Goal: Task Accomplishment & Management: Complete application form

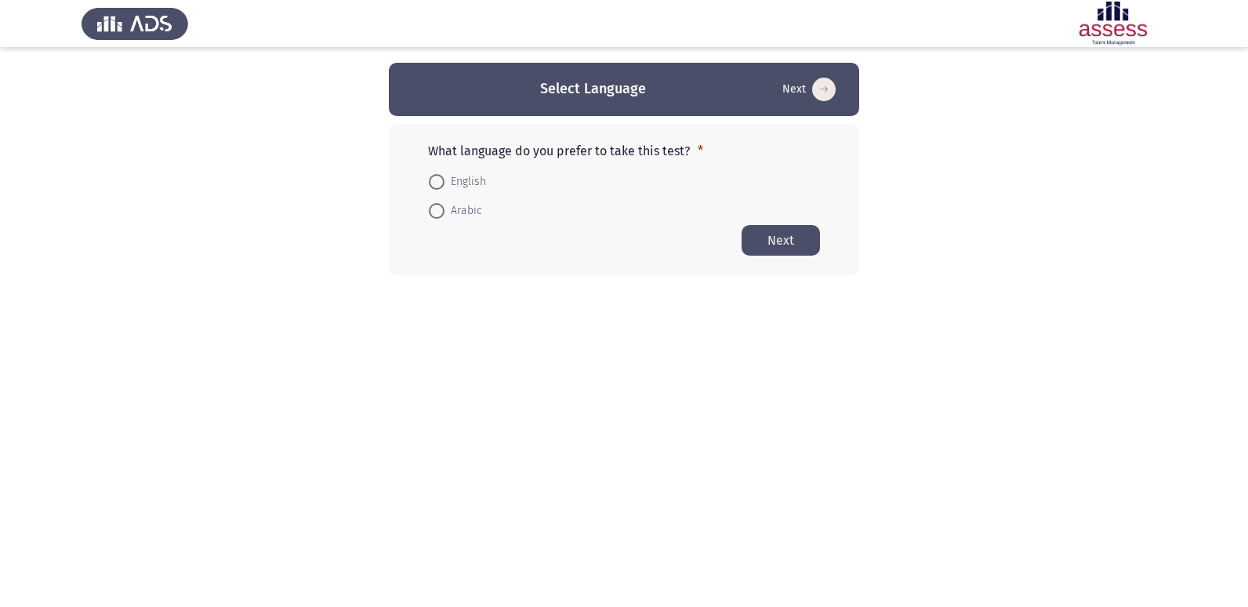
click at [441, 181] on span at bounding box center [437, 182] width 16 height 16
click at [441, 181] on input "English" at bounding box center [437, 182] width 16 height 16
radio input "true"
click at [754, 253] on button "Next" at bounding box center [781, 239] width 78 height 31
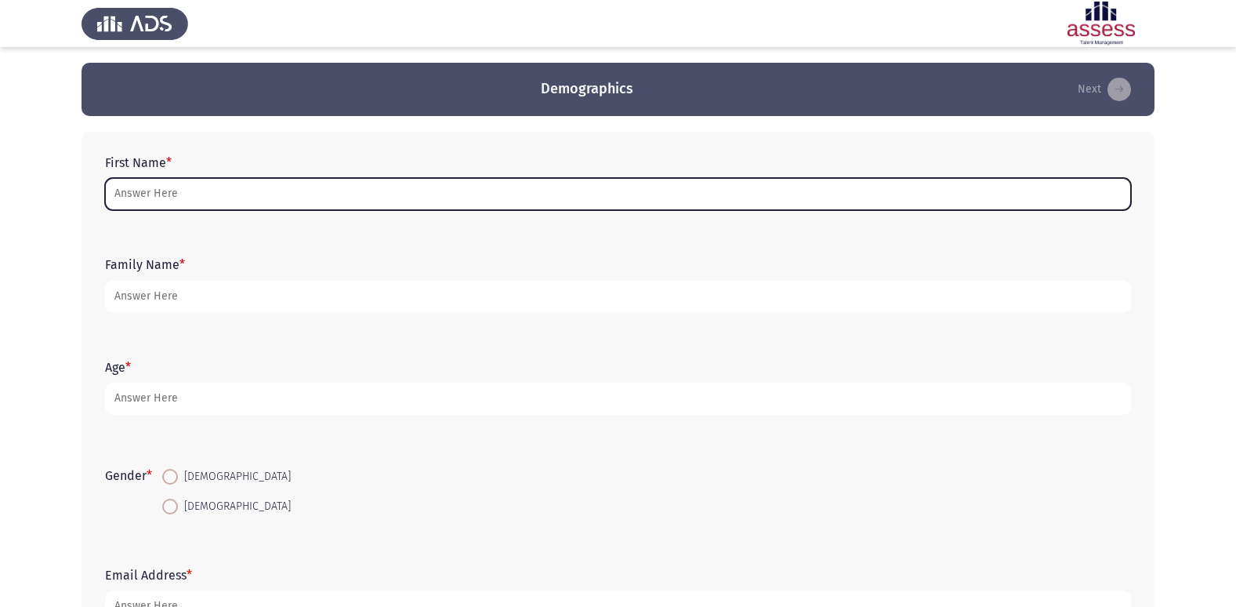
click at [147, 204] on input "First Name *" at bounding box center [618, 194] width 1026 height 32
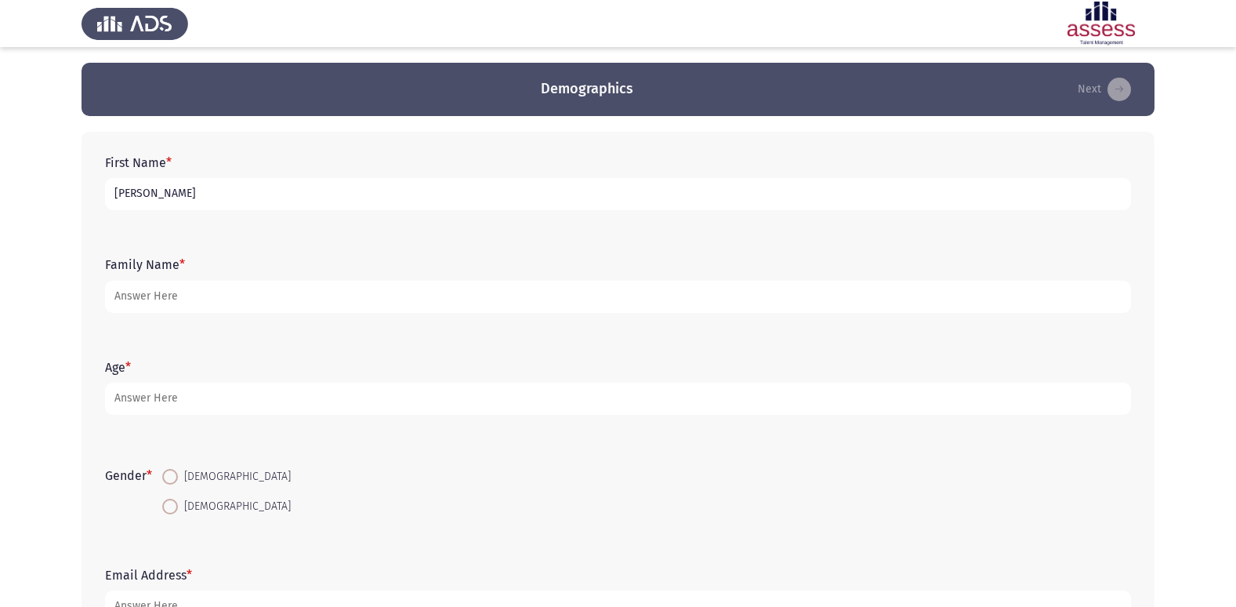
type input "[PERSON_NAME]"
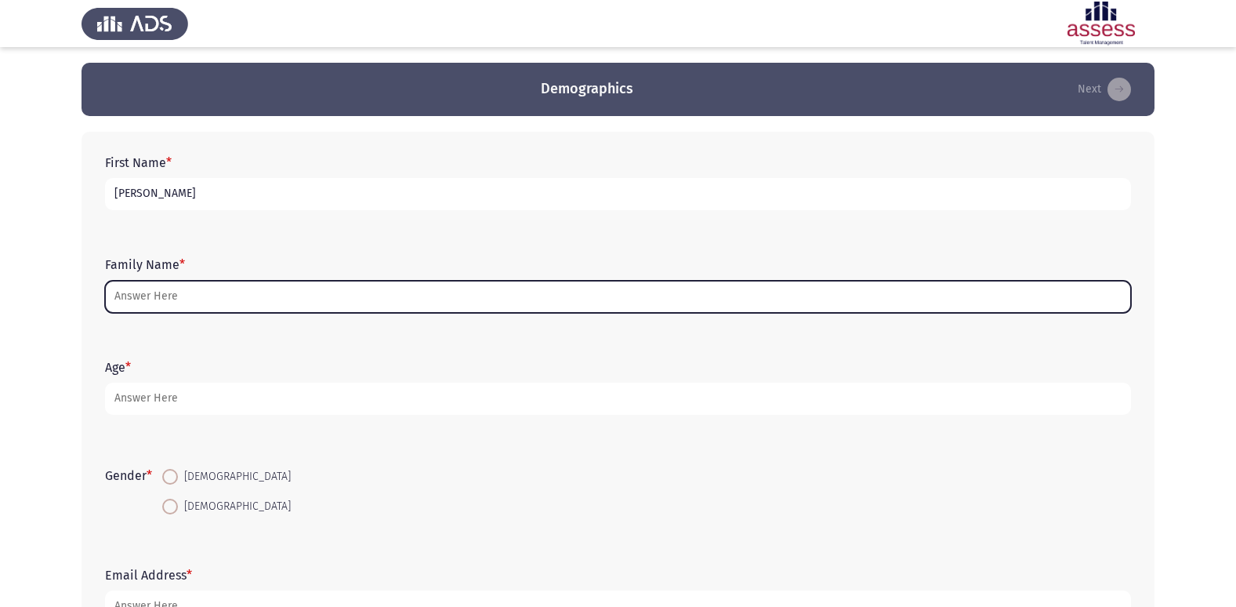
click at [124, 300] on input "Family Name *" at bounding box center [618, 297] width 1026 height 32
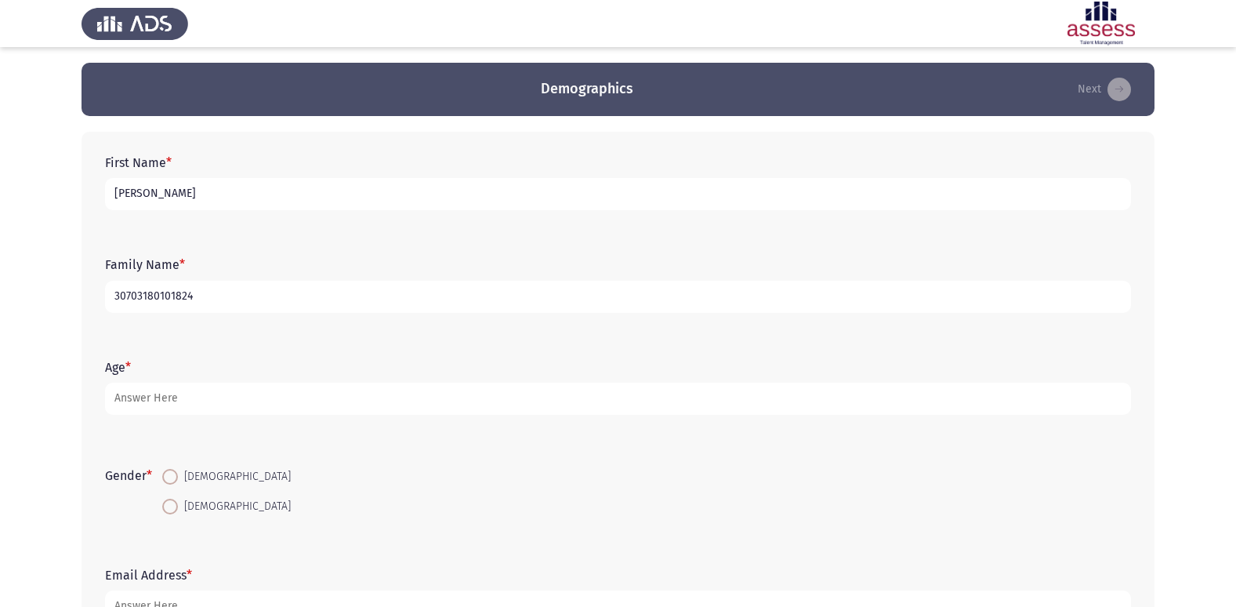
type input "30703180101824"
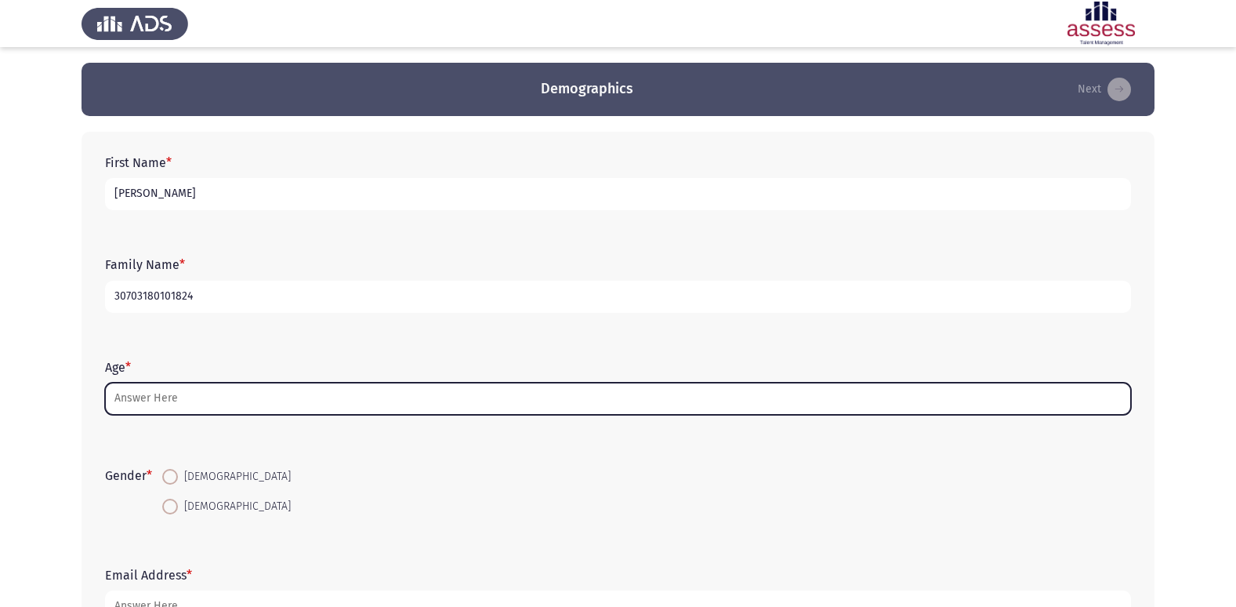
click at [152, 398] on input "Age *" at bounding box center [618, 399] width 1026 height 32
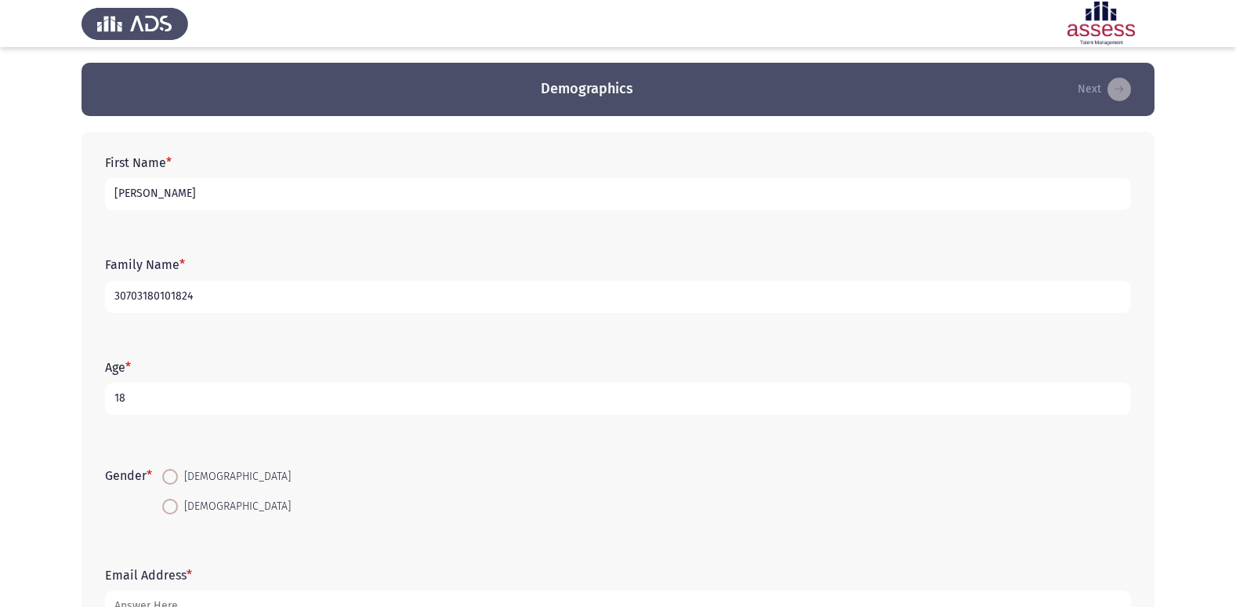
type input "18"
click at [165, 502] on span at bounding box center [170, 507] width 16 height 16
click at [165, 502] on input "[DEMOGRAPHIC_DATA]" at bounding box center [170, 507] width 16 height 16
radio input "true"
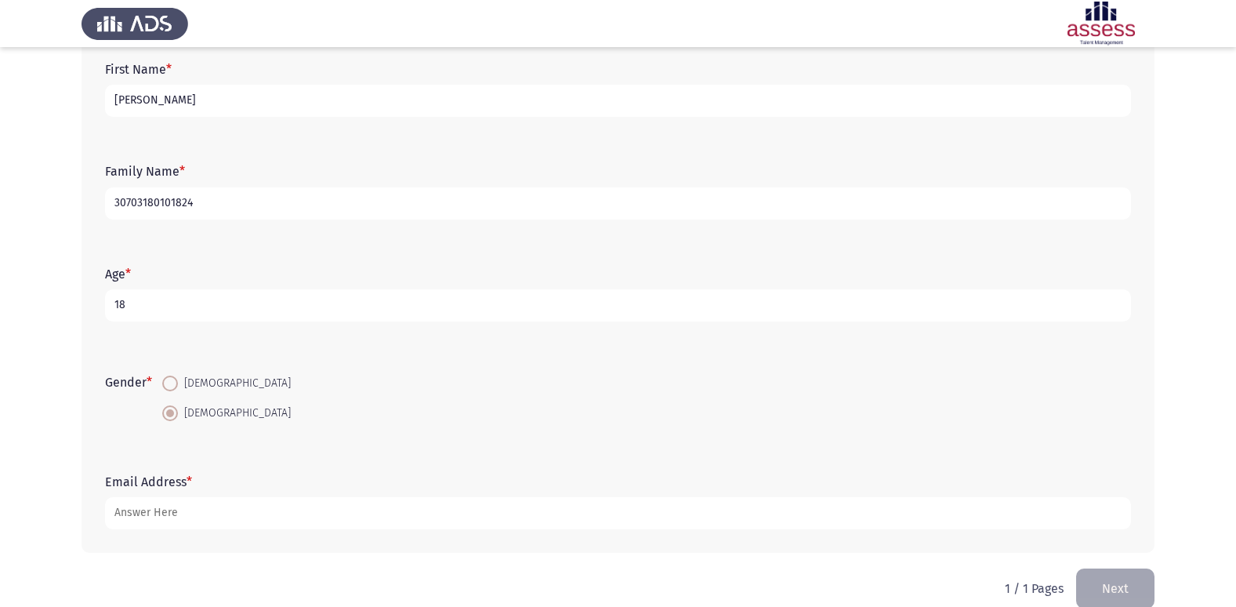
scroll to position [118, 0]
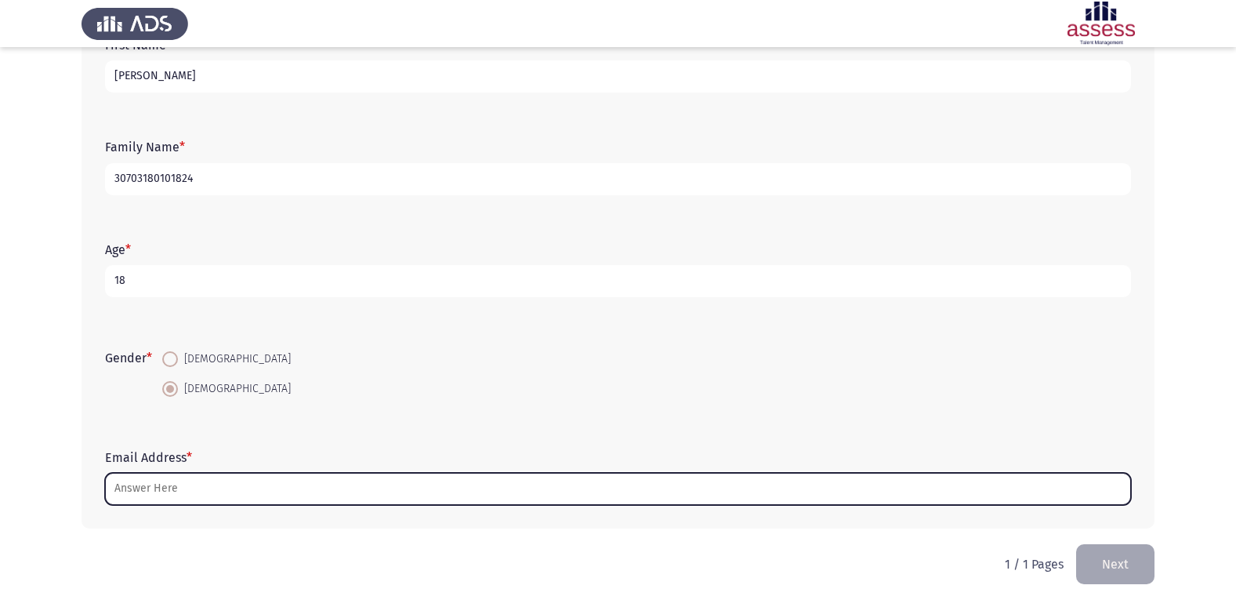
click at [154, 494] on input "Email Address *" at bounding box center [618, 489] width 1026 height 32
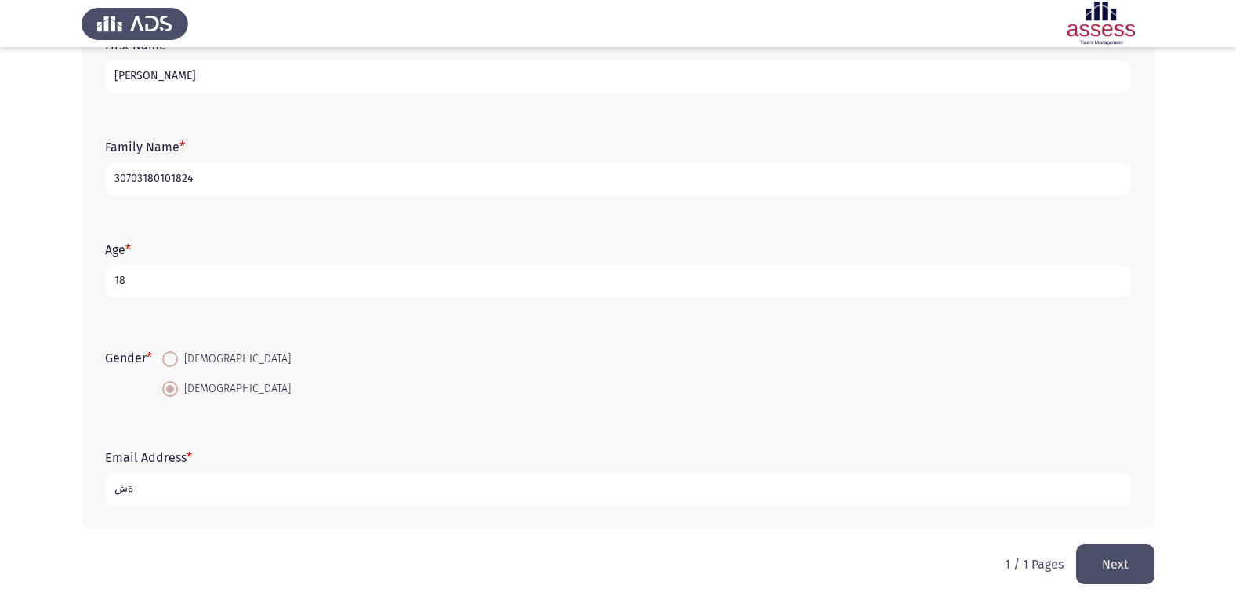
type input "ة"
type input "[EMAIL_ADDRESS][DOMAIN_NAME]"
click at [1115, 558] on button "Next" at bounding box center [1115, 564] width 78 height 40
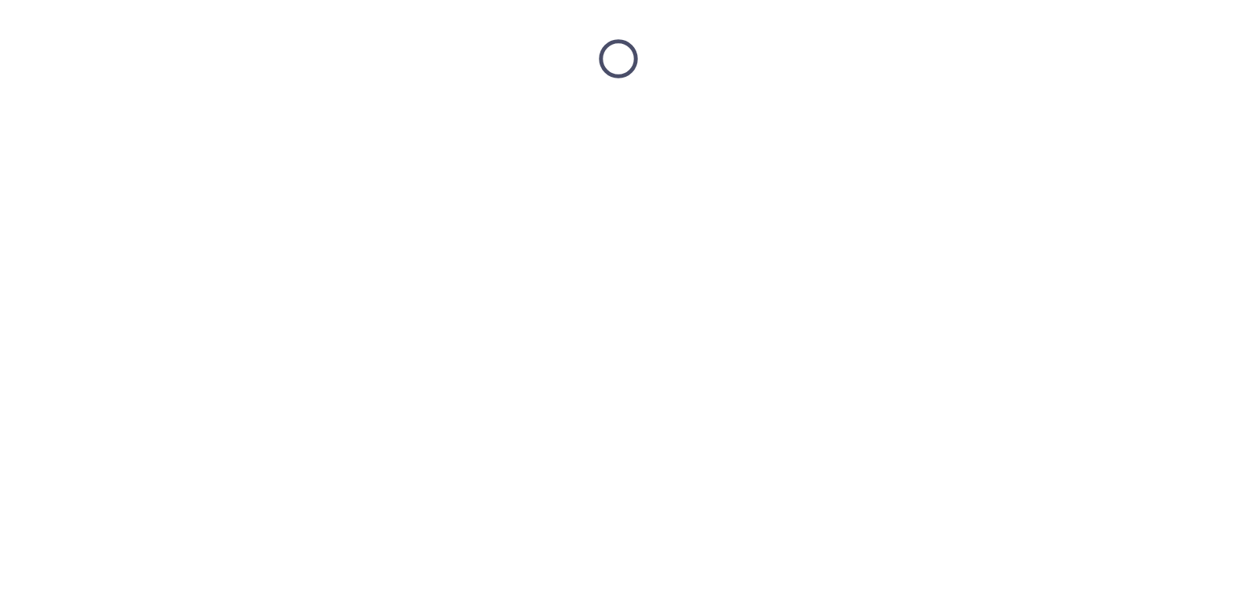
scroll to position [0, 0]
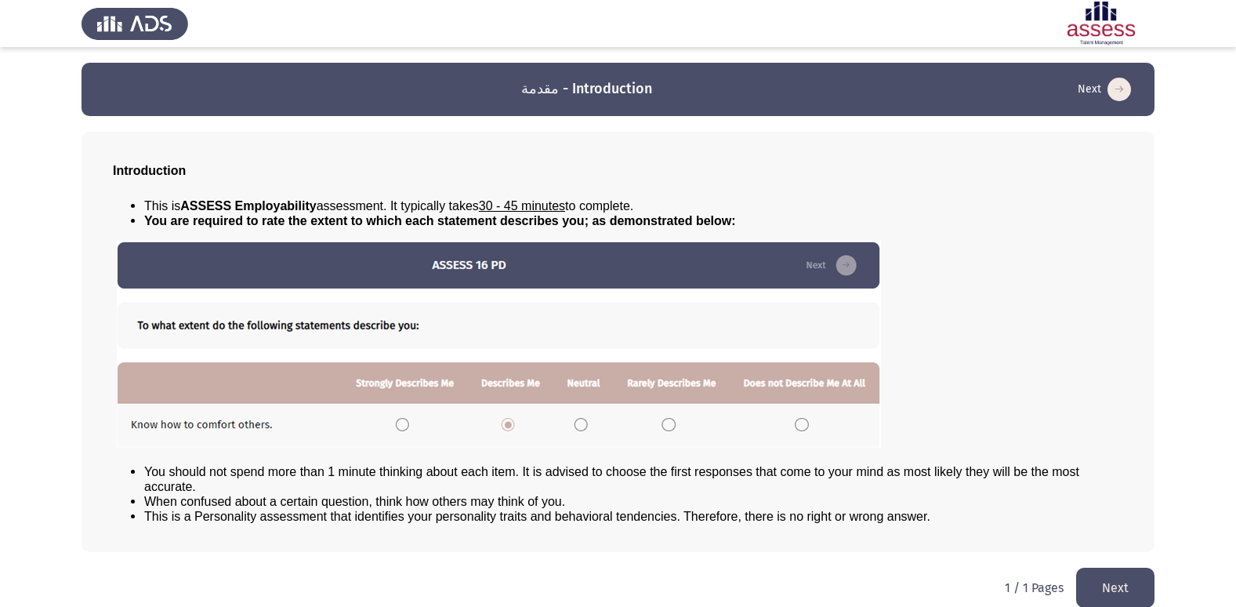
click at [1136, 590] on button "Next" at bounding box center [1115, 588] width 78 height 40
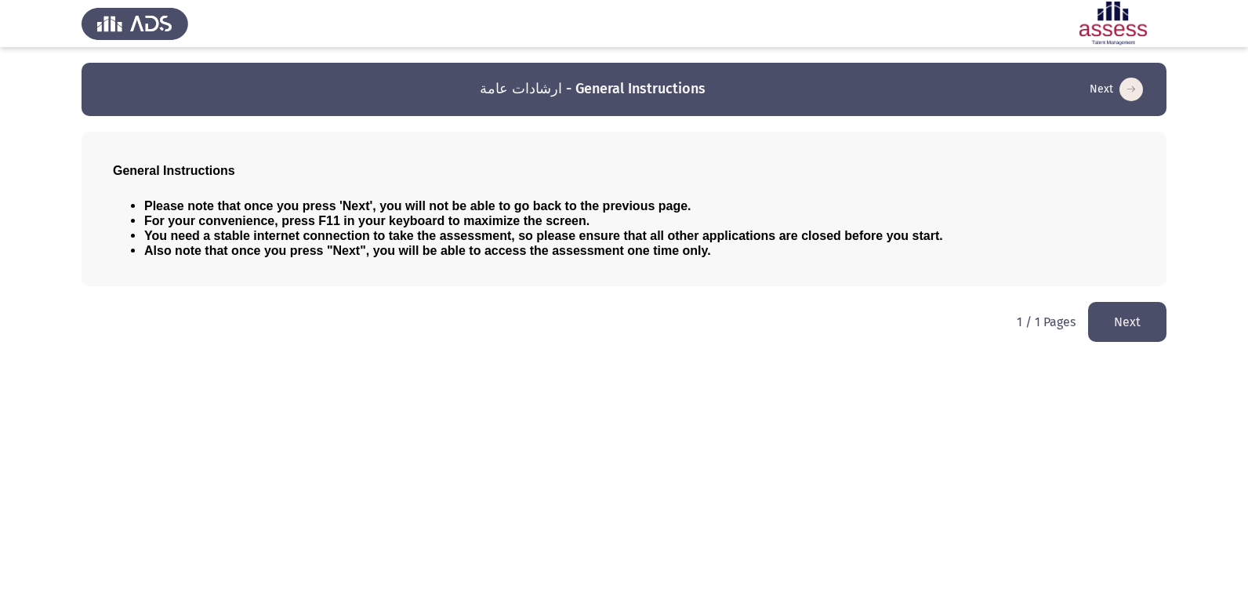
click at [1136, 310] on button "Next" at bounding box center [1127, 322] width 78 height 40
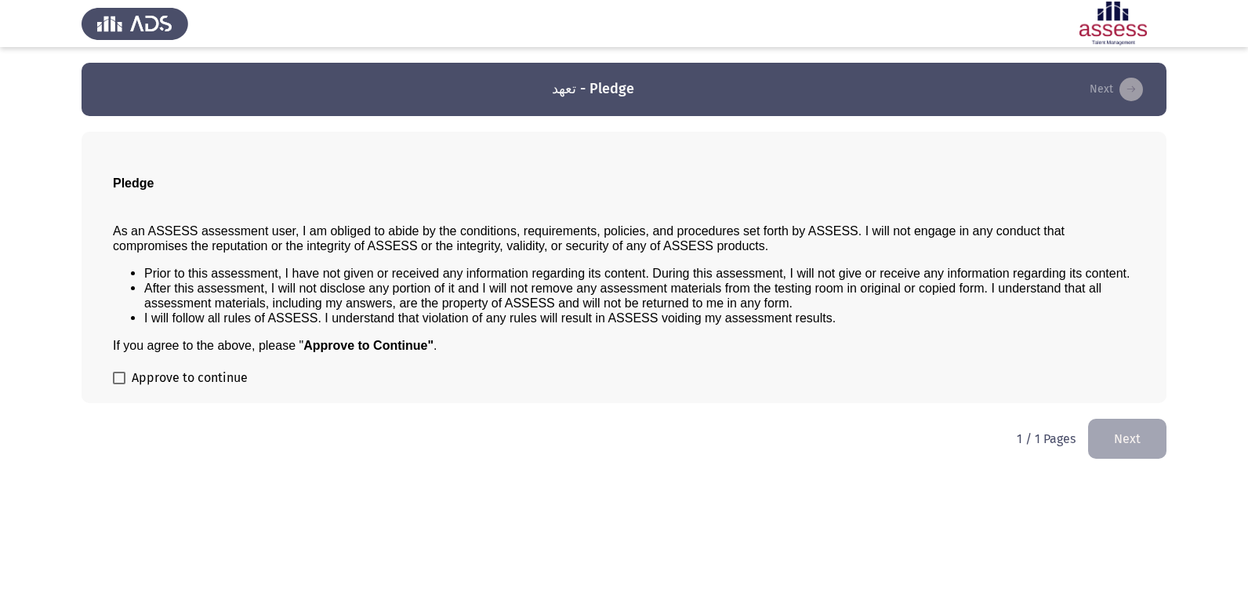
click at [114, 377] on span at bounding box center [119, 378] width 13 height 13
click at [118, 384] on input "Approve to continue" at bounding box center [118, 384] width 1 height 1
checkbox input "true"
click at [1126, 439] on button "Next" at bounding box center [1127, 439] width 78 height 40
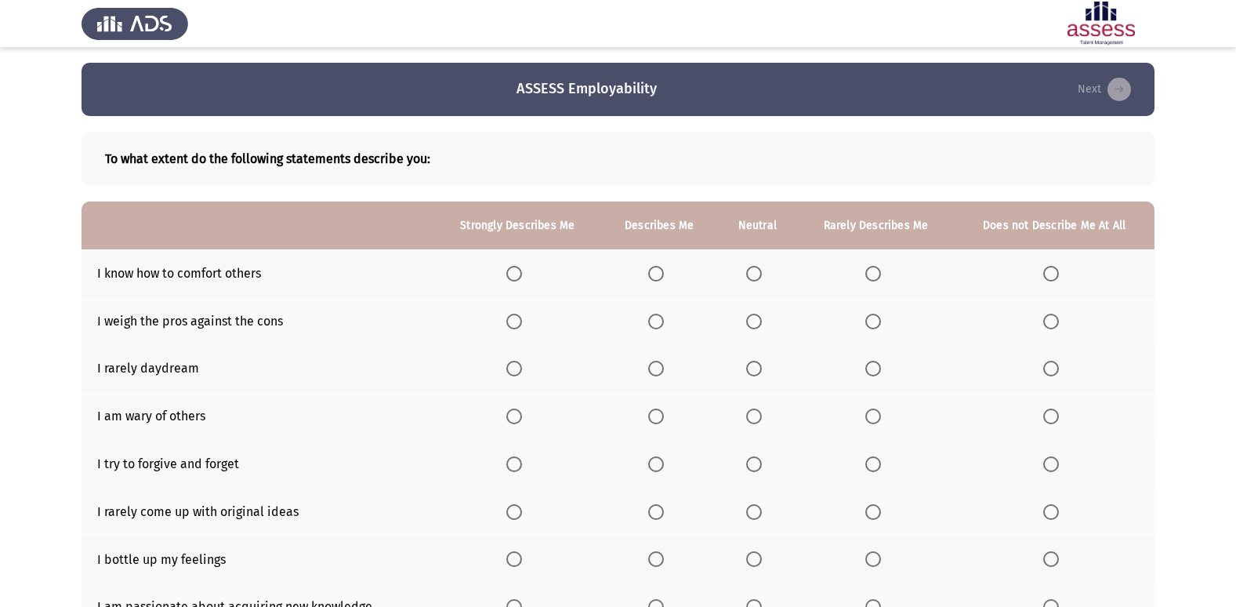
click at [658, 277] on span "Select an option" at bounding box center [656, 274] width 16 height 16
click at [658, 277] on input "Select an option" at bounding box center [656, 274] width 16 height 16
click at [655, 371] on span "Select an option" at bounding box center [656, 369] width 16 height 16
click at [655, 371] on input "Select an option" at bounding box center [656, 369] width 16 height 16
click at [661, 415] on span "Select an option" at bounding box center [656, 416] width 16 height 16
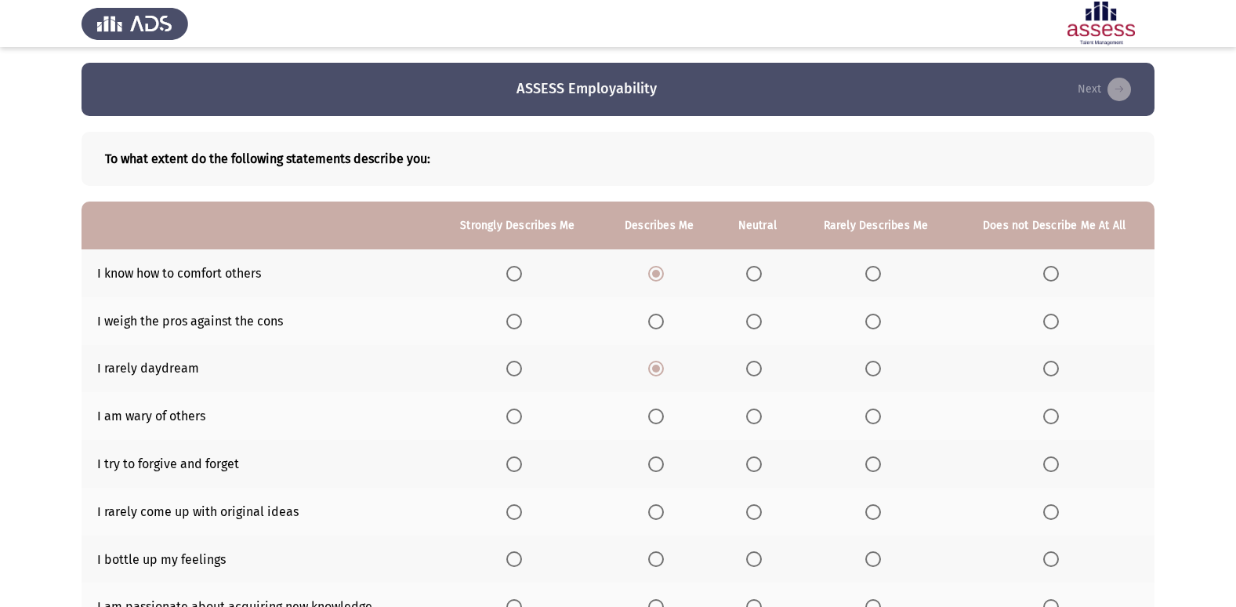
click at [661, 415] on input "Select an option" at bounding box center [656, 416] width 16 height 16
click at [660, 468] on span "Select an option" at bounding box center [656, 464] width 16 height 16
click at [660, 468] on input "Select an option" at bounding box center [656, 464] width 16 height 16
click at [759, 512] on span "Select an option" at bounding box center [754, 512] width 16 height 16
click at [759, 512] on input "Select an option" at bounding box center [754, 512] width 16 height 16
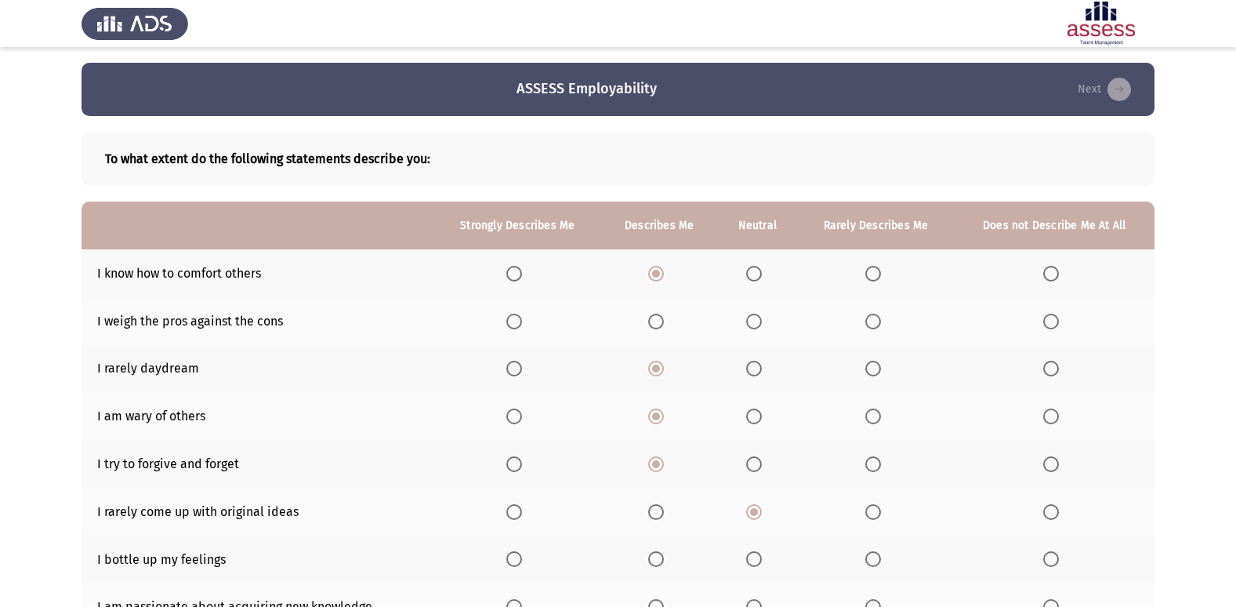
click at [515, 414] on span "Select an option" at bounding box center [514, 416] width 16 height 16
click at [515, 414] on input "Select an option" at bounding box center [514, 416] width 16 height 16
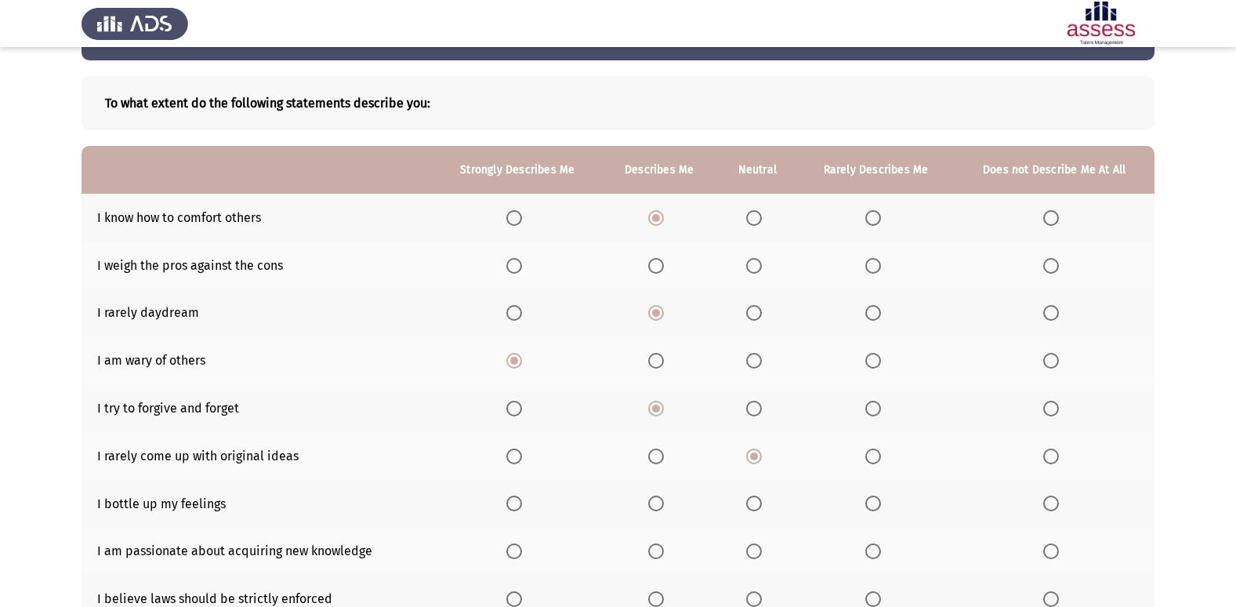
scroll to position [78, 0]
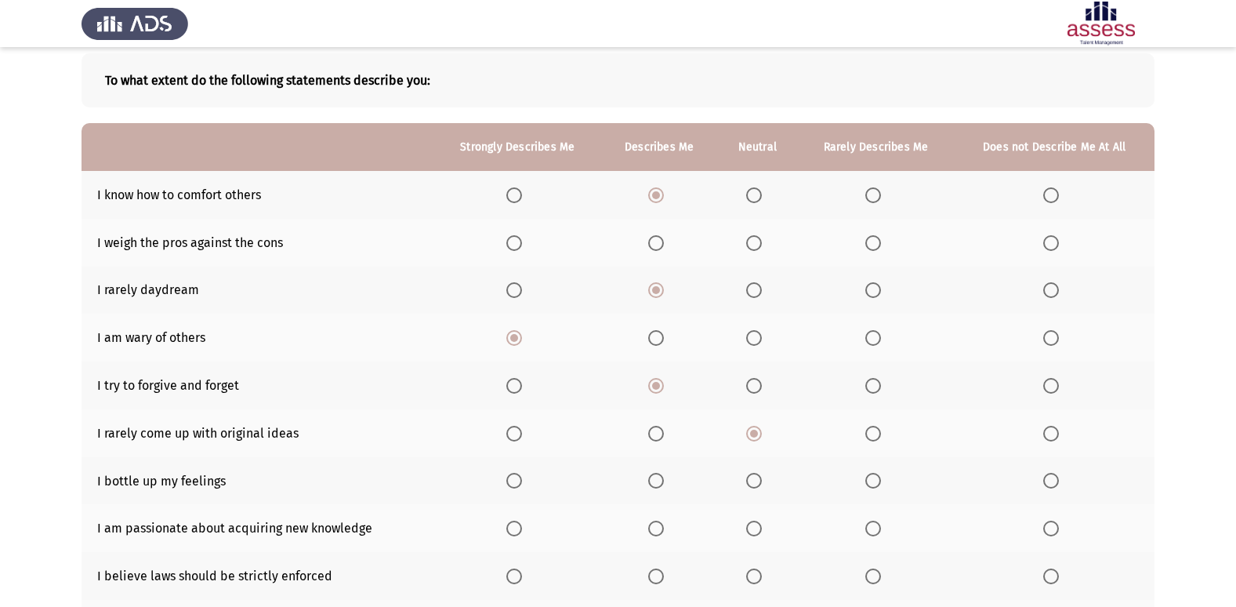
click at [655, 480] on span "Select an option" at bounding box center [656, 481] width 16 height 16
click at [655, 480] on input "Select an option" at bounding box center [656, 481] width 16 height 16
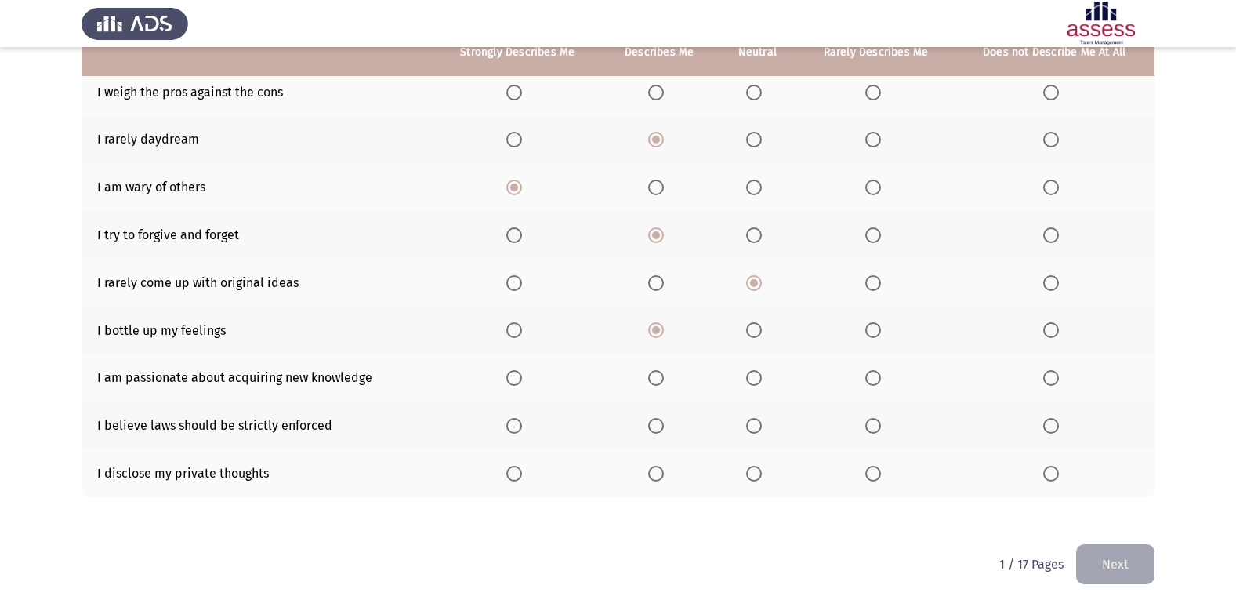
scroll to position [150, 0]
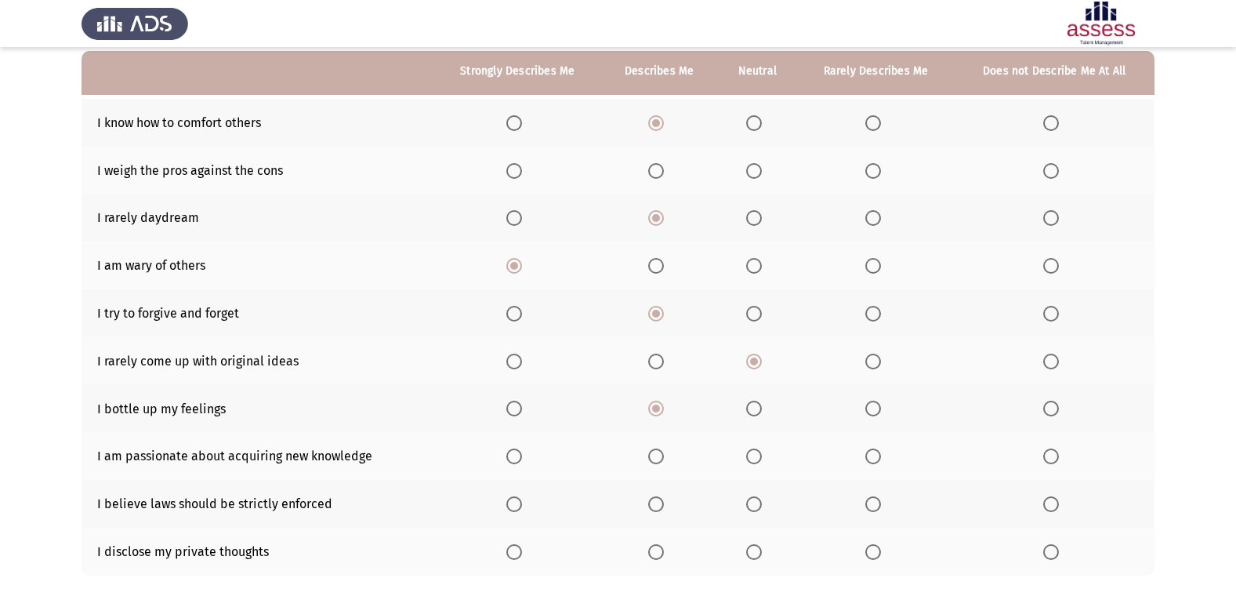
click at [662, 461] on span "Select an option" at bounding box center [656, 456] width 16 height 16
click at [662, 461] on input "Select an option" at bounding box center [656, 456] width 16 height 16
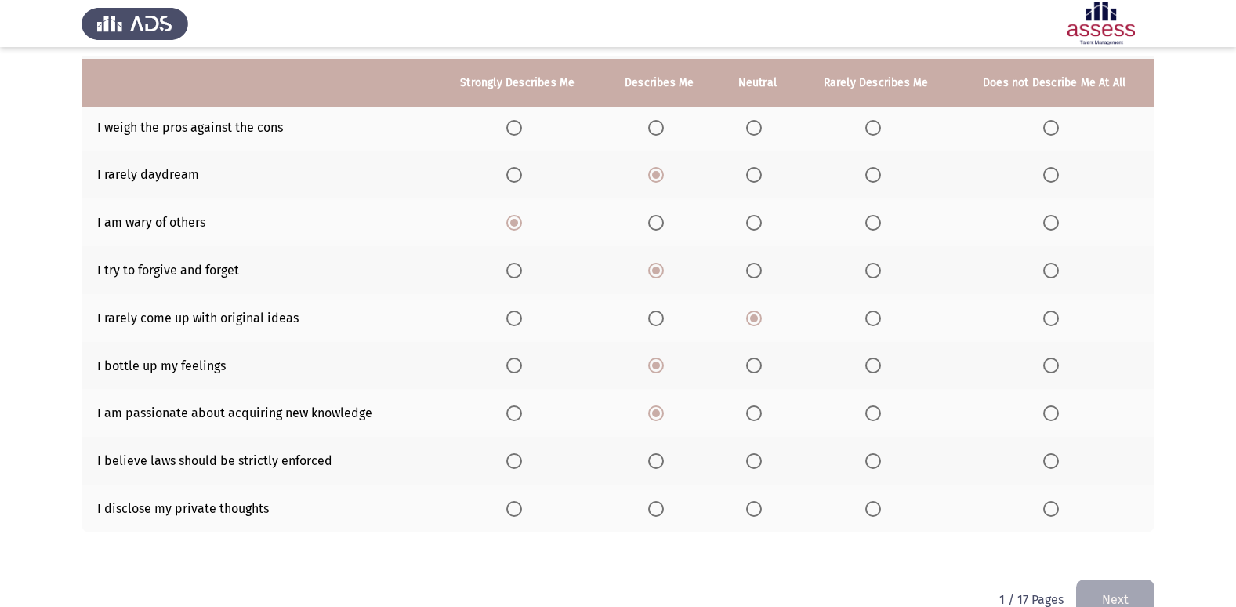
scroll to position [229, 0]
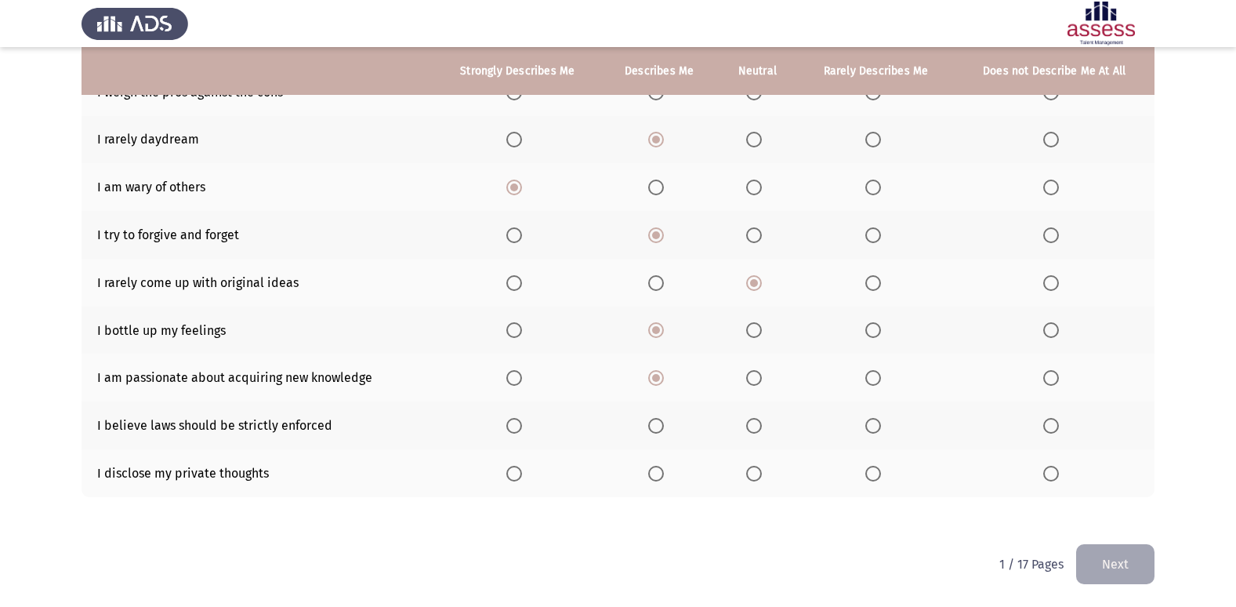
click at [755, 422] on span "Select an option" at bounding box center [754, 426] width 16 height 16
click at [755, 422] on input "Select an option" at bounding box center [754, 426] width 16 height 16
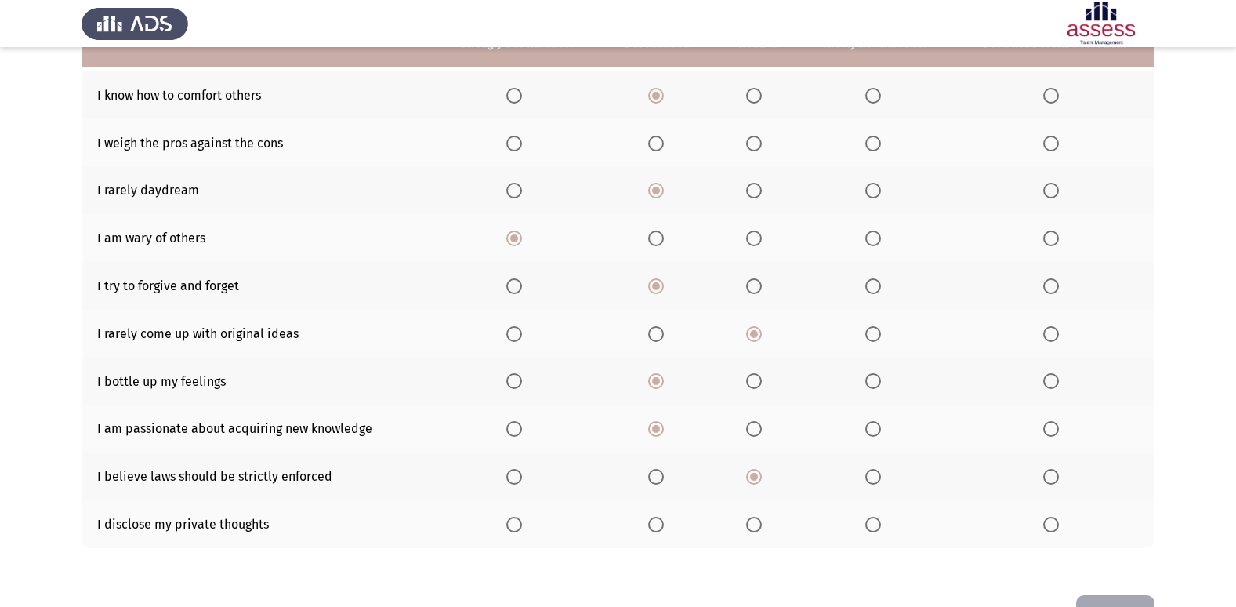
scroll to position [150, 0]
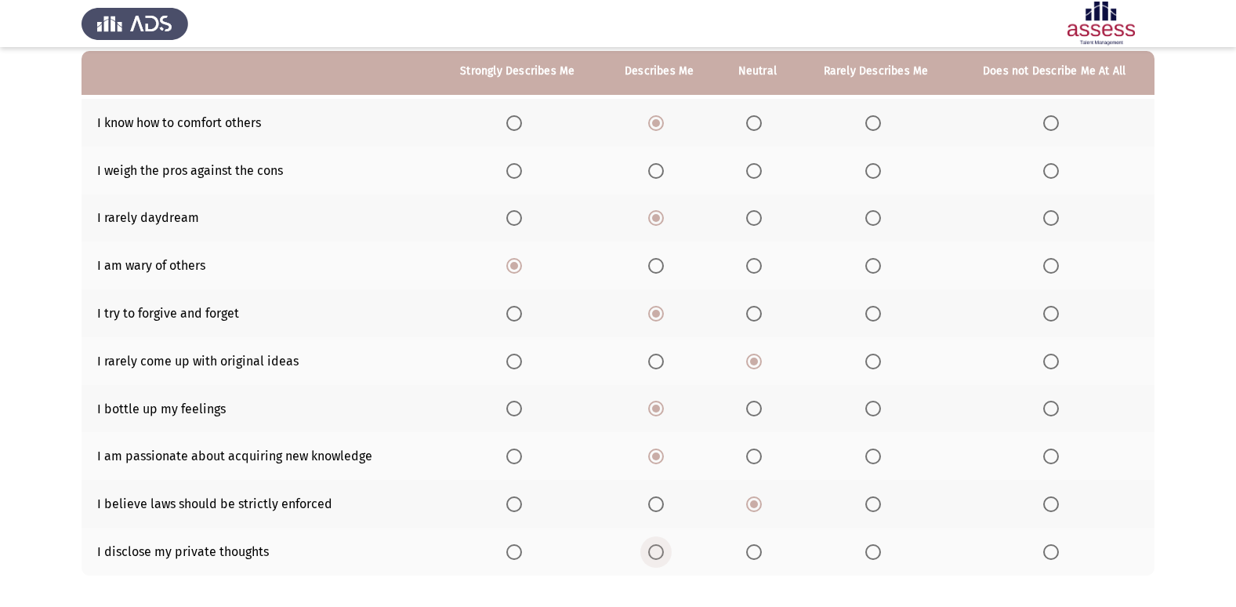
click at [661, 550] on span "Select an option" at bounding box center [656, 552] width 16 height 16
click at [661, 550] on input "Select an option" at bounding box center [656, 552] width 16 height 16
click at [757, 169] on span "Select an option" at bounding box center [754, 171] width 16 height 16
click at [757, 169] on input "Select an option" at bounding box center [754, 171] width 16 height 16
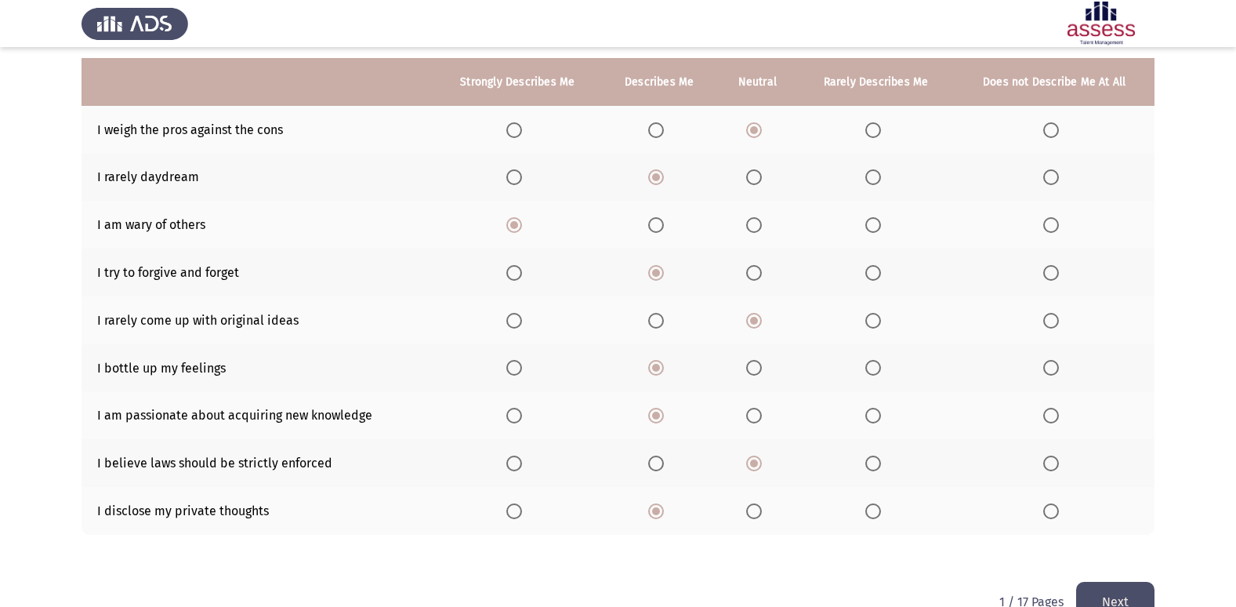
scroll to position [229, 0]
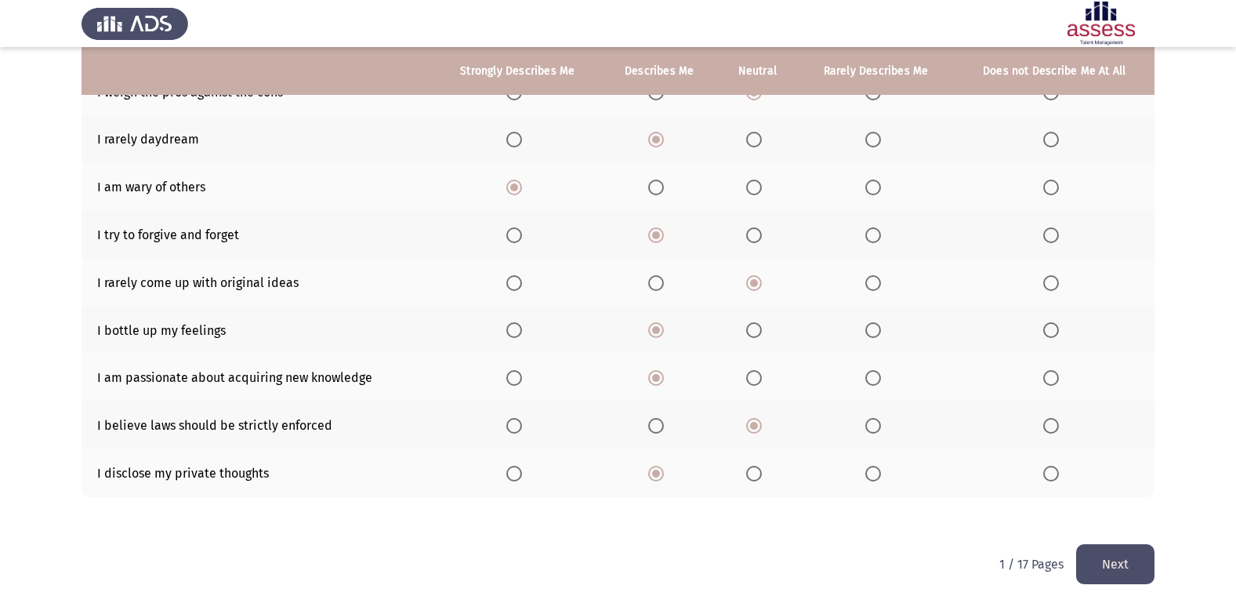
click at [1133, 561] on button "Next" at bounding box center [1115, 564] width 78 height 40
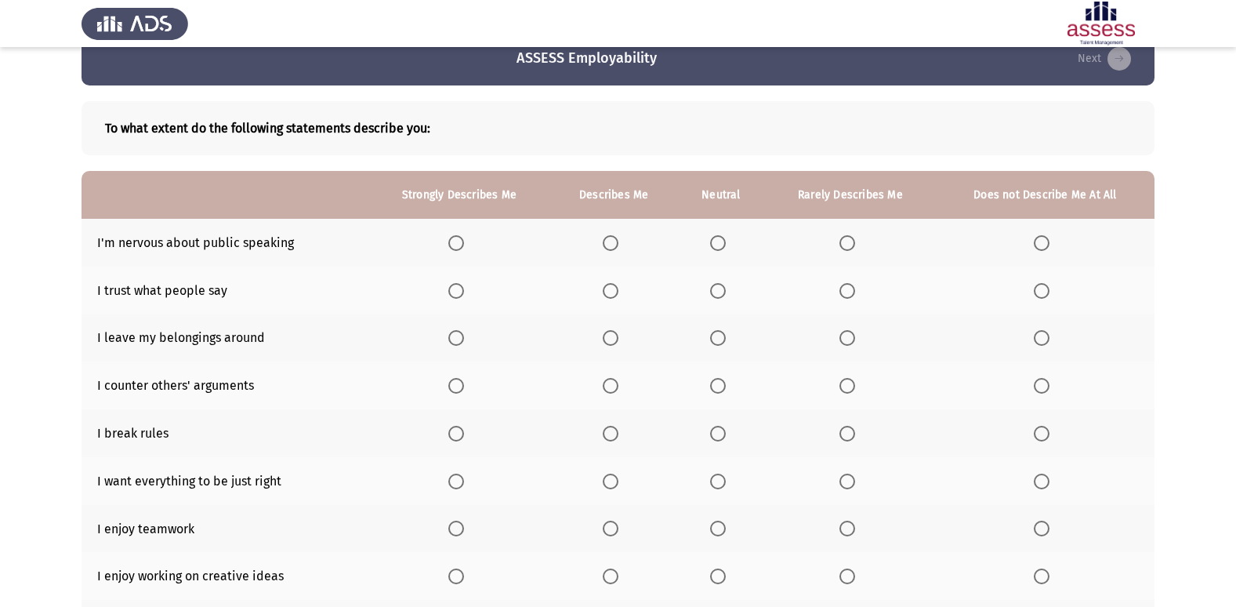
scroll to position [78, 0]
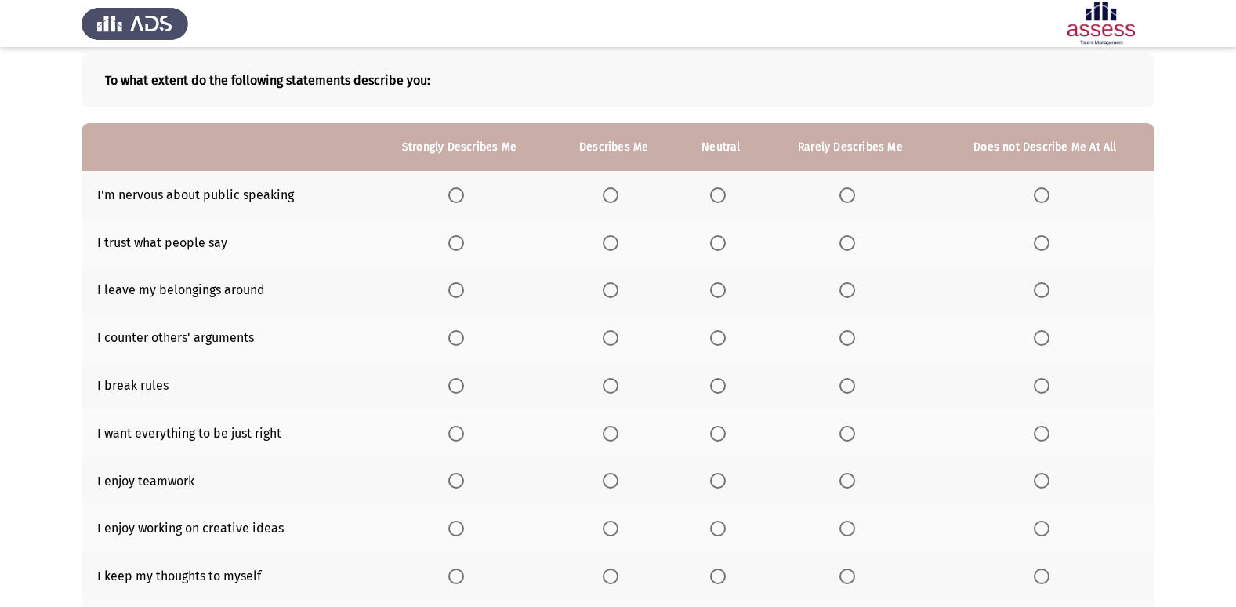
click at [845, 199] on span "Select an option" at bounding box center [847, 195] width 16 height 16
click at [845, 199] on input "Select an option" at bounding box center [847, 195] width 16 height 16
click at [720, 200] on span "Select an option" at bounding box center [718, 195] width 16 height 16
click at [720, 200] on input "Select an option" at bounding box center [718, 195] width 16 height 16
click at [845, 294] on span "Select an option" at bounding box center [847, 290] width 16 height 16
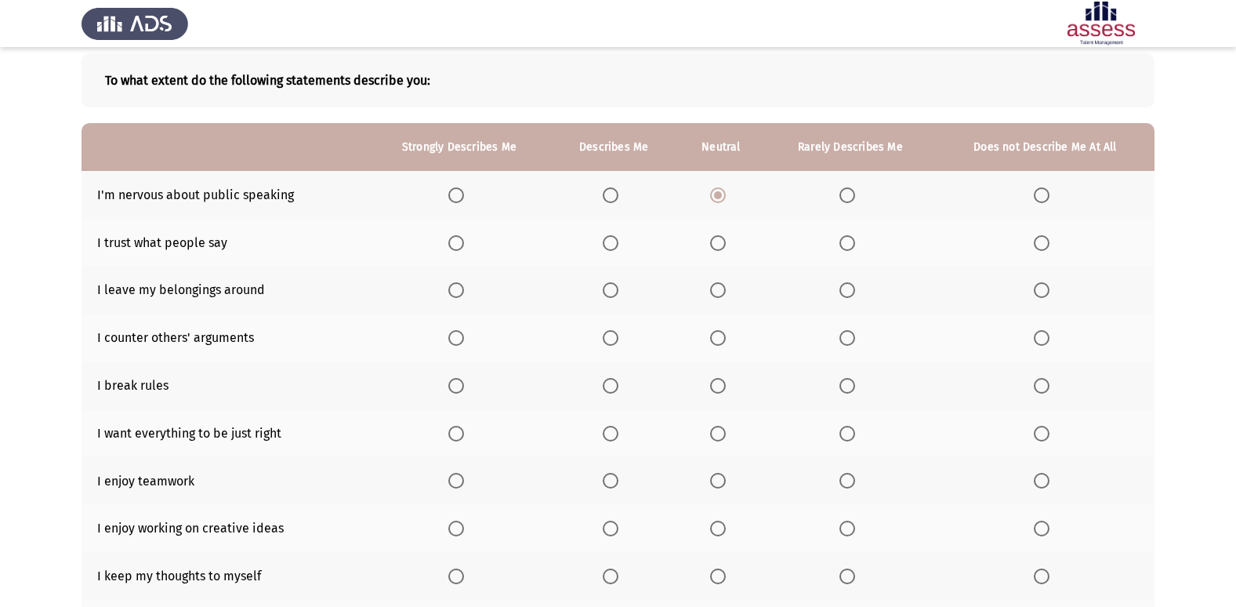
click at [845, 294] on input "Select an option" at bounding box center [847, 290] width 16 height 16
click at [615, 242] on span "Select an option" at bounding box center [611, 243] width 16 height 16
click at [615, 242] on input "Select an option" at bounding box center [611, 243] width 16 height 16
click at [720, 245] on span "Select an option" at bounding box center [718, 243] width 16 height 16
click at [720, 245] on input "Select an option" at bounding box center [718, 243] width 16 height 16
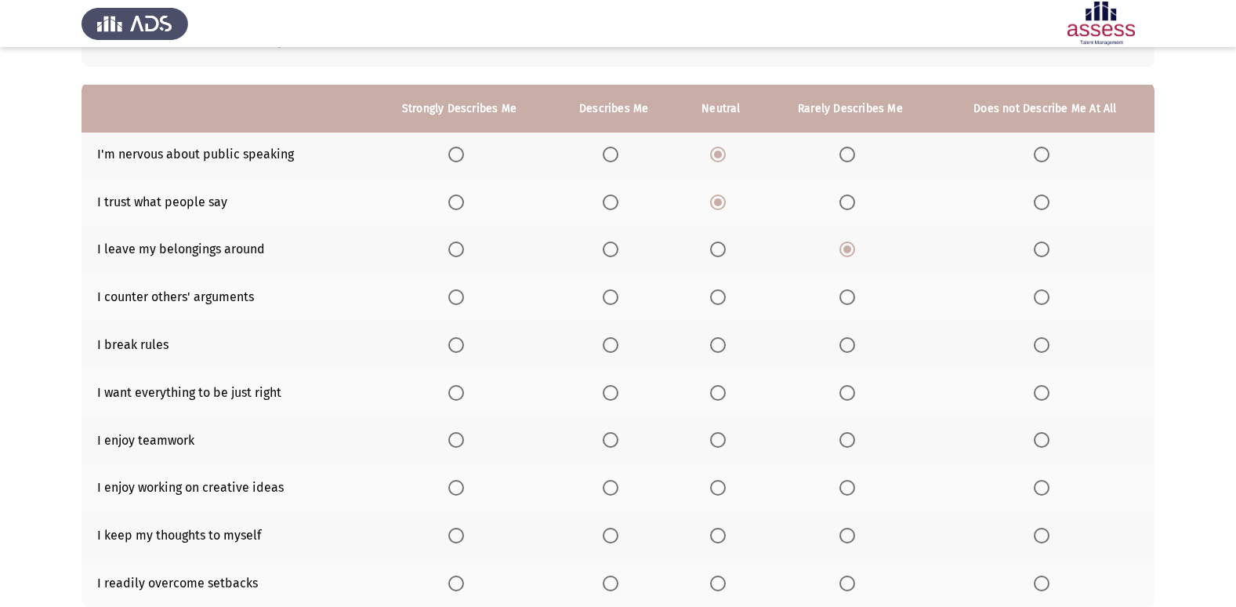
scroll to position [157, 0]
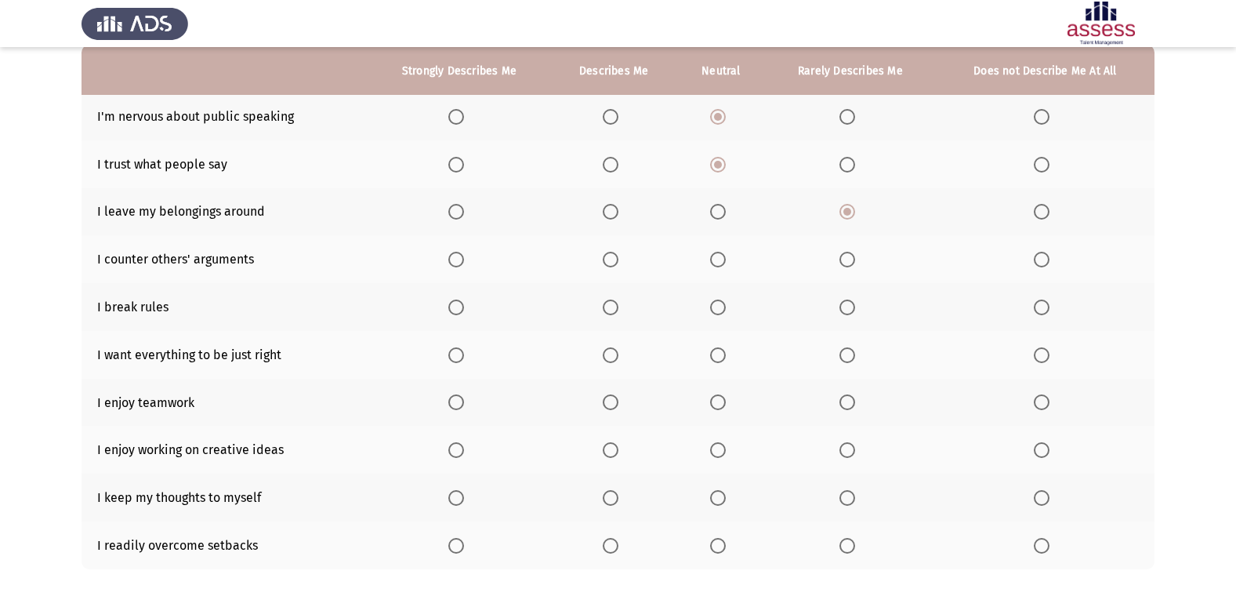
click at [849, 308] on span "Select an option" at bounding box center [847, 307] width 16 height 16
click at [849, 308] on input "Select an option" at bounding box center [847, 307] width 16 height 16
click at [718, 256] on span "Select an option" at bounding box center [718, 260] width 16 height 16
click at [718, 256] on input "Select an option" at bounding box center [718, 260] width 16 height 16
click at [610, 360] on span "Select an option" at bounding box center [611, 355] width 16 height 16
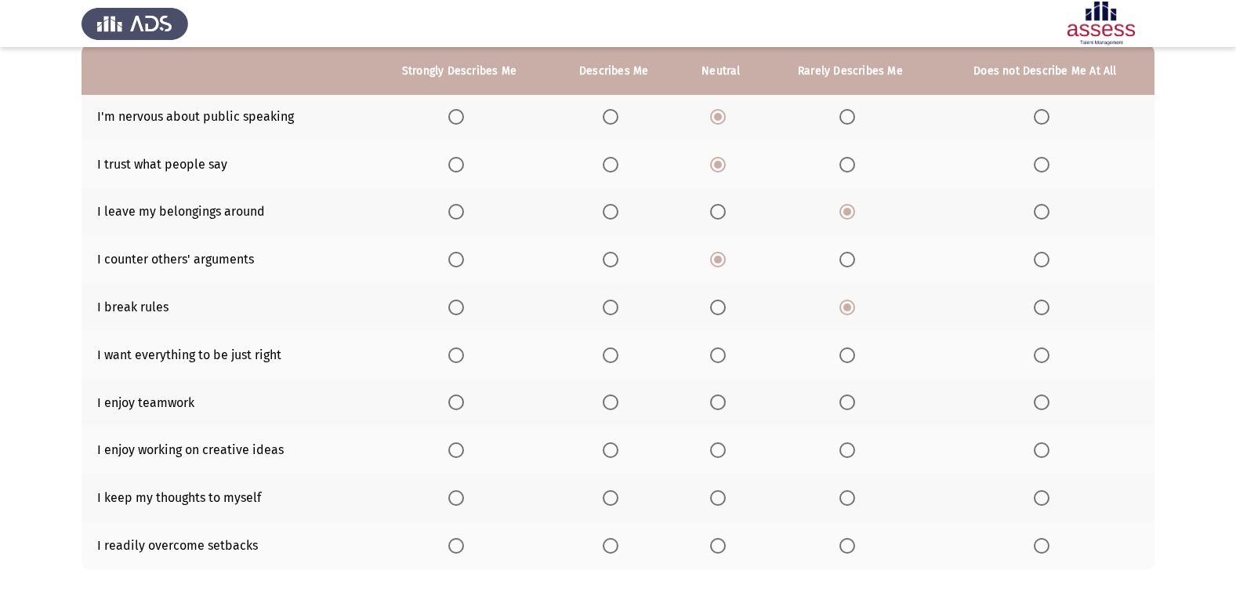
click at [610, 360] on input "Select an option" at bounding box center [611, 355] width 16 height 16
click at [611, 404] on span "Select an option" at bounding box center [611, 402] width 16 height 16
click at [611, 404] on input "Select an option" at bounding box center [611, 402] width 16 height 16
click at [610, 453] on span "Select an option" at bounding box center [611, 450] width 16 height 16
click at [610, 453] on input "Select an option" at bounding box center [611, 450] width 16 height 16
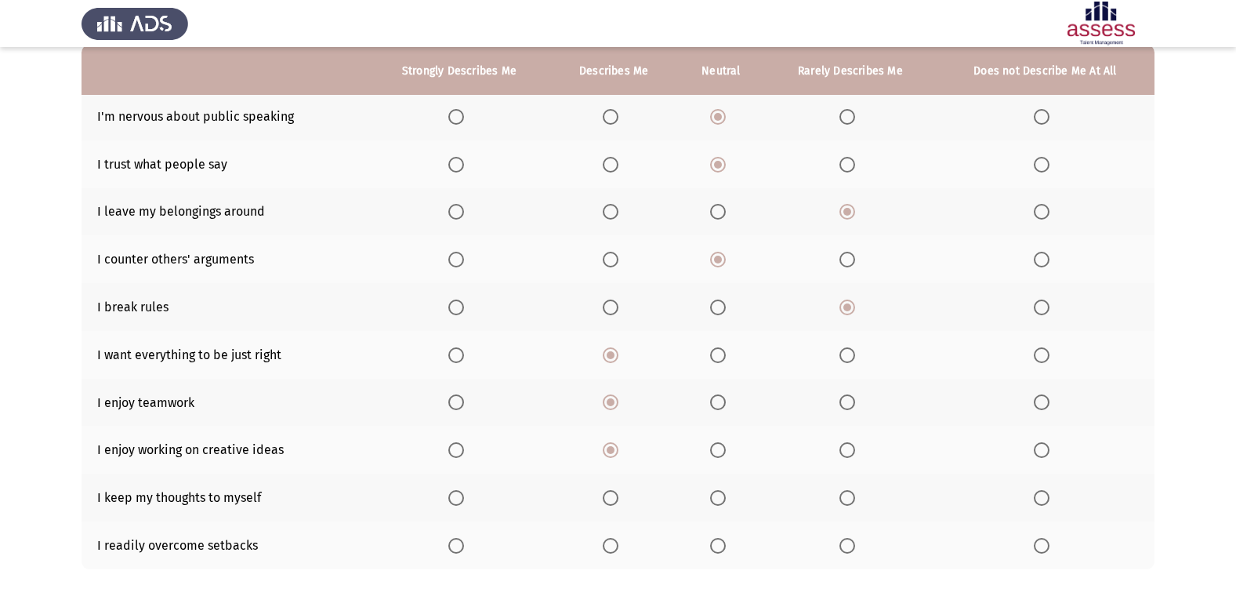
click at [722, 499] on span "Select an option" at bounding box center [718, 498] width 16 height 16
click at [722, 499] on input "Select an option" at bounding box center [718, 498] width 16 height 16
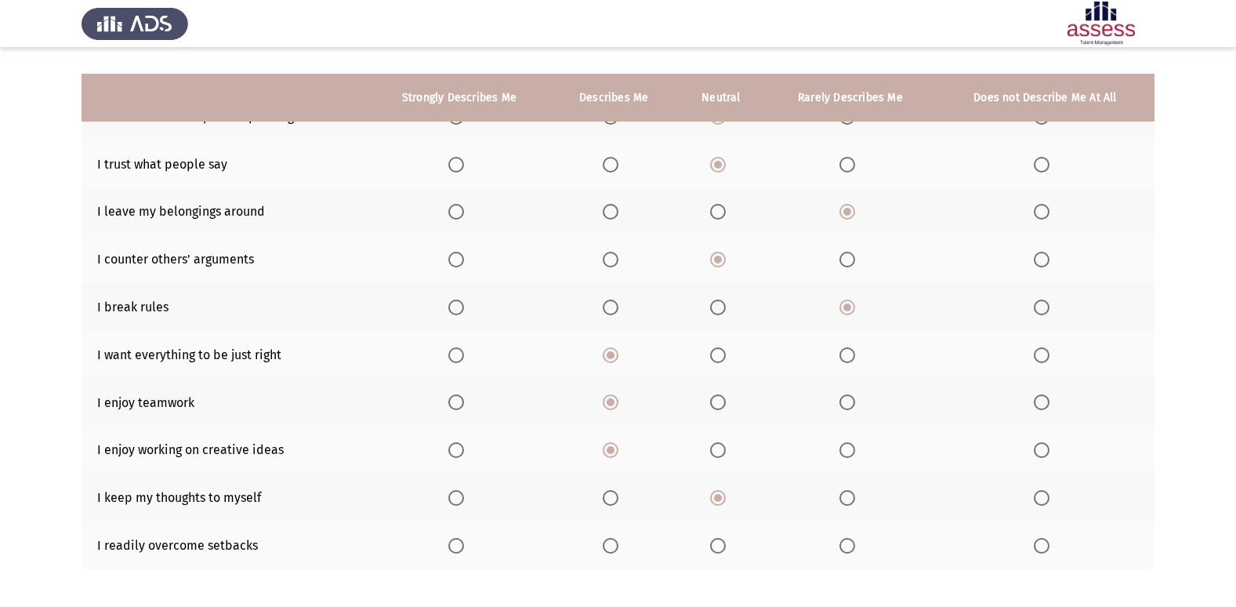
scroll to position [229, 0]
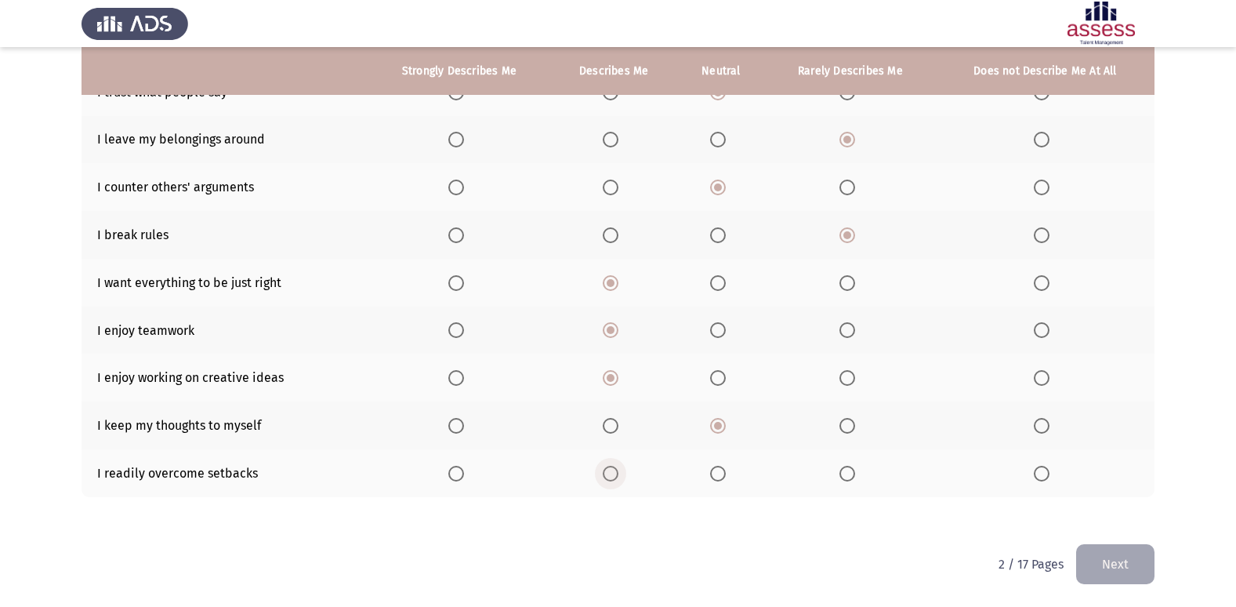
click at [608, 470] on span "Select an option" at bounding box center [611, 474] width 16 height 16
click at [608, 470] on input "Select an option" at bounding box center [611, 474] width 16 height 16
click at [1139, 567] on button "Next" at bounding box center [1115, 564] width 78 height 40
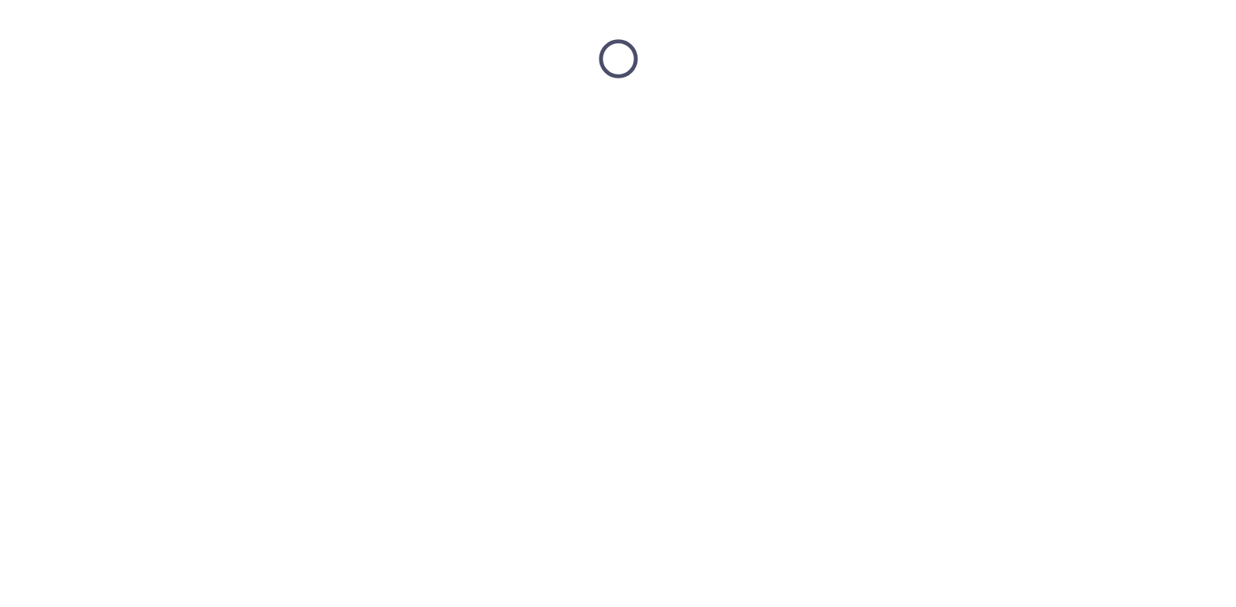
scroll to position [0, 0]
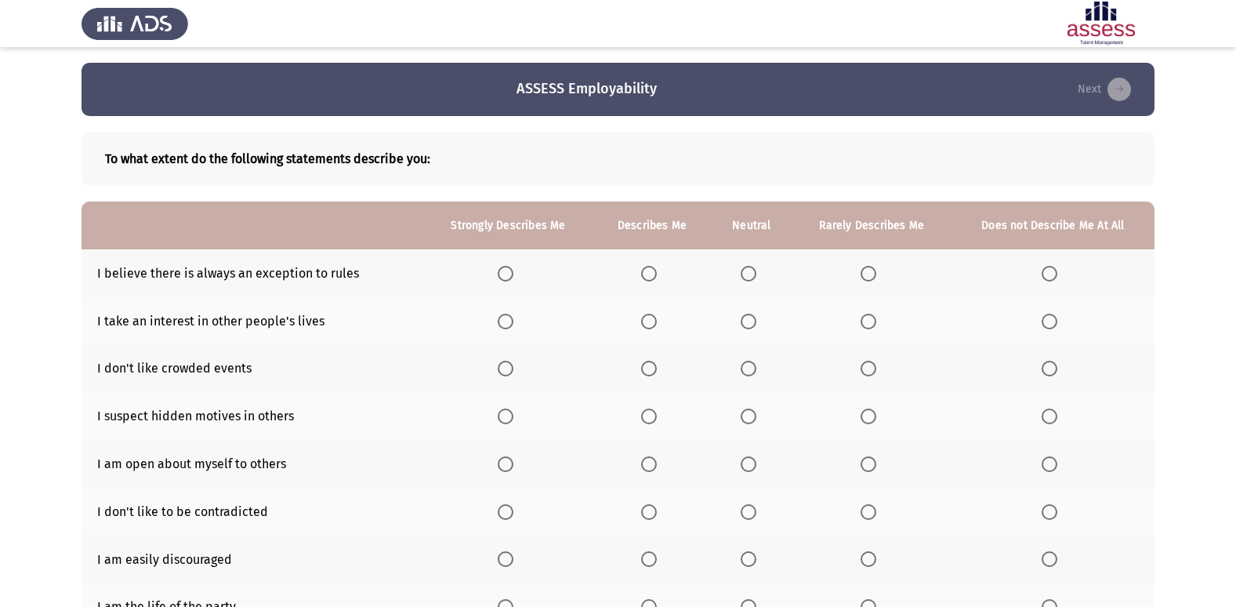
click at [650, 270] on span "Select an option" at bounding box center [649, 274] width 16 height 16
click at [650, 270] on input "Select an option" at bounding box center [649, 274] width 16 height 16
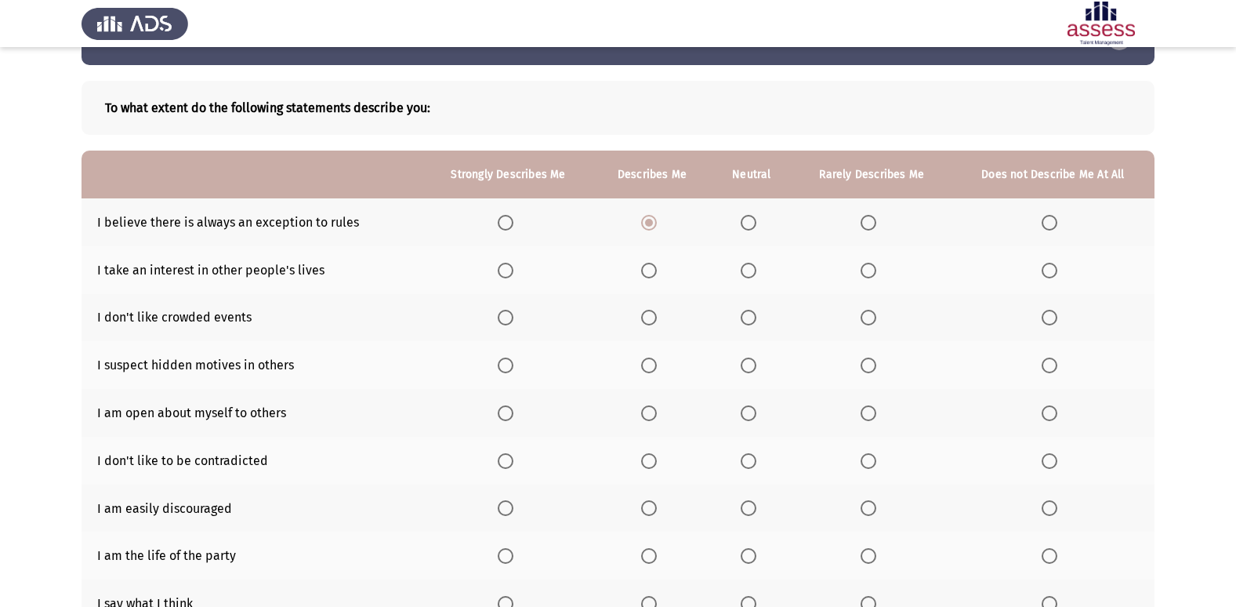
scroll to position [78, 0]
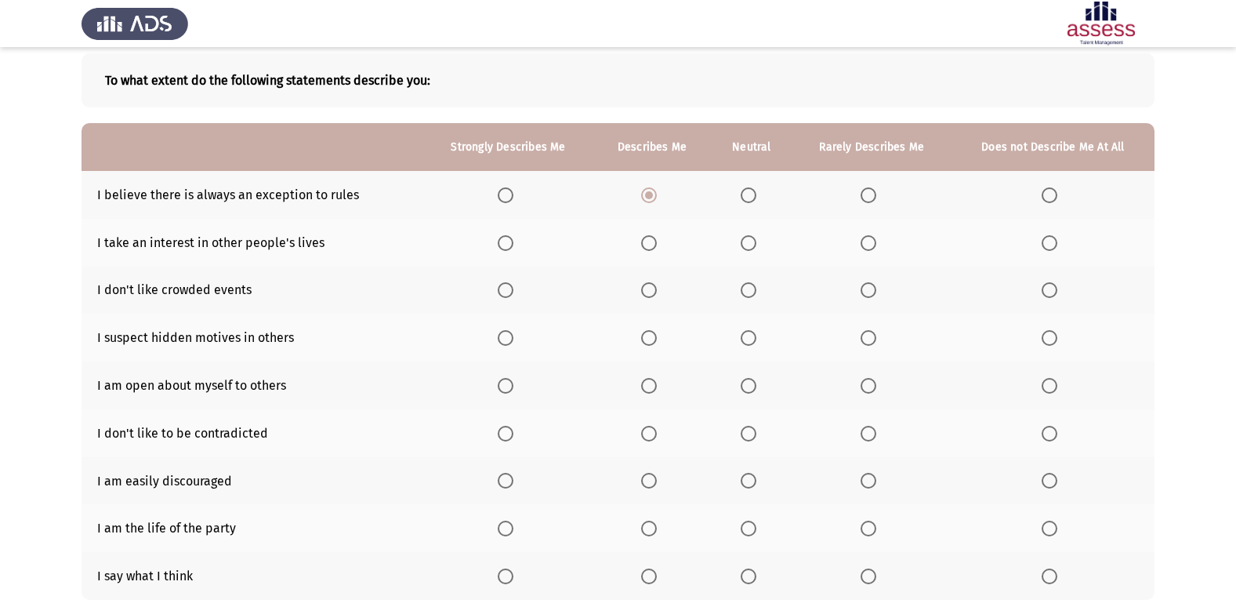
click at [865, 243] on span "Select an option" at bounding box center [869, 243] width 16 height 16
click at [865, 243] on input "Select an option" at bounding box center [869, 243] width 16 height 16
click at [751, 291] on span "Select an option" at bounding box center [749, 290] width 16 height 16
click at [751, 291] on input "Select an option" at bounding box center [749, 290] width 16 height 16
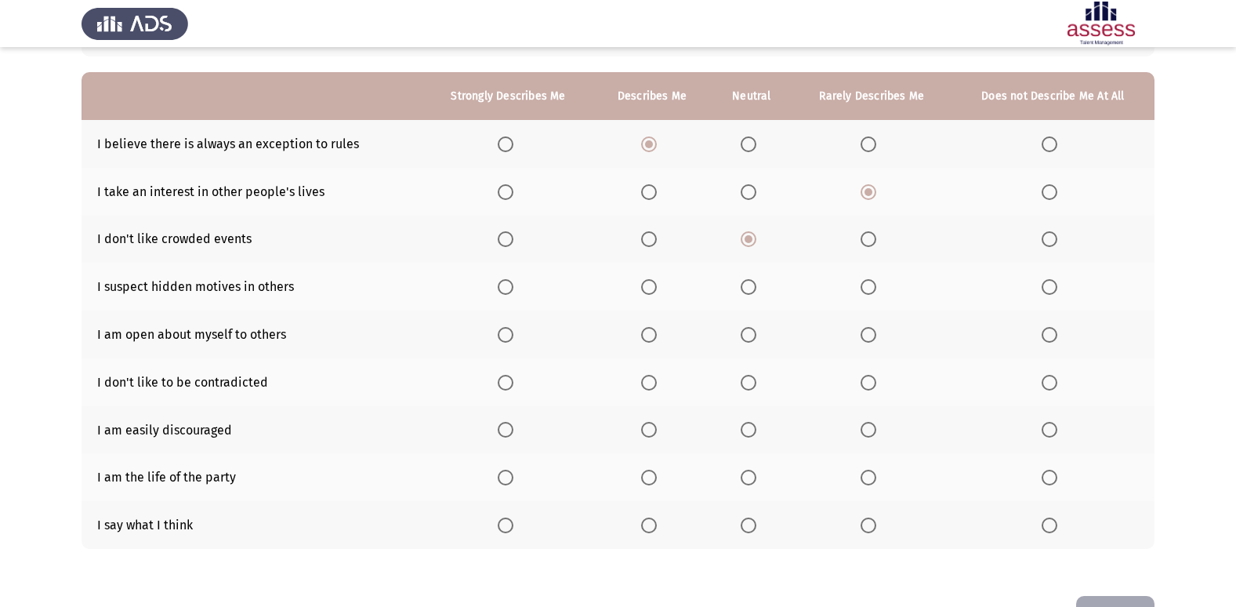
scroll to position [157, 0]
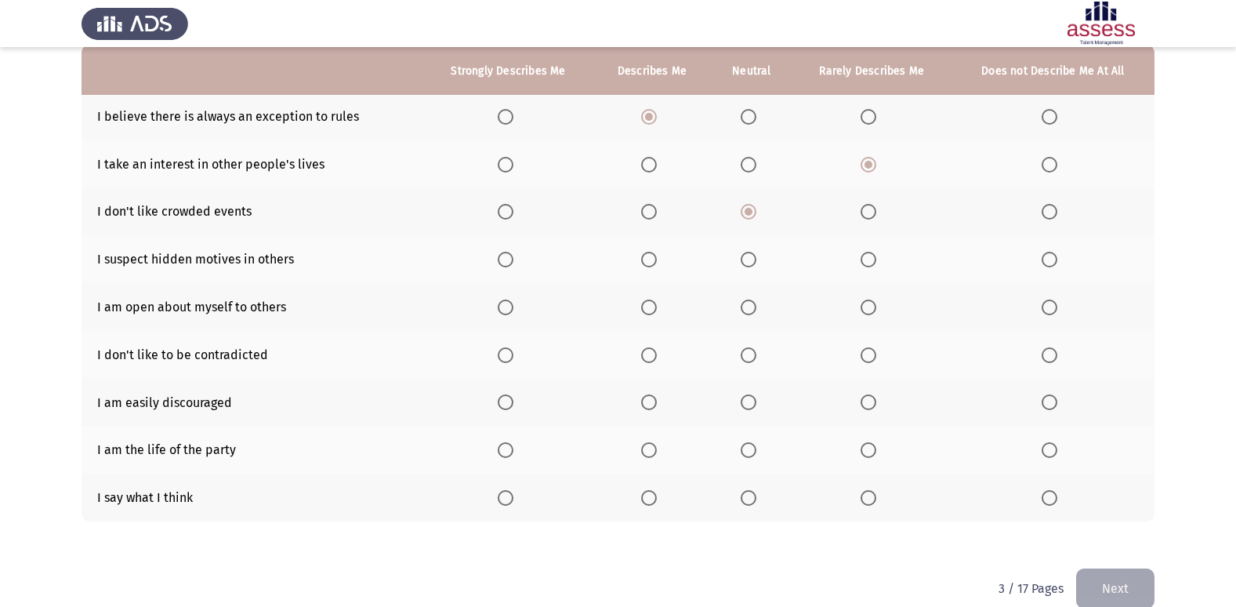
click at [752, 303] on span "Select an option" at bounding box center [749, 307] width 16 height 16
click at [752, 303] on input "Select an option" at bounding box center [749, 307] width 16 height 16
click at [650, 501] on span "Select an option" at bounding box center [649, 498] width 16 height 16
click at [650, 501] on input "Select an option" at bounding box center [649, 498] width 16 height 16
click at [868, 451] on span "Select an option" at bounding box center [869, 450] width 16 height 16
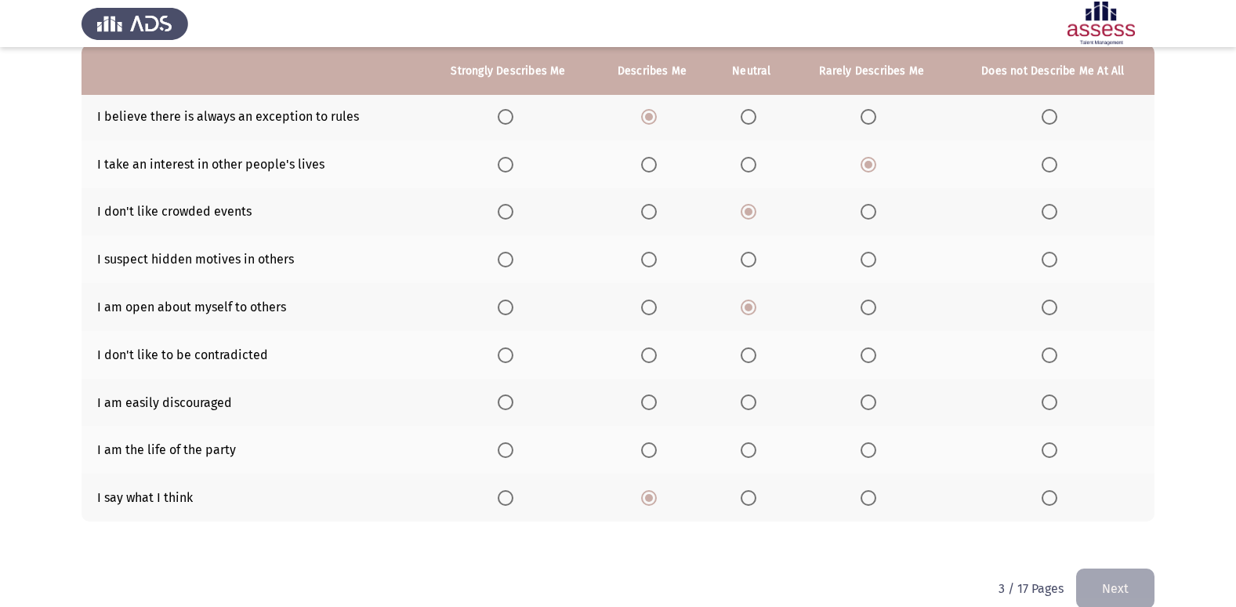
click at [868, 451] on input "Select an option" at bounding box center [869, 450] width 16 height 16
click at [651, 259] on span "Select an option" at bounding box center [649, 260] width 16 height 16
click at [651, 259] on input "Select an option" at bounding box center [649, 260] width 16 height 16
click at [653, 406] on span "Select an option" at bounding box center [649, 402] width 16 height 16
click at [653, 406] on input "Select an option" at bounding box center [649, 402] width 16 height 16
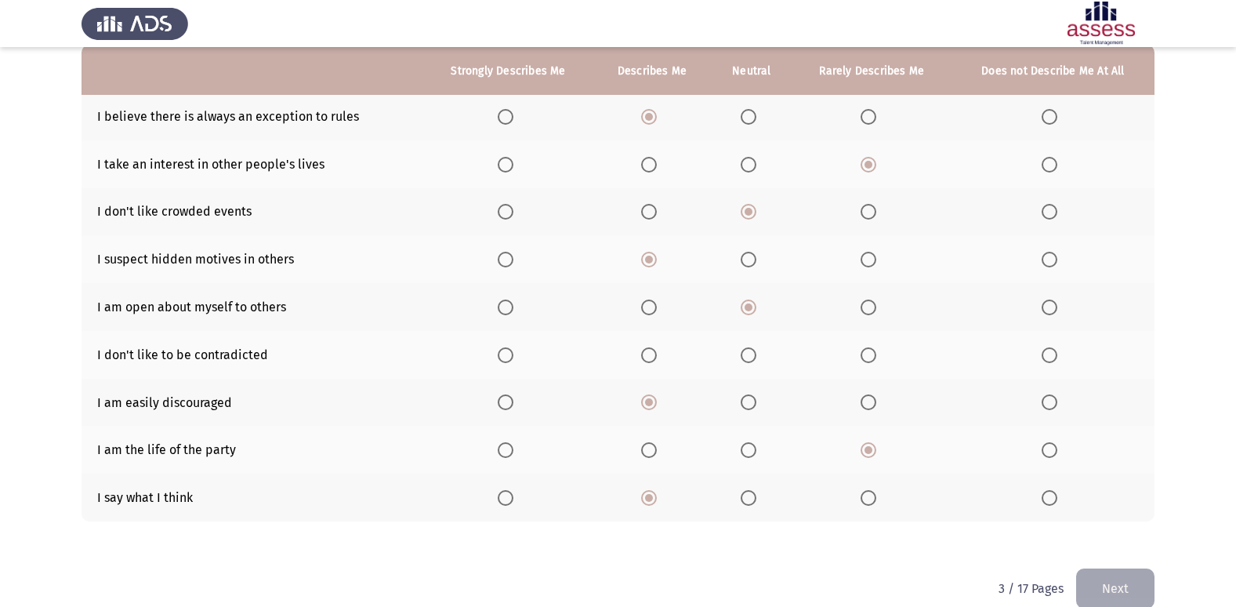
click at [648, 359] on span "Select an option" at bounding box center [649, 355] width 16 height 16
click at [648, 359] on input "Select an option" at bounding box center [649, 355] width 16 height 16
click at [1119, 585] on button "Next" at bounding box center [1115, 588] width 78 height 40
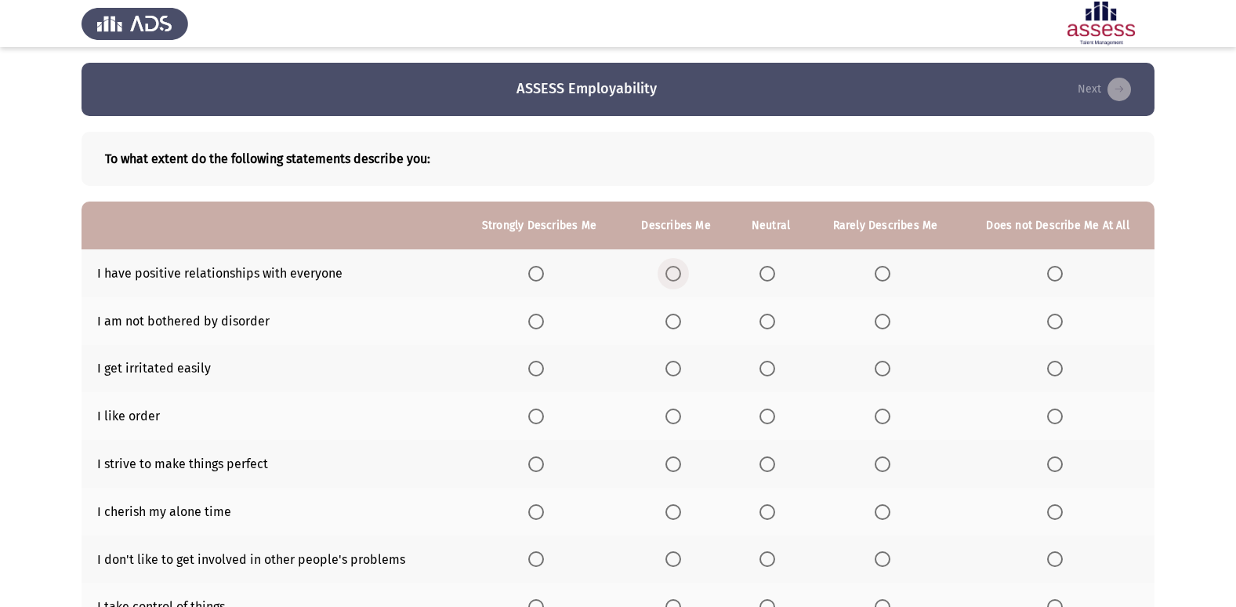
click at [673, 274] on span "Select an option" at bounding box center [673, 274] width 0 height 0
click at [673, 274] on input "Select an option" at bounding box center [673, 274] width 16 height 16
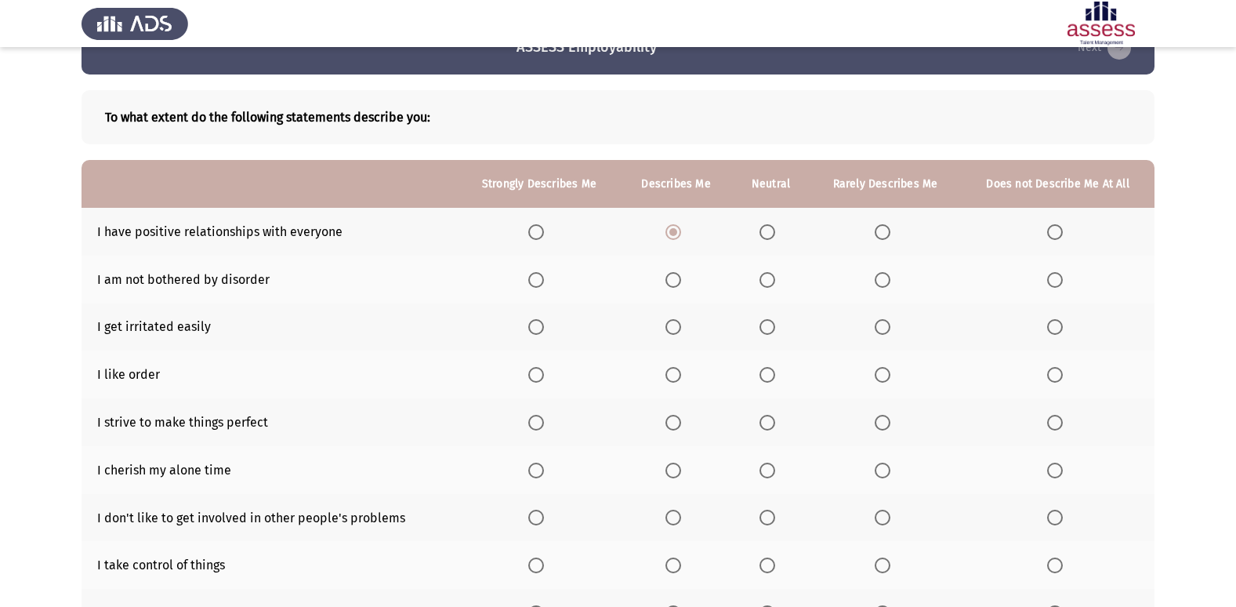
scroll to position [78, 0]
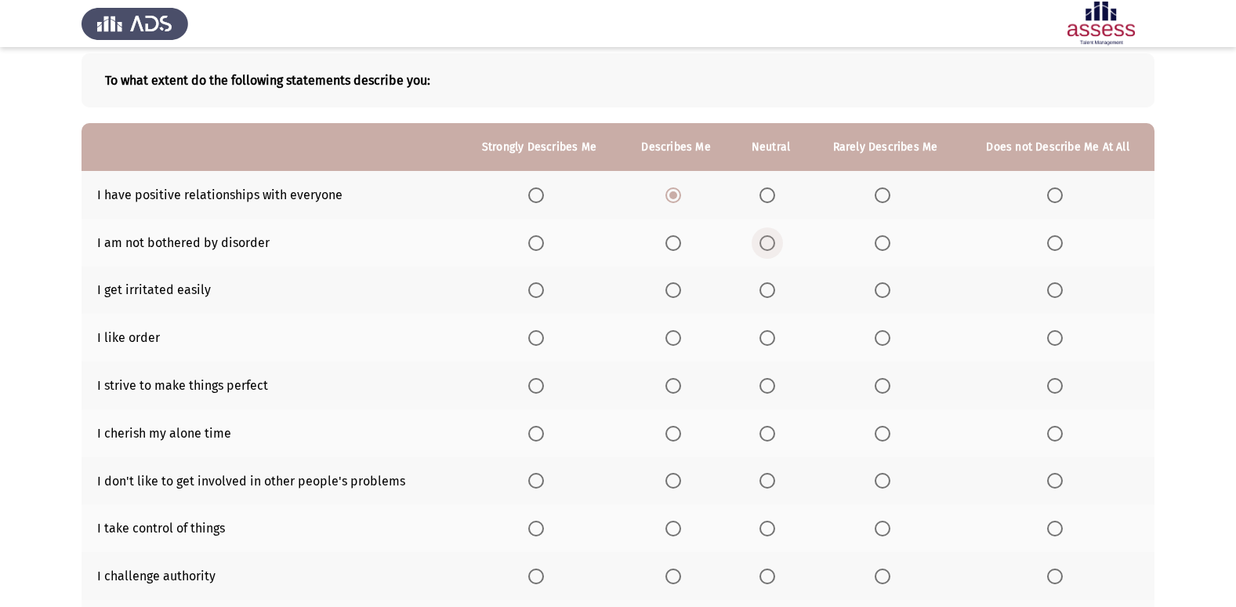
click at [770, 246] on span "Select an option" at bounding box center [768, 243] width 16 height 16
click at [770, 246] on input "Select an option" at bounding box center [768, 243] width 16 height 16
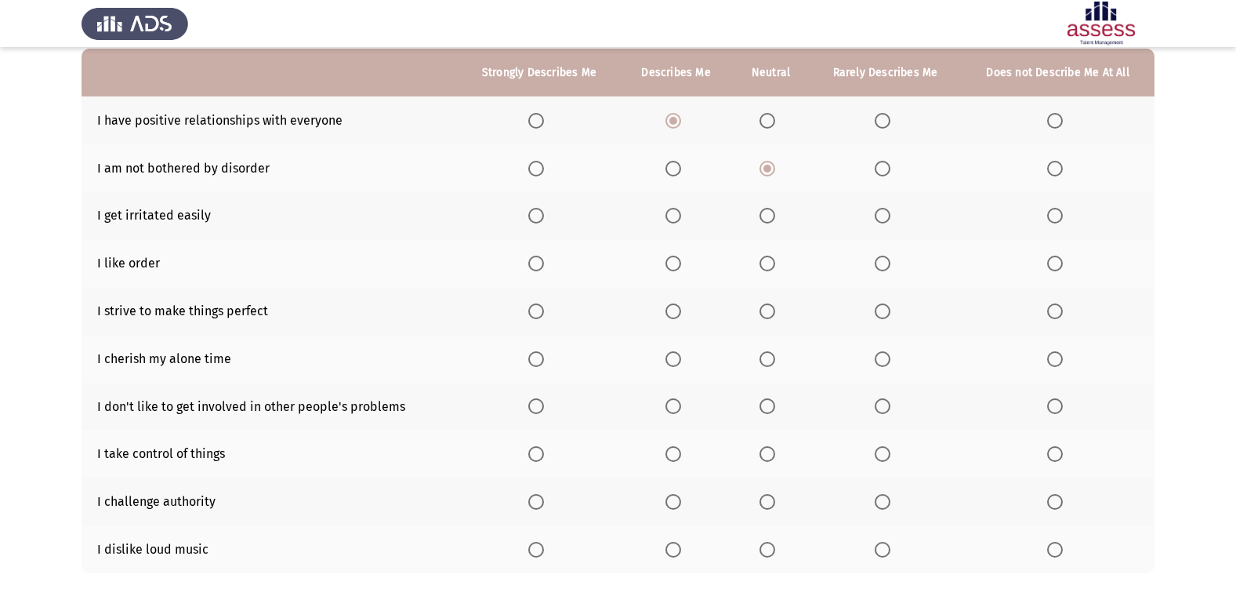
scroll to position [157, 0]
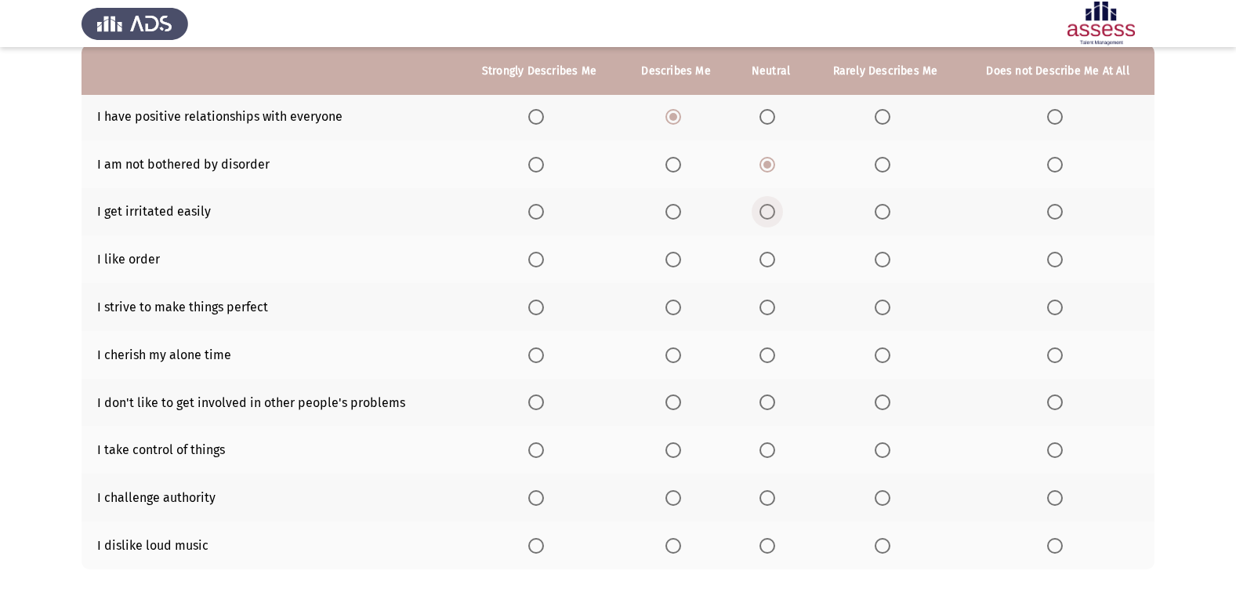
click at [771, 213] on span "Select an option" at bounding box center [768, 212] width 16 height 16
click at [771, 213] on input "Select an option" at bounding box center [768, 212] width 16 height 16
click at [677, 260] on span "Select an option" at bounding box center [673, 260] width 16 height 16
click at [677, 260] on input "Select an option" at bounding box center [673, 260] width 16 height 16
click at [681, 309] on span "Select an option" at bounding box center [673, 307] width 16 height 16
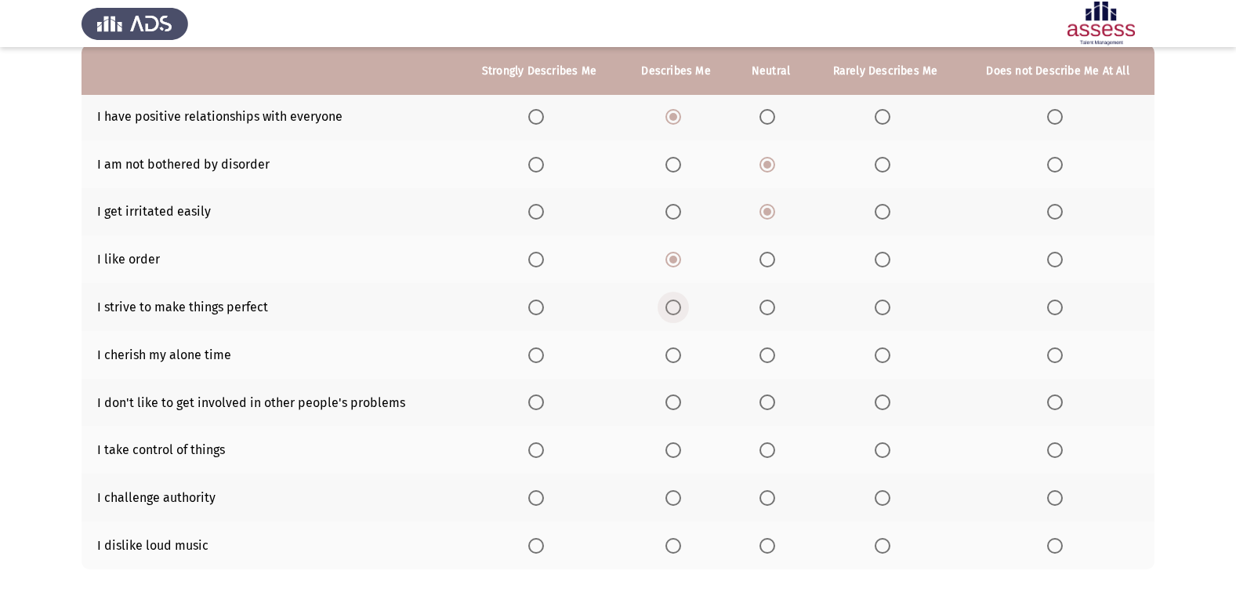
click at [681, 309] on input "Select an option" at bounding box center [673, 307] width 16 height 16
click at [674, 357] on span "Select an option" at bounding box center [673, 355] width 16 height 16
click at [674, 357] on input "Select an option" at bounding box center [673, 355] width 16 height 16
click at [772, 404] on span "Select an option" at bounding box center [768, 402] width 16 height 16
click at [772, 404] on input "Select an option" at bounding box center [768, 402] width 16 height 16
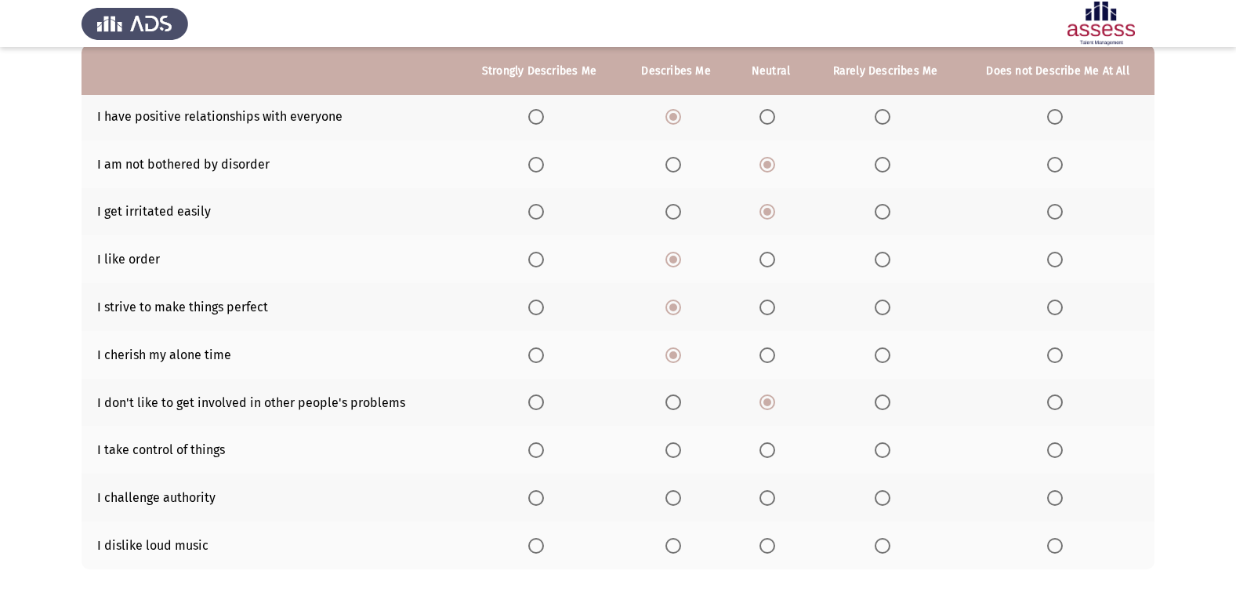
click at [772, 453] on span "Select an option" at bounding box center [768, 450] width 16 height 16
click at [772, 453] on input "Select an option" at bounding box center [768, 450] width 16 height 16
click at [677, 549] on span "Select an option" at bounding box center [673, 546] width 16 height 16
click at [677, 549] on input "Select an option" at bounding box center [673, 546] width 16 height 16
click at [771, 504] on span "Select an option" at bounding box center [768, 498] width 16 height 16
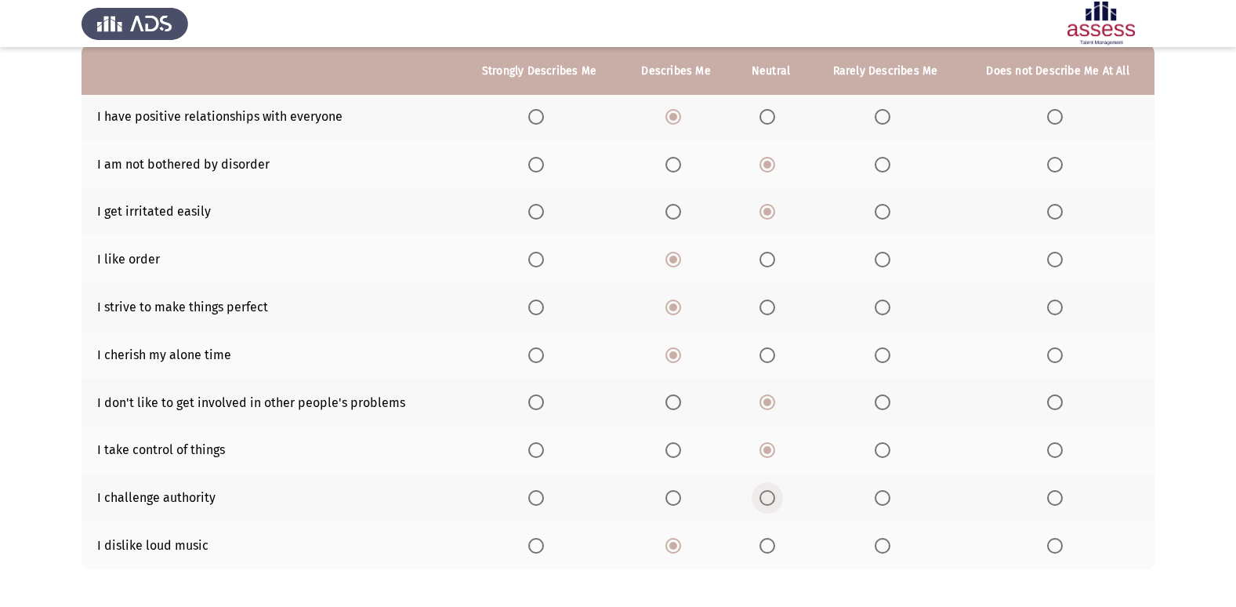
click at [771, 504] on input "Select an option" at bounding box center [768, 498] width 16 height 16
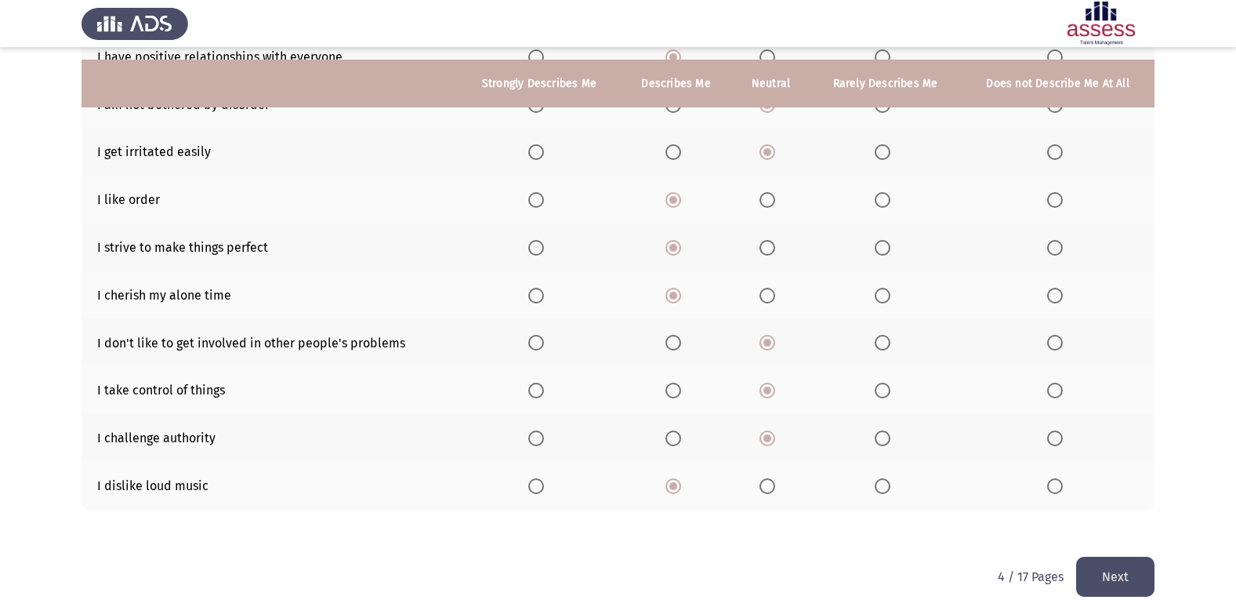
scroll to position [229, 0]
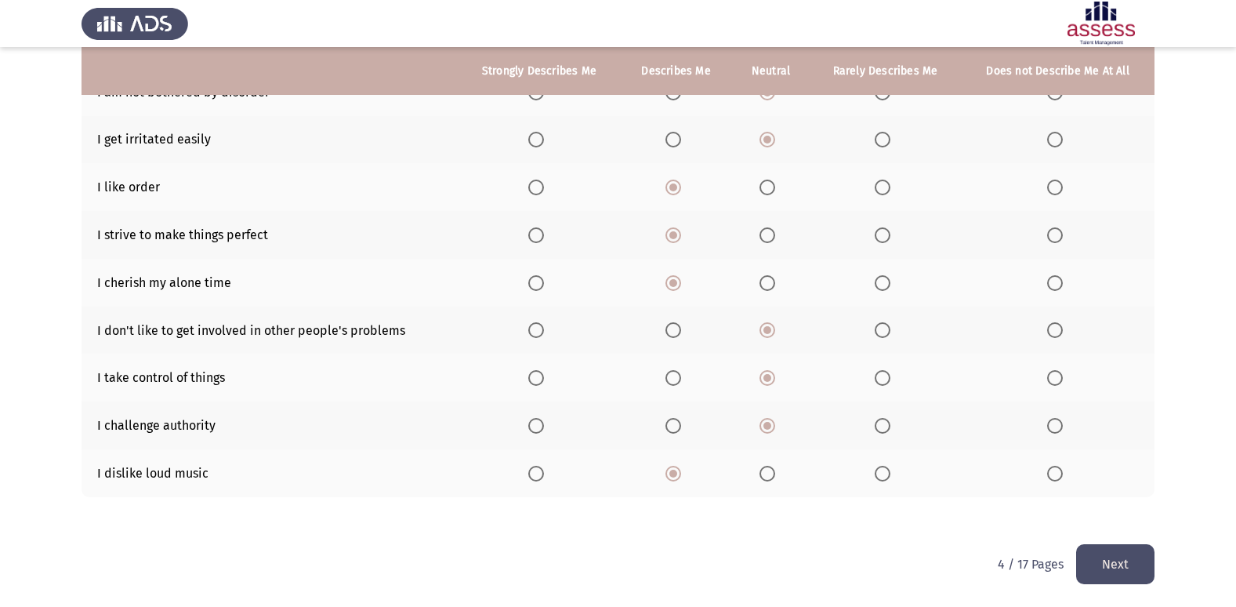
click at [1102, 554] on button "Next" at bounding box center [1115, 564] width 78 height 40
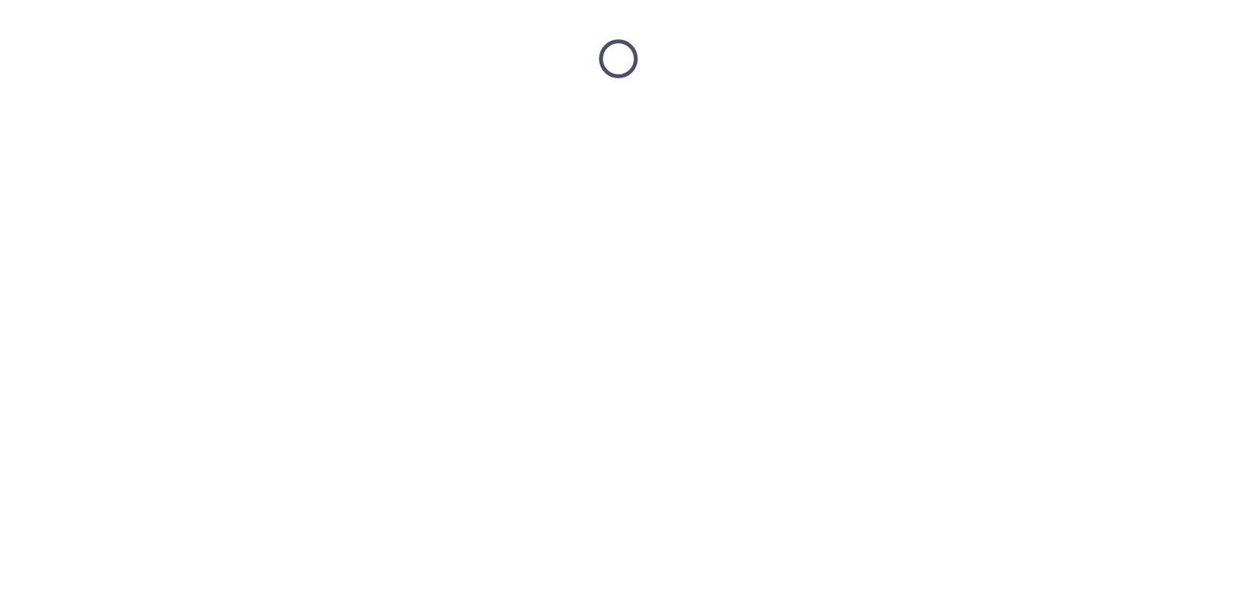
scroll to position [0, 0]
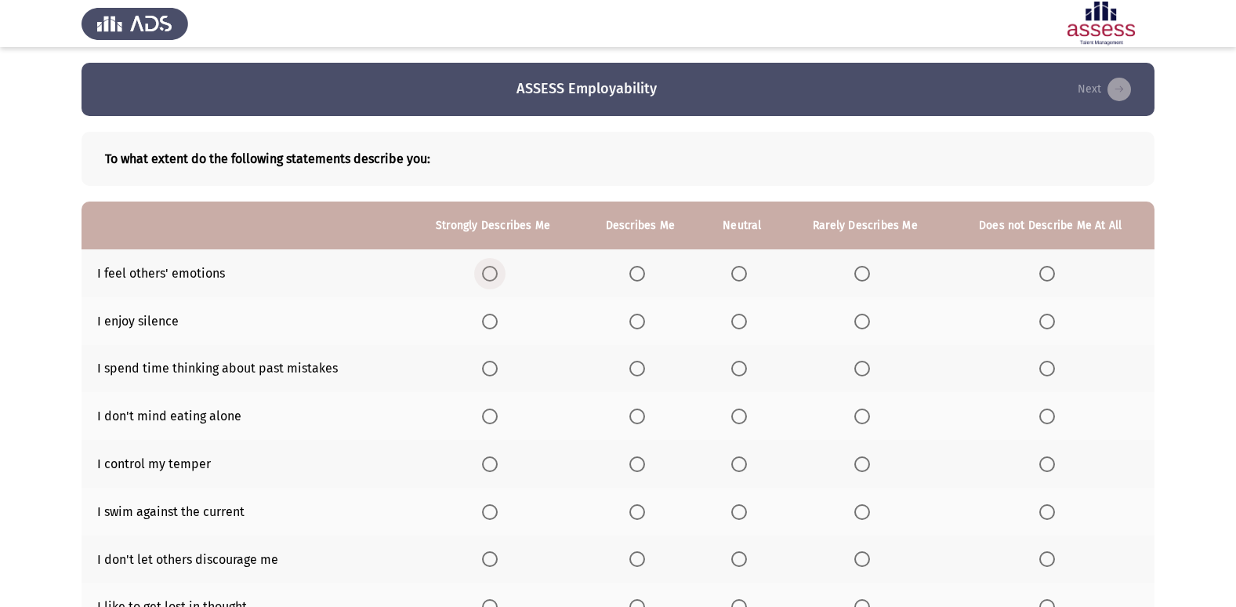
click at [489, 270] on span "Select an option" at bounding box center [490, 274] width 16 height 16
click at [489, 270] on input "Select an option" at bounding box center [490, 274] width 16 height 16
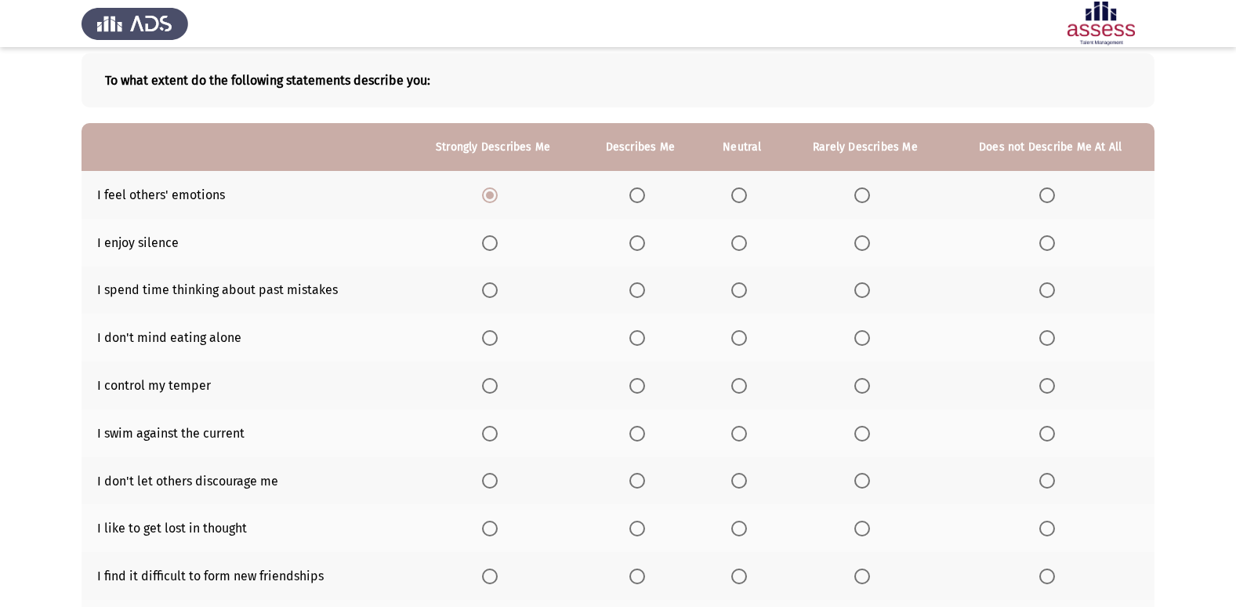
click at [493, 241] on span "Select an option" at bounding box center [490, 243] width 16 height 16
click at [493, 241] on input "Select an option" at bounding box center [490, 243] width 16 height 16
click at [641, 244] on span "Select an option" at bounding box center [637, 243] width 16 height 16
click at [641, 244] on input "Select an option" at bounding box center [637, 243] width 16 height 16
click at [636, 292] on span "Select an option" at bounding box center [637, 290] width 16 height 16
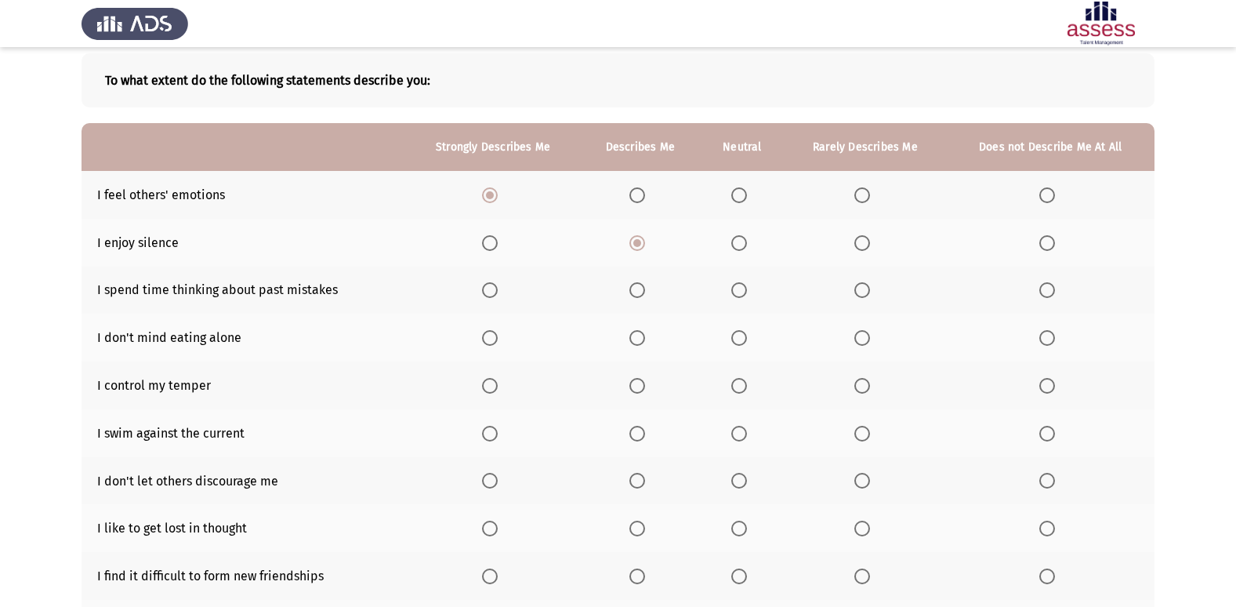
click at [636, 292] on input "Select an option" at bounding box center [637, 290] width 16 height 16
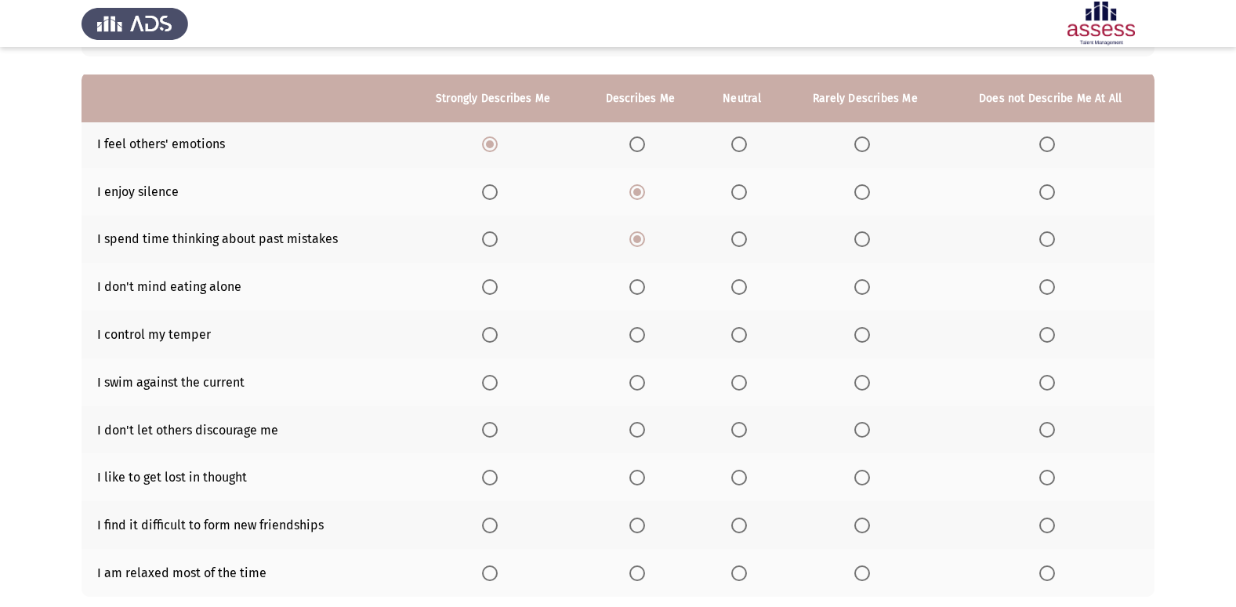
scroll to position [157, 0]
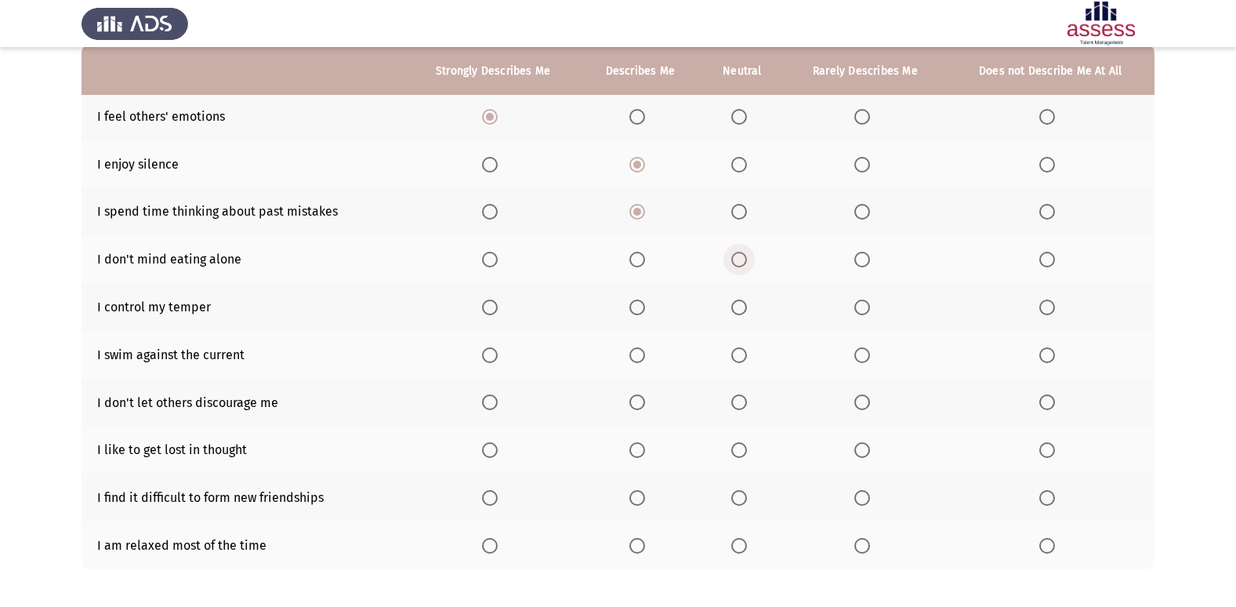
click at [739, 259] on span "Select an option" at bounding box center [739, 259] width 0 height 0
click at [739, 259] on input "Select an option" at bounding box center [739, 260] width 16 height 16
click at [637, 307] on span "Select an option" at bounding box center [637, 307] width 0 height 0
click at [638, 307] on input "Select an option" at bounding box center [637, 307] width 16 height 16
click at [636, 399] on span "Select an option" at bounding box center [637, 402] width 16 height 16
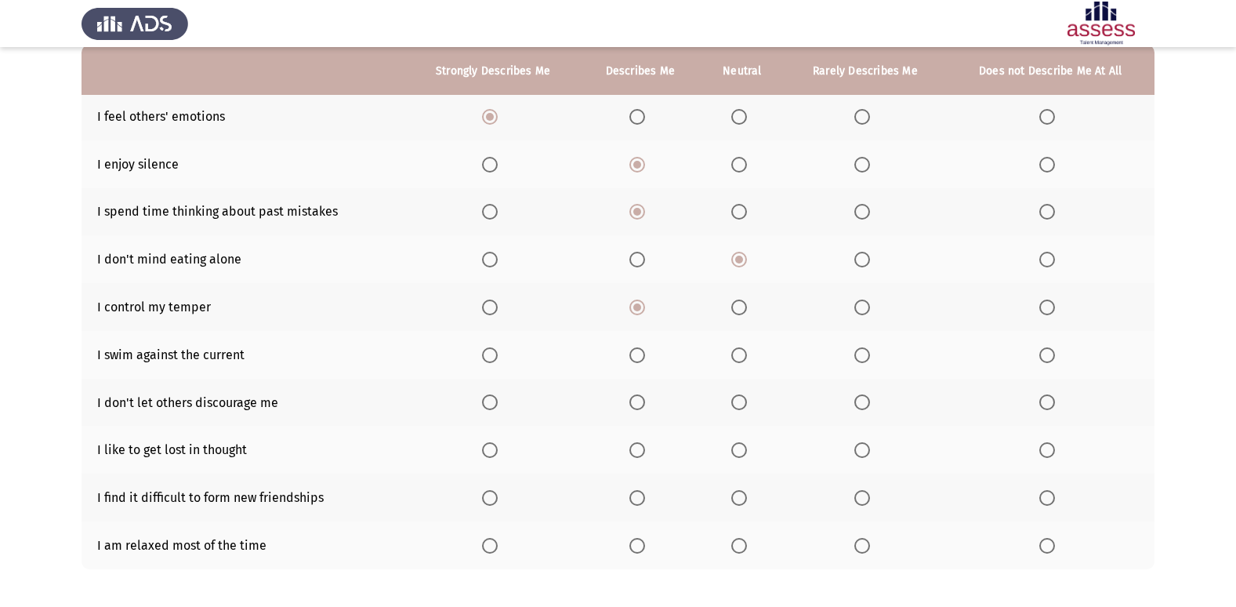
click at [636, 399] on input "Select an option" at bounding box center [637, 402] width 16 height 16
click at [746, 355] on span "Select an option" at bounding box center [739, 355] width 16 height 16
click at [746, 355] on input "Select an option" at bounding box center [739, 355] width 16 height 16
click at [738, 543] on span "Select an option" at bounding box center [739, 546] width 16 height 16
click at [738, 543] on input "Select an option" at bounding box center [739, 546] width 16 height 16
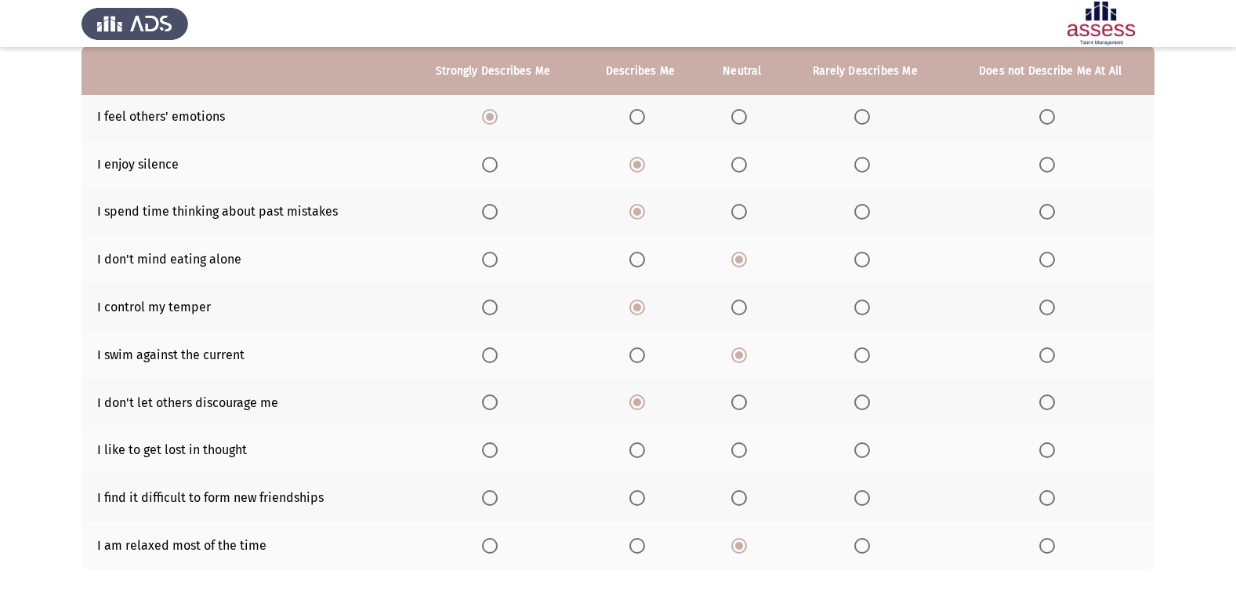
click at [735, 498] on span "Select an option" at bounding box center [739, 498] width 16 height 16
click at [735, 498] on input "Select an option" at bounding box center [739, 498] width 16 height 16
click at [743, 450] on span "Select an option" at bounding box center [739, 450] width 16 height 16
click at [743, 450] on input "Select an option" at bounding box center [739, 450] width 16 height 16
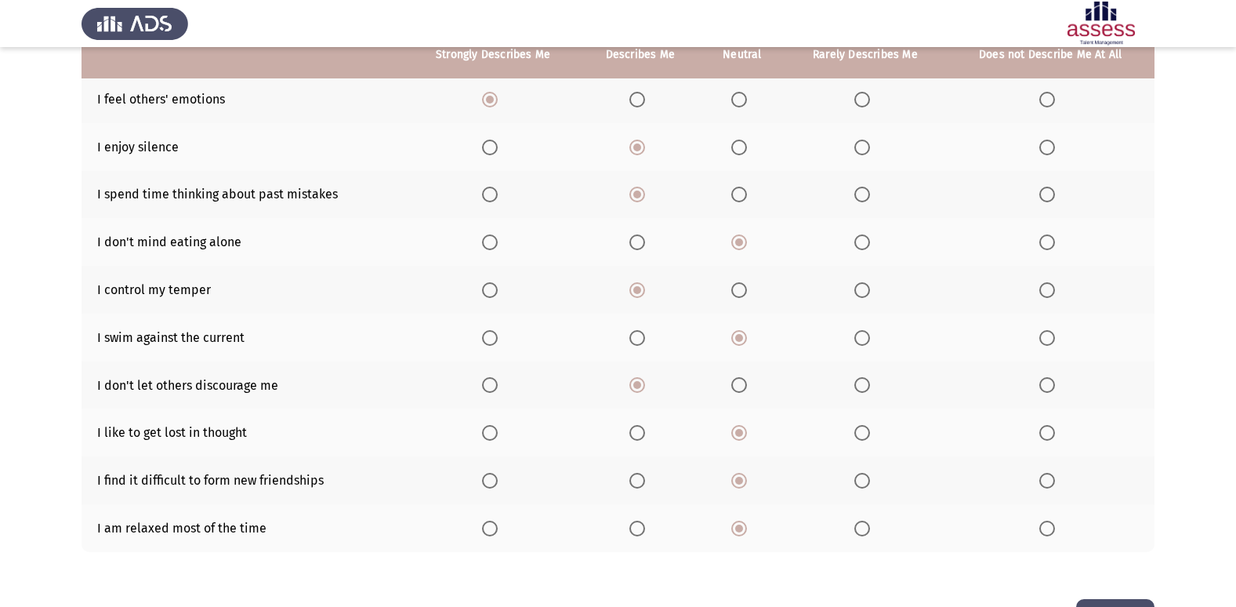
scroll to position [229, 0]
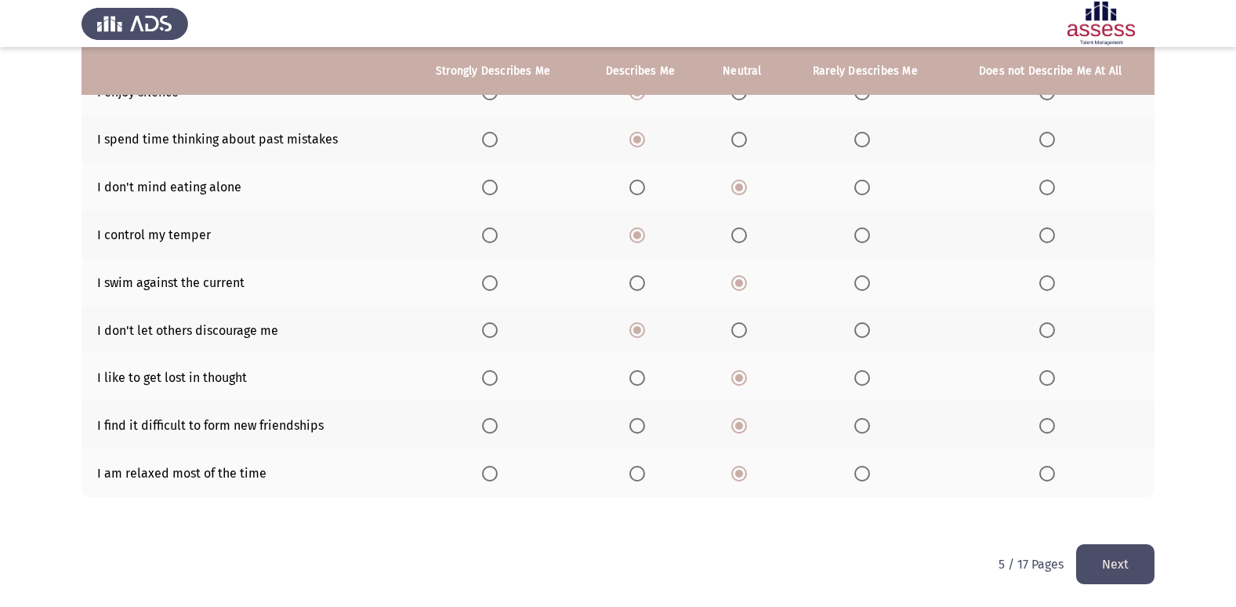
click at [1123, 562] on button "Next" at bounding box center [1115, 564] width 78 height 40
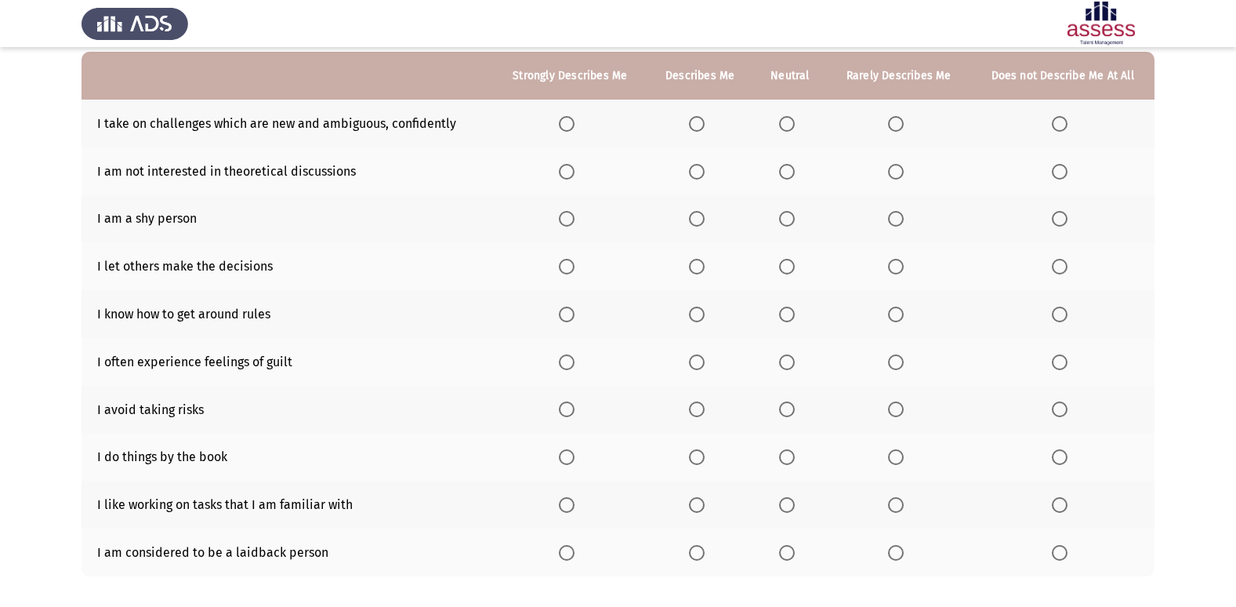
scroll to position [157, 0]
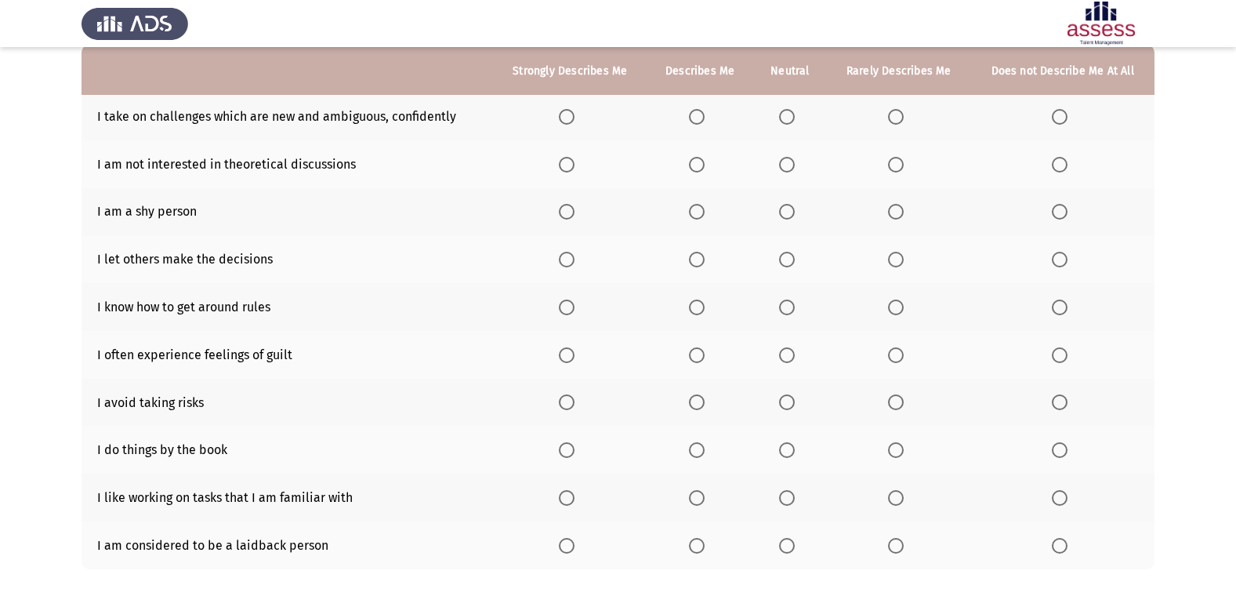
click at [697, 212] on span "Select an option" at bounding box center [697, 212] width 0 height 0
click at [699, 212] on input "Select an option" at bounding box center [697, 212] width 16 height 16
click at [901, 452] on span "Select an option" at bounding box center [896, 450] width 16 height 16
click at [901, 452] on input "Select an option" at bounding box center [896, 450] width 16 height 16
click at [891, 547] on span "Select an option" at bounding box center [896, 546] width 16 height 16
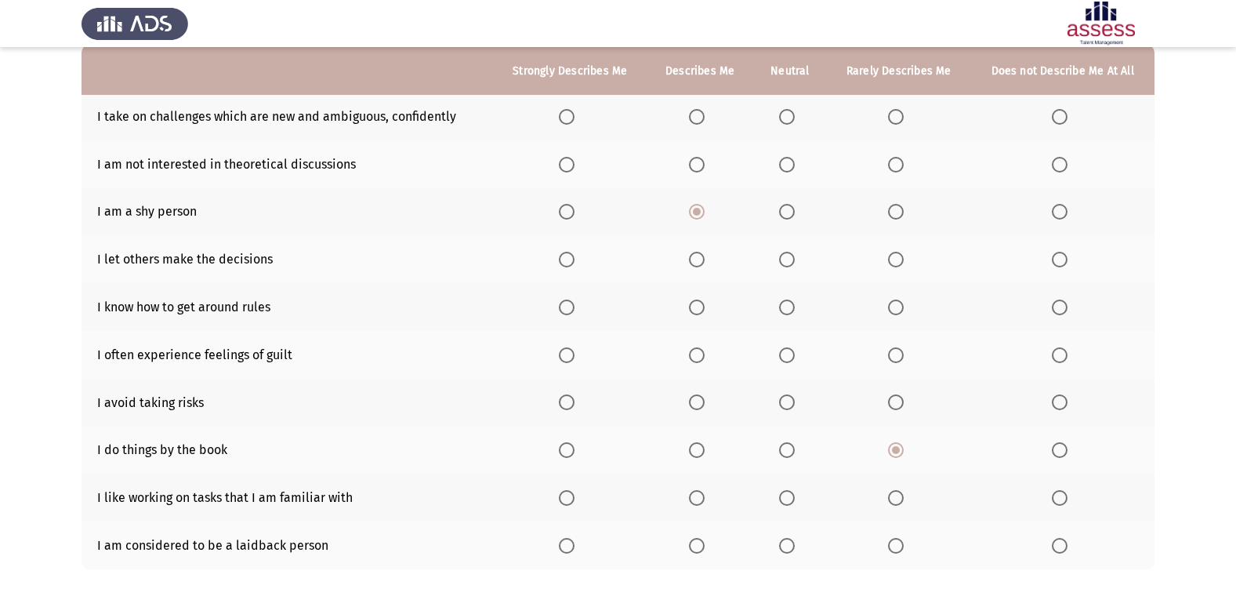
click at [891, 547] on input "Select an option" at bounding box center [896, 546] width 16 height 16
click at [696, 494] on span "Select an option" at bounding box center [697, 498] width 16 height 16
click at [696, 494] on input "Select an option" at bounding box center [697, 498] width 16 height 16
click at [789, 394] on span "Select an option" at bounding box center [787, 402] width 16 height 16
click at [789, 394] on input "Select an option" at bounding box center [787, 402] width 16 height 16
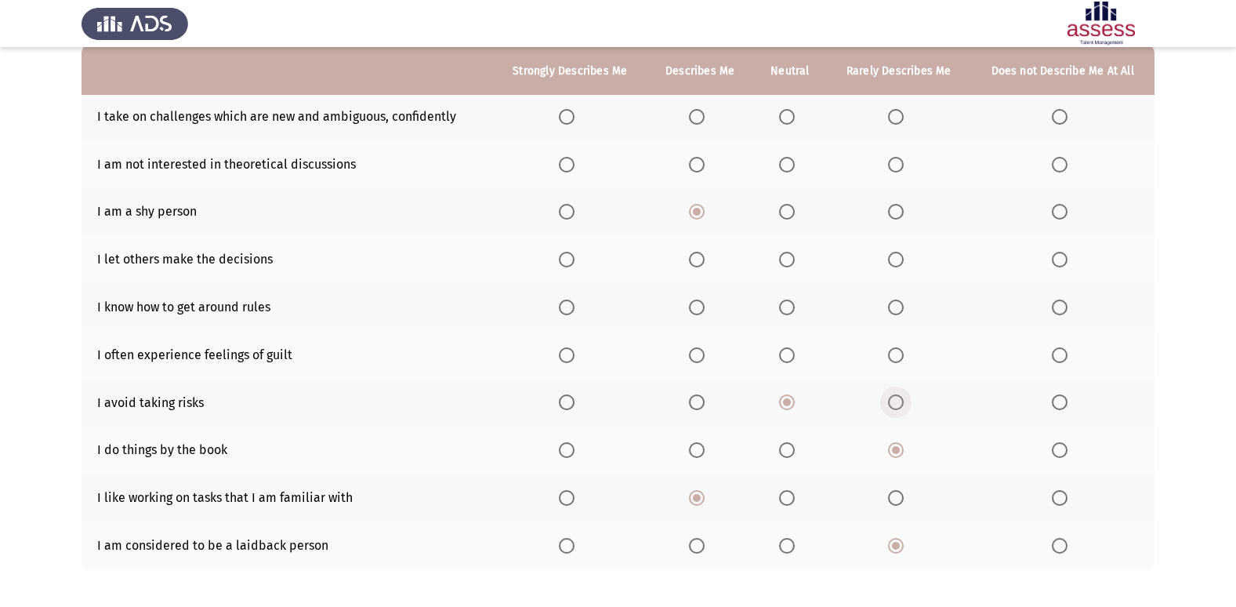
click at [896, 406] on span "Select an option" at bounding box center [896, 402] width 16 height 16
click at [896, 406] on input "Select an option" at bounding box center [896, 402] width 16 height 16
click at [785, 401] on span "Select an option" at bounding box center [787, 402] width 16 height 16
click at [785, 401] on input "Select an option" at bounding box center [787, 402] width 16 height 16
click at [783, 355] on span "Select an option" at bounding box center [787, 355] width 16 height 16
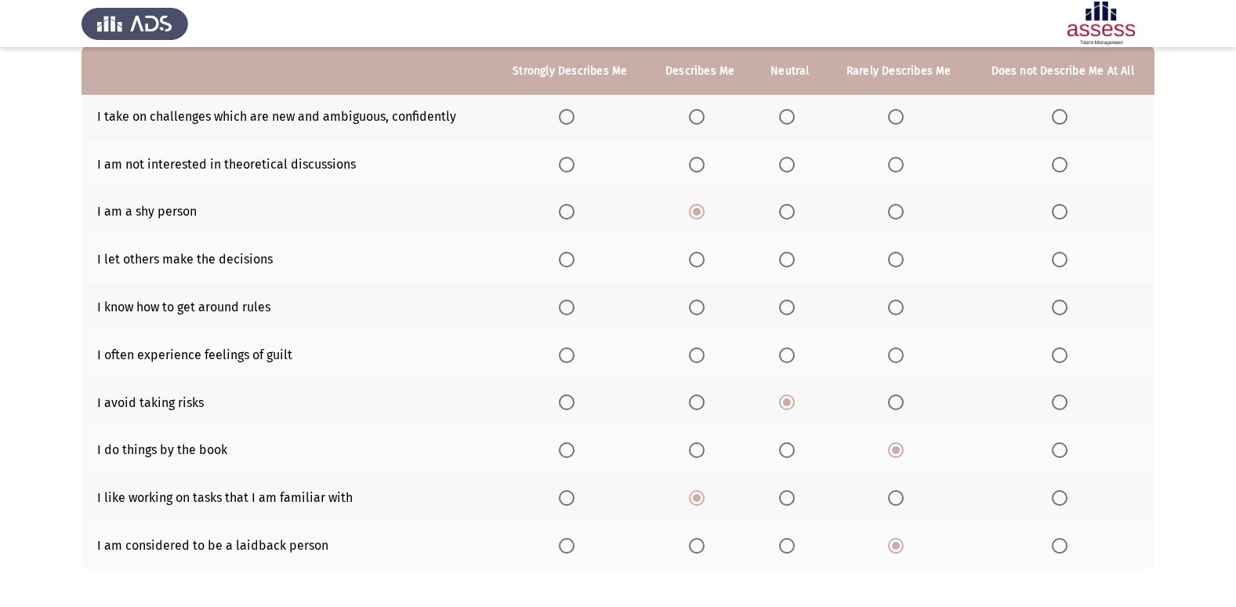
click at [783, 355] on input "Select an option" at bounding box center [787, 355] width 16 height 16
click at [701, 304] on span "Select an option" at bounding box center [697, 307] width 16 height 16
click at [701, 304] on input "Select an option" at bounding box center [697, 307] width 16 height 16
click at [896, 165] on span "Select an option" at bounding box center [896, 165] width 0 height 0
click at [896, 164] on input "Select an option" at bounding box center [896, 165] width 16 height 16
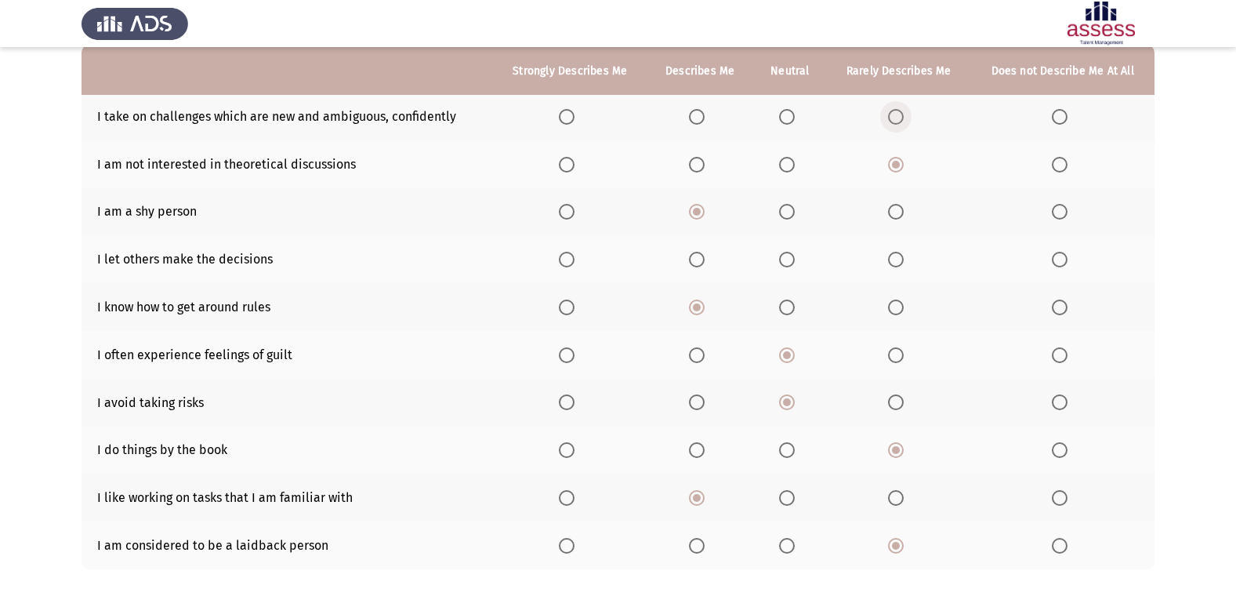
click at [896, 118] on span "Select an option" at bounding box center [896, 117] width 16 height 16
click at [896, 118] on input "Select an option" at bounding box center [896, 117] width 16 height 16
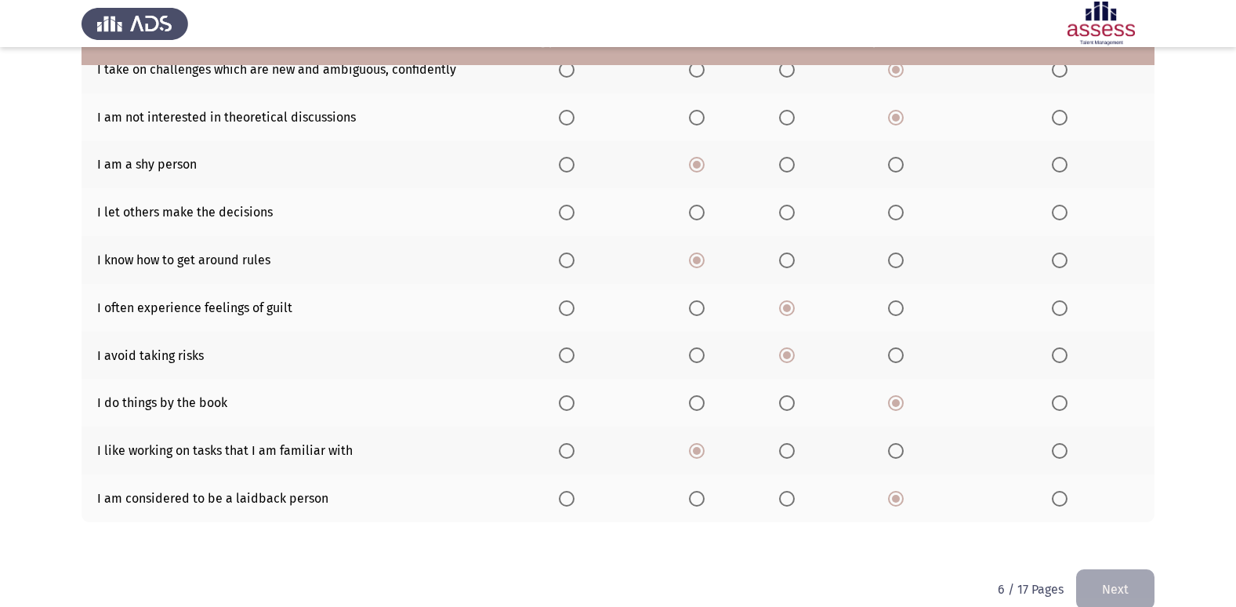
scroll to position [229, 0]
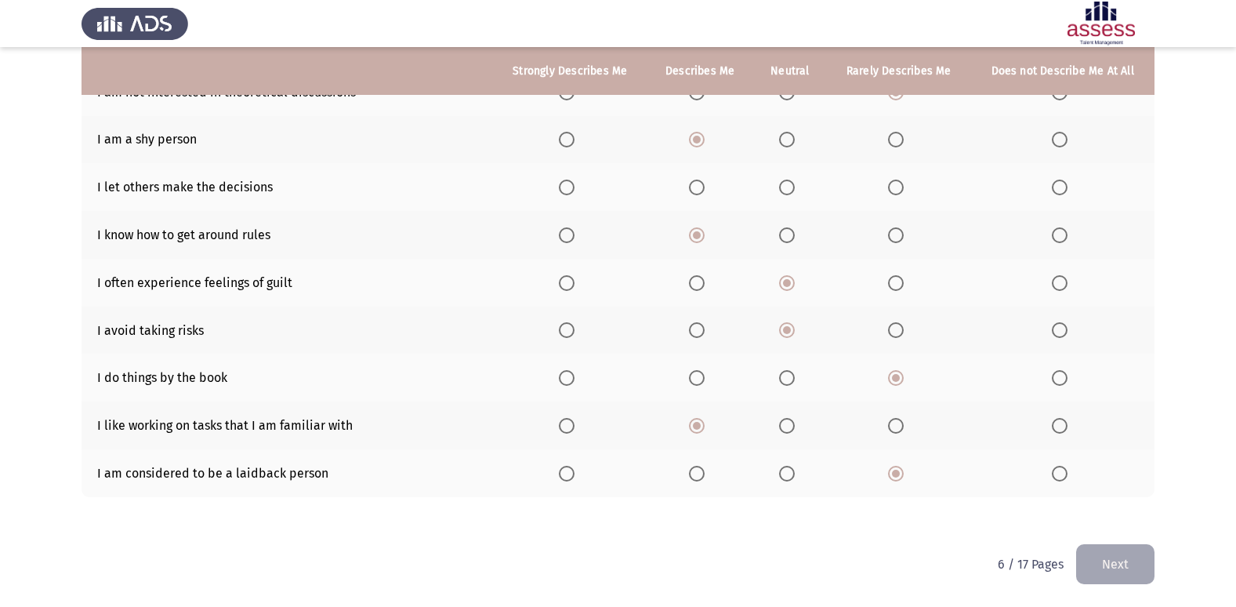
click at [1126, 569] on button "Next" at bounding box center [1115, 564] width 78 height 40
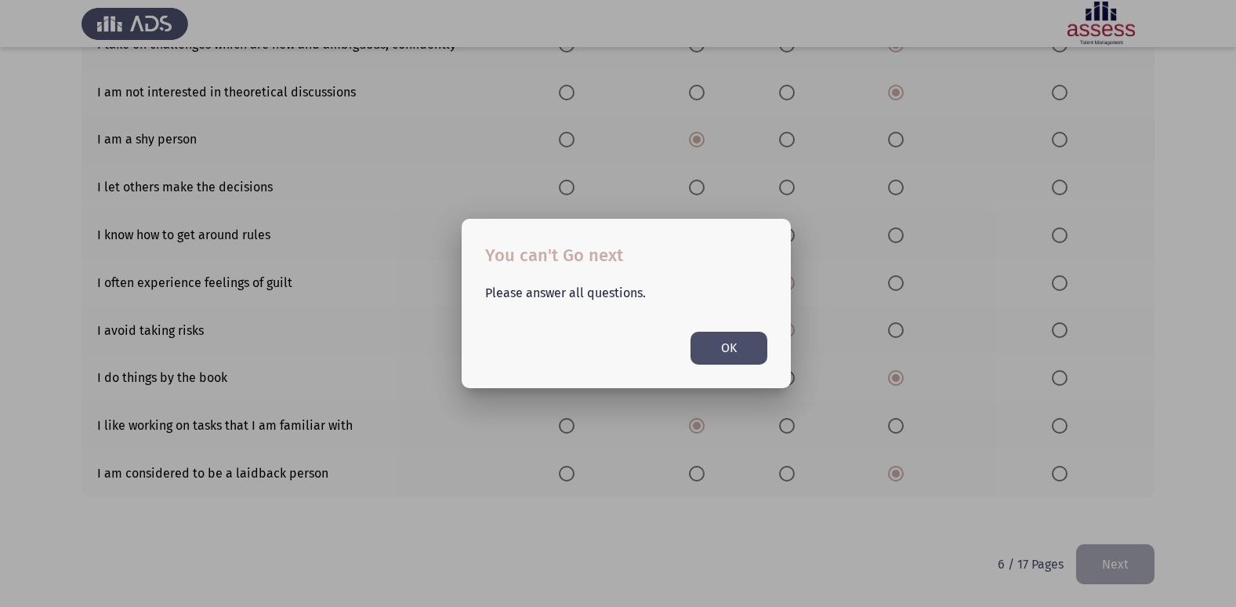
scroll to position [0, 0]
click at [732, 340] on button "OK" at bounding box center [729, 348] width 77 height 32
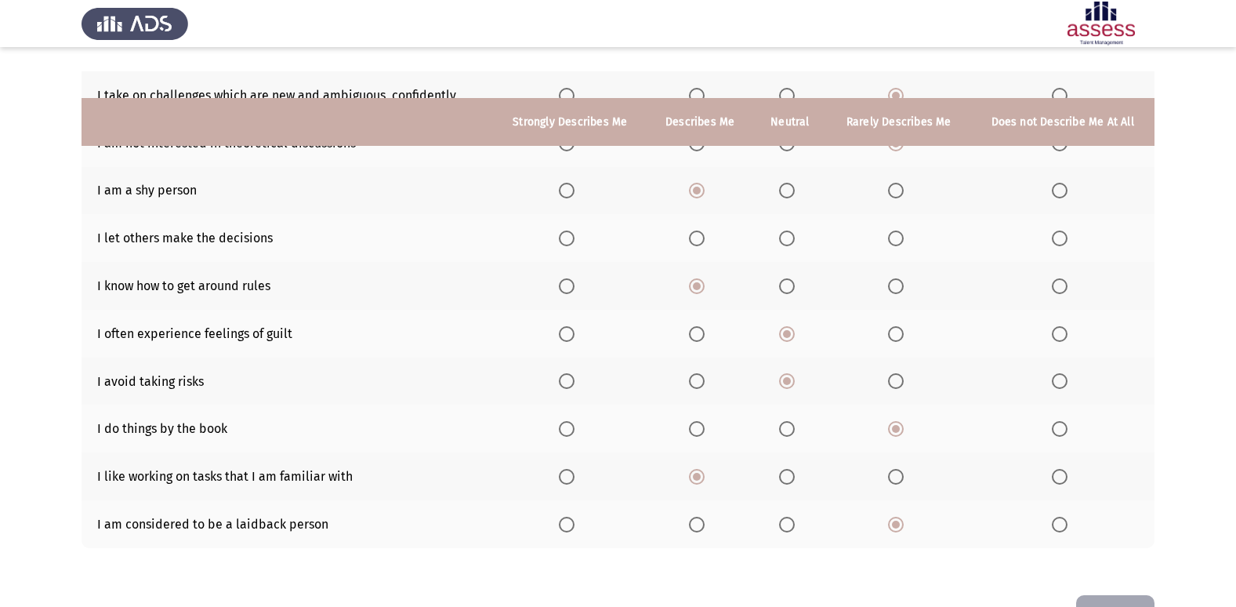
scroll to position [150, 0]
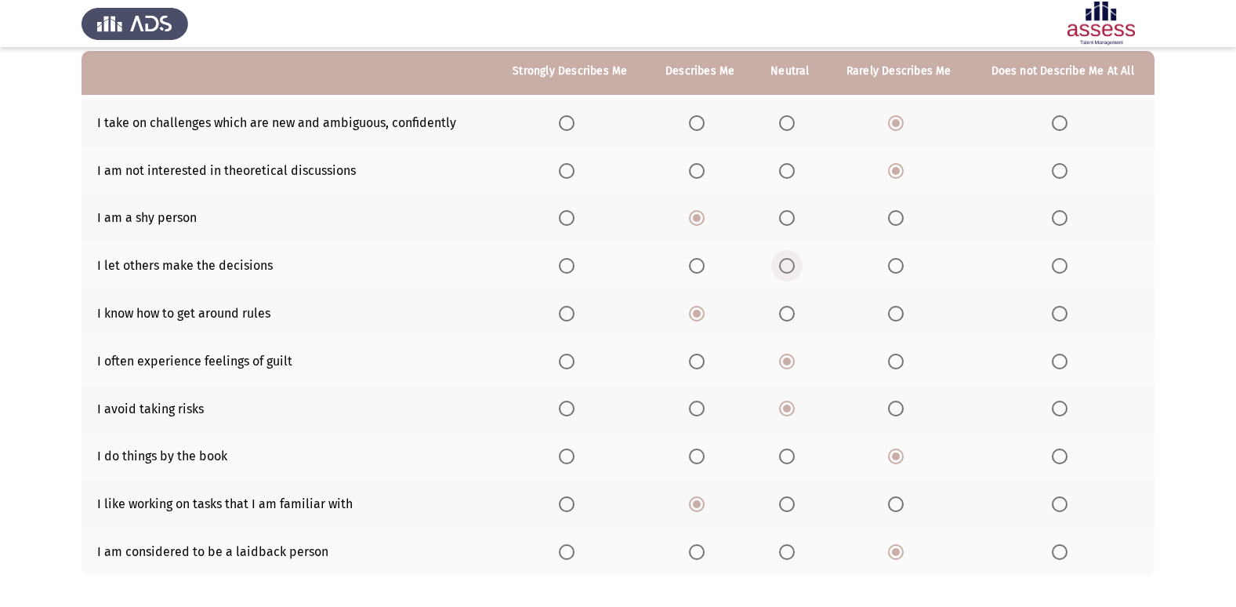
click at [790, 270] on span "Select an option" at bounding box center [787, 266] width 16 height 16
click at [790, 270] on input "Select an option" at bounding box center [787, 266] width 16 height 16
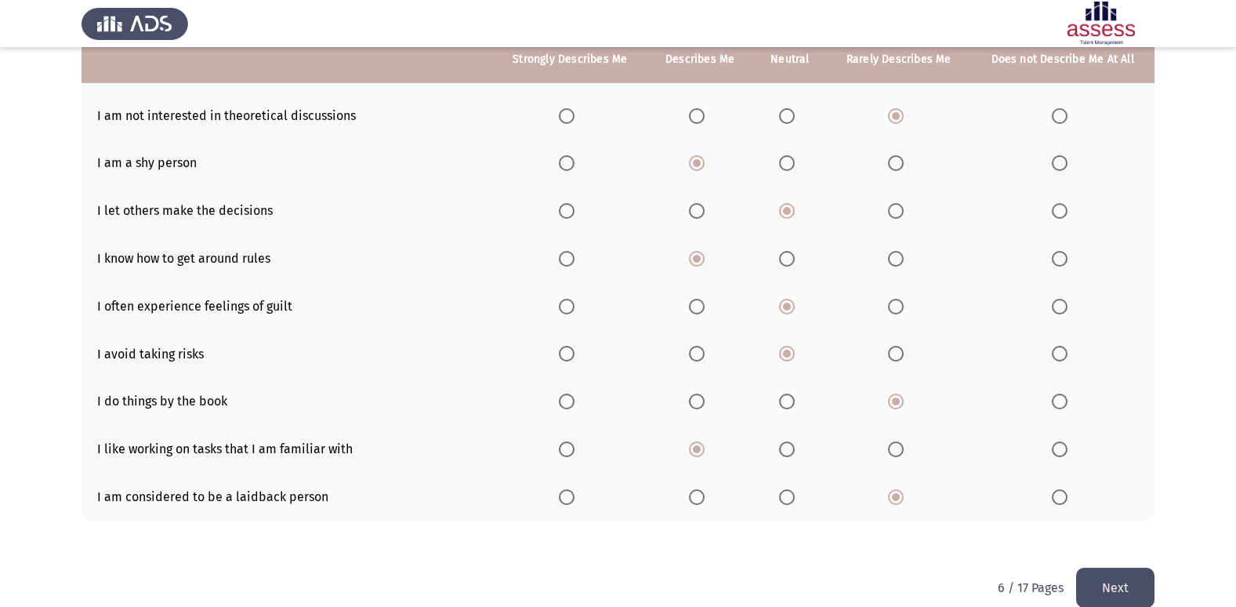
scroll to position [229, 0]
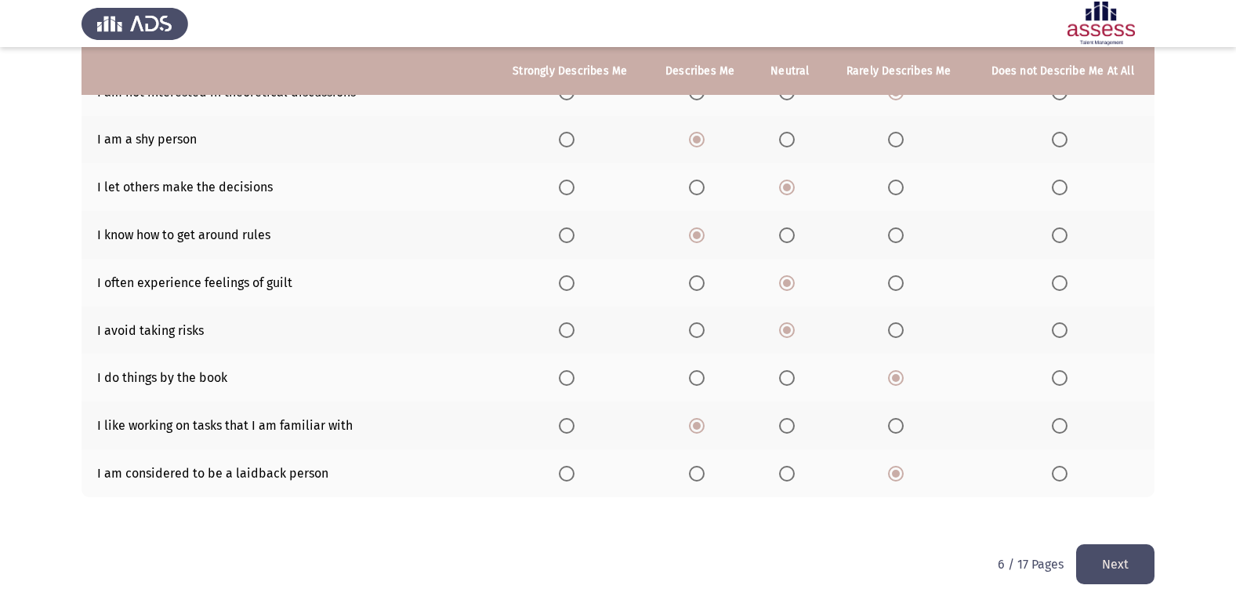
click at [1102, 560] on button "Next" at bounding box center [1115, 564] width 78 height 40
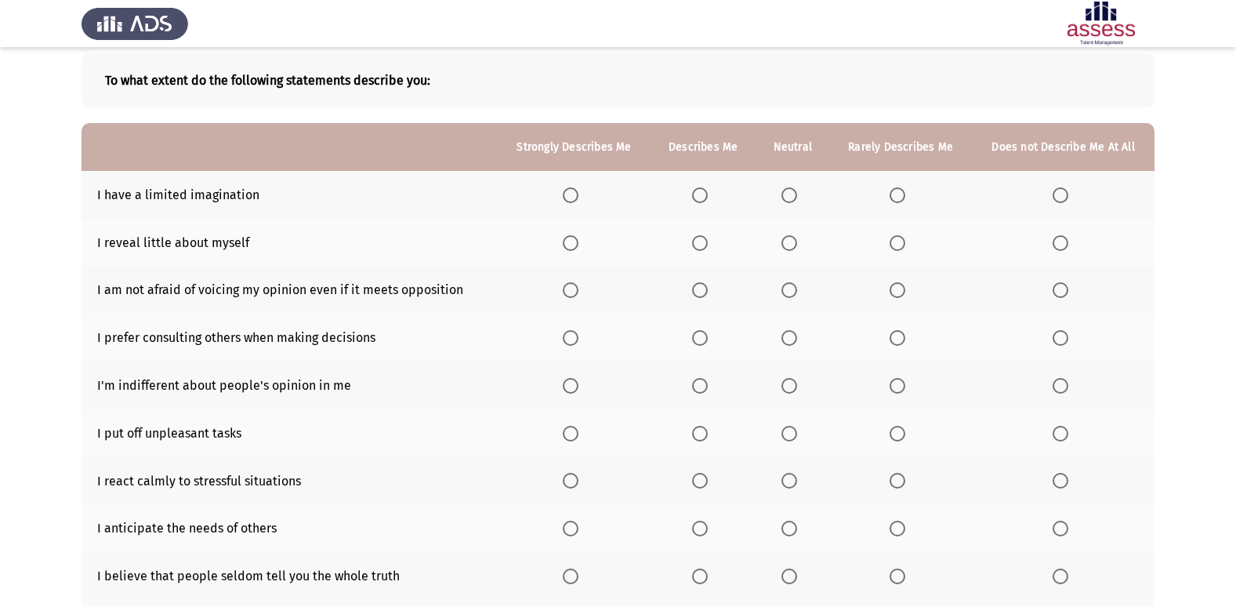
scroll to position [157, 0]
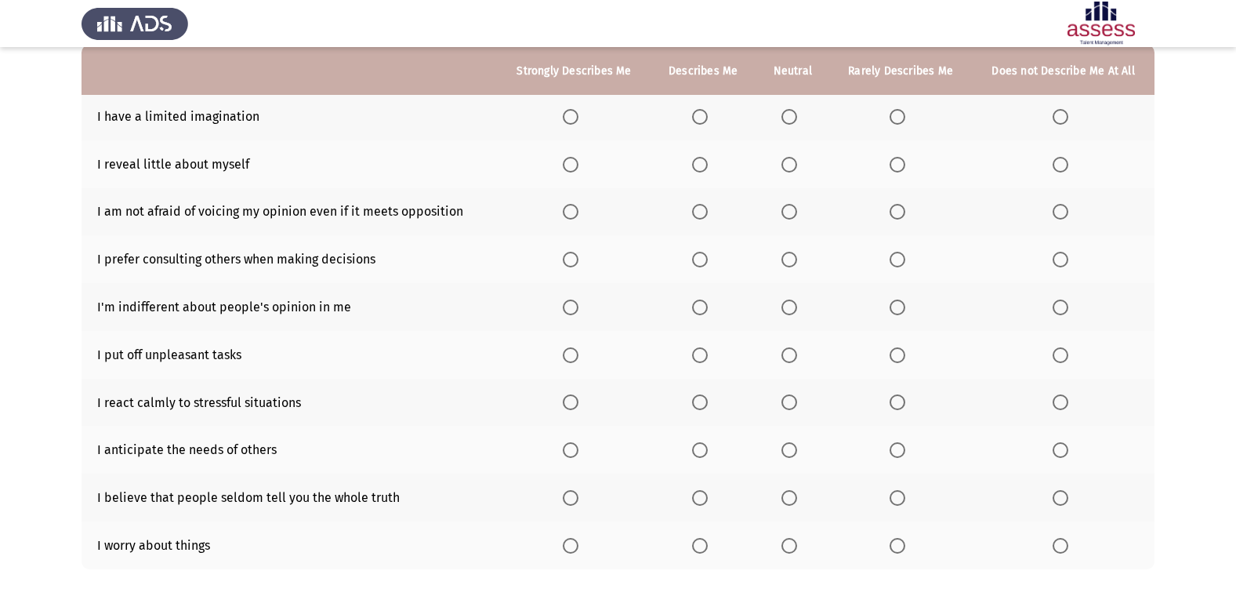
click at [793, 113] on span "Select an option" at bounding box center [789, 117] width 16 height 16
click at [793, 113] on input "Select an option" at bounding box center [789, 117] width 16 height 16
click at [897, 117] on span "Select an option" at bounding box center [897, 117] width 0 height 0
click at [899, 116] on input "Select an option" at bounding box center [898, 117] width 16 height 16
click at [795, 167] on span "Select an option" at bounding box center [789, 165] width 16 height 16
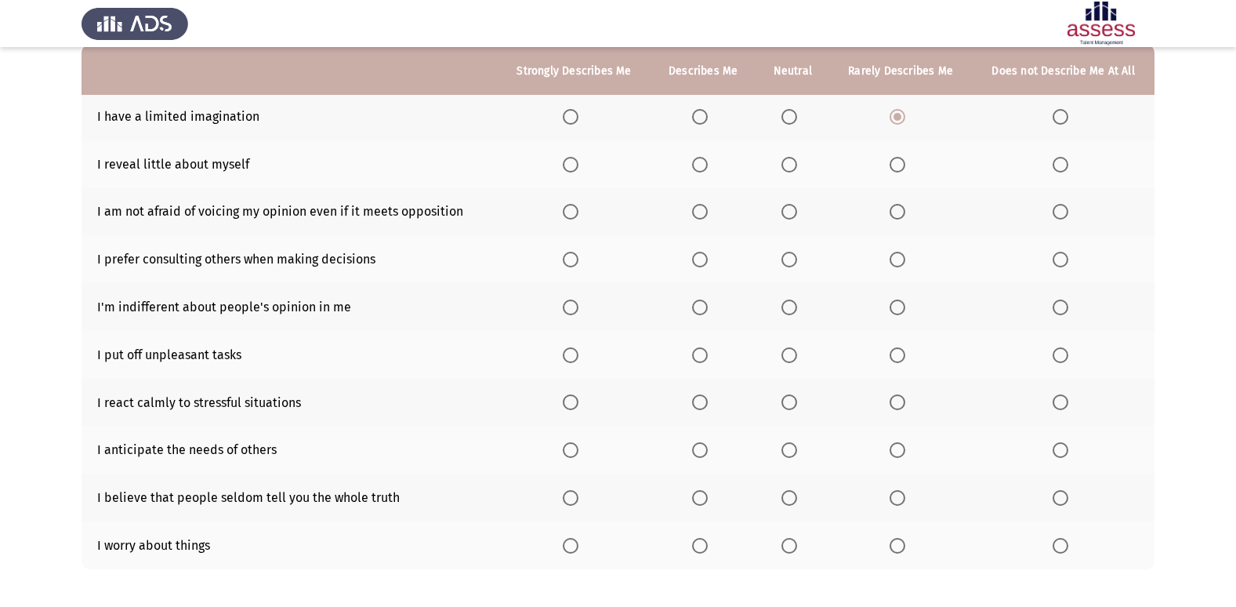
click at [795, 167] on input "Select an option" at bounding box center [789, 165] width 16 height 16
click at [902, 211] on span "Select an option" at bounding box center [898, 212] width 16 height 16
click at [902, 211] on input "Select an option" at bounding box center [898, 212] width 16 height 16
click at [789, 211] on span "Select an option" at bounding box center [789, 212] width 16 height 16
click at [789, 211] on input "Select an option" at bounding box center [789, 212] width 16 height 16
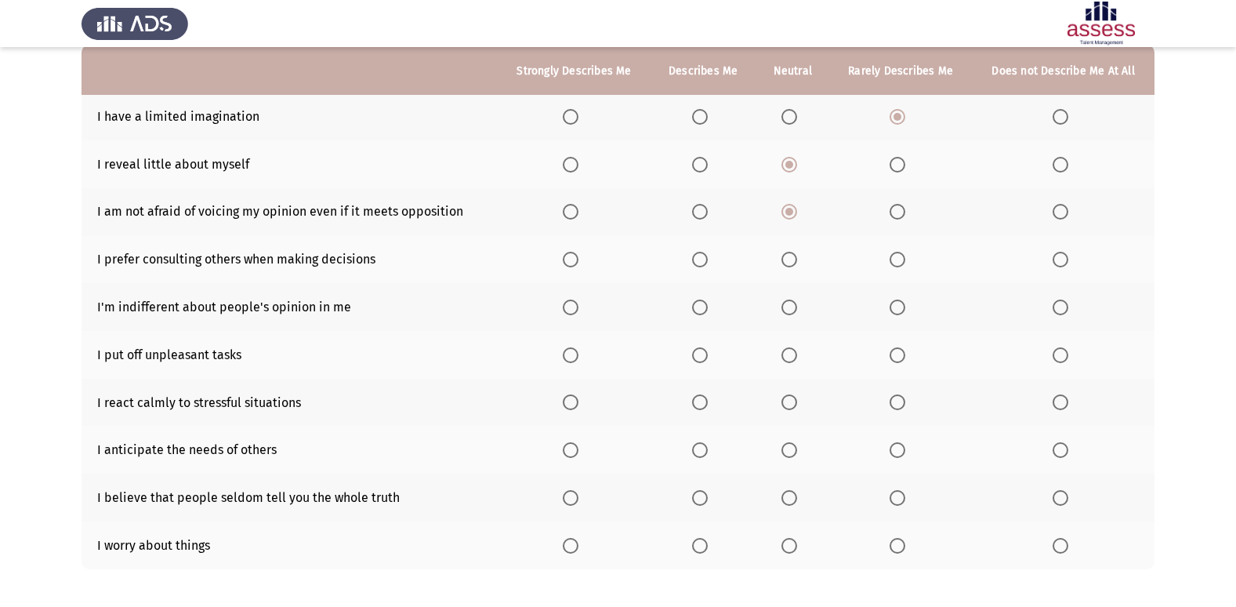
click at [793, 310] on span "Select an option" at bounding box center [789, 307] width 16 height 16
click at [793, 310] on input "Select an option" at bounding box center [789, 307] width 16 height 16
click at [903, 262] on span "Select an option" at bounding box center [898, 260] width 16 height 16
click at [903, 262] on input "Select an option" at bounding box center [898, 260] width 16 height 16
click at [795, 354] on span "Select an option" at bounding box center [789, 355] width 16 height 16
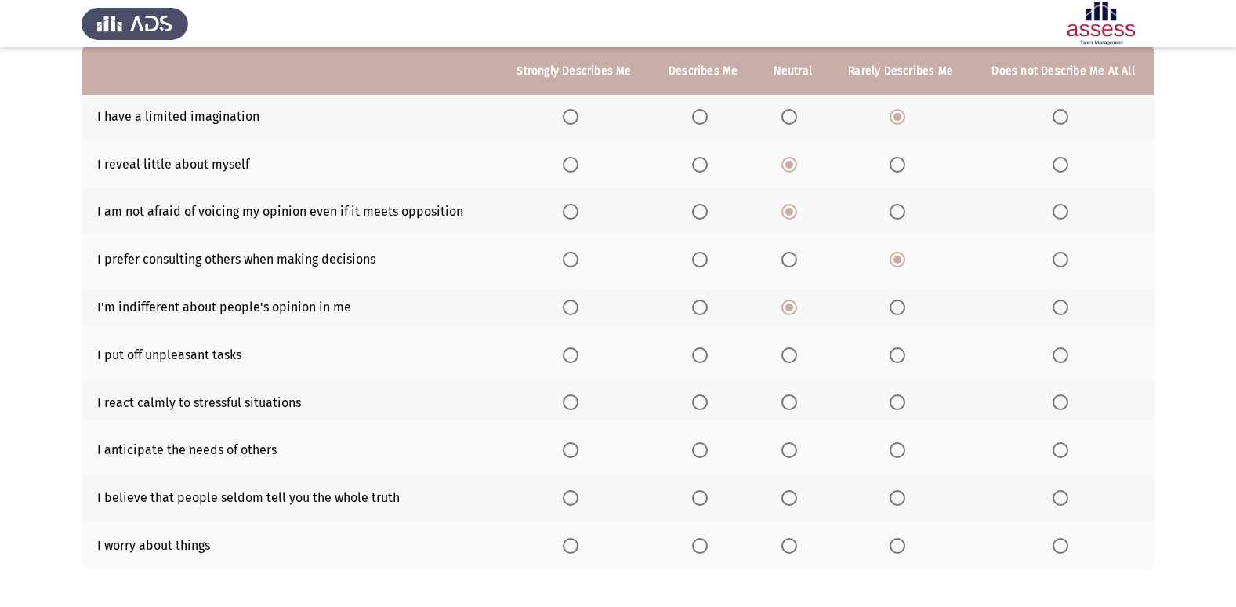
click at [795, 354] on input "Select an option" at bounding box center [789, 355] width 16 height 16
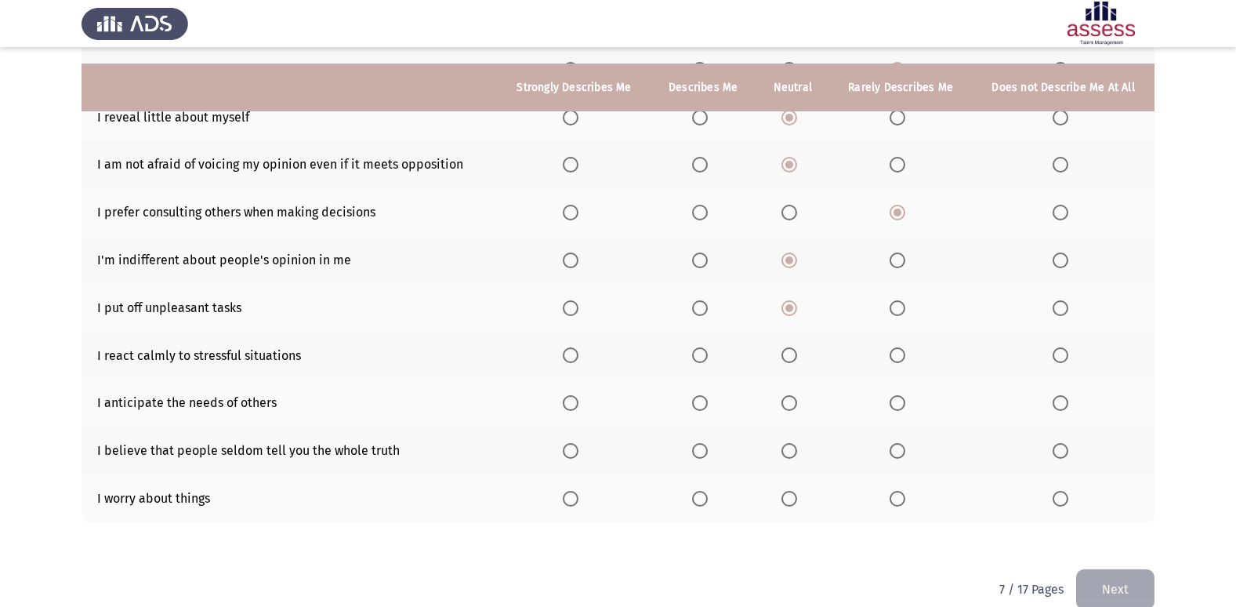
scroll to position [229, 0]
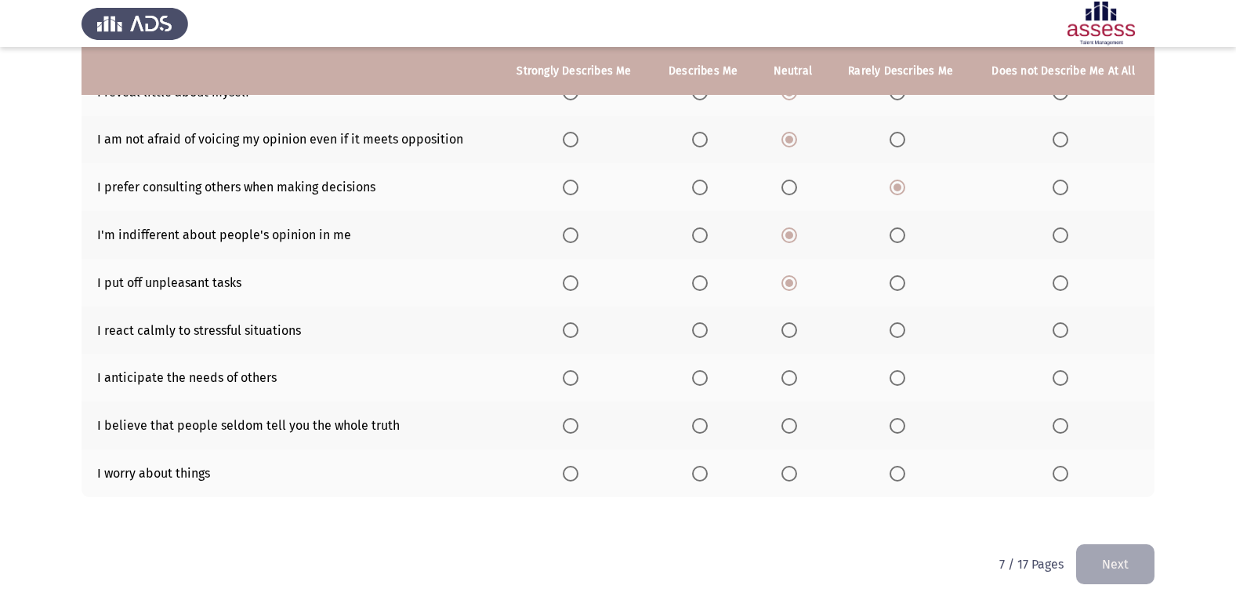
click at [698, 328] on span "Select an option" at bounding box center [700, 330] width 16 height 16
click at [698, 328] on input "Select an option" at bounding box center [700, 330] width 16 height 16
click at [785, 378] on span "Select an option" at bounding box center [789, 378] width 16 height 16
click at [785, 378] on input "Select an option" at bounding box center [789, 378] width 16 height 16
click at [902, 424] on span "Select an option" at bounding box center [898, 426] width 16 height 16
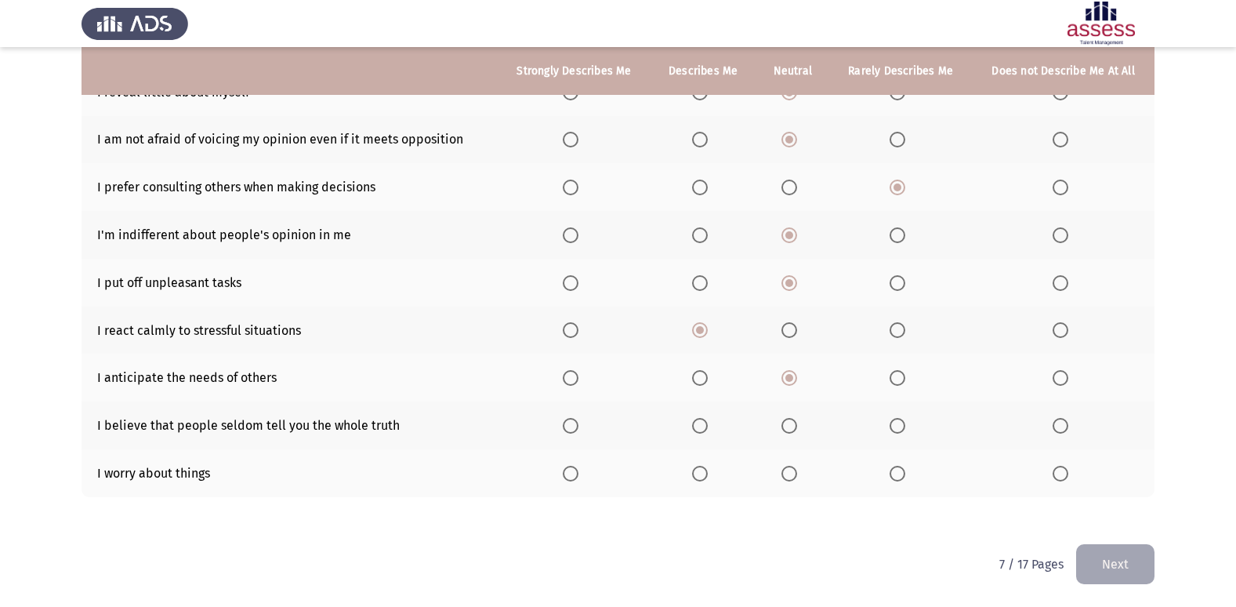
click at [902, 424] on input "Select an option" at bounding box center [898, 426] width 16 height 16
click at [707, 475] on span "Select an option" at bounding box center [700, 474] width 16 height 16
click at [707, 475] on input "Select an option" at bounding box center [700, 474] width 16 height 16
click at [1141, 556] on button "Next" at bounding box center [1115, 564] width 78 height 40
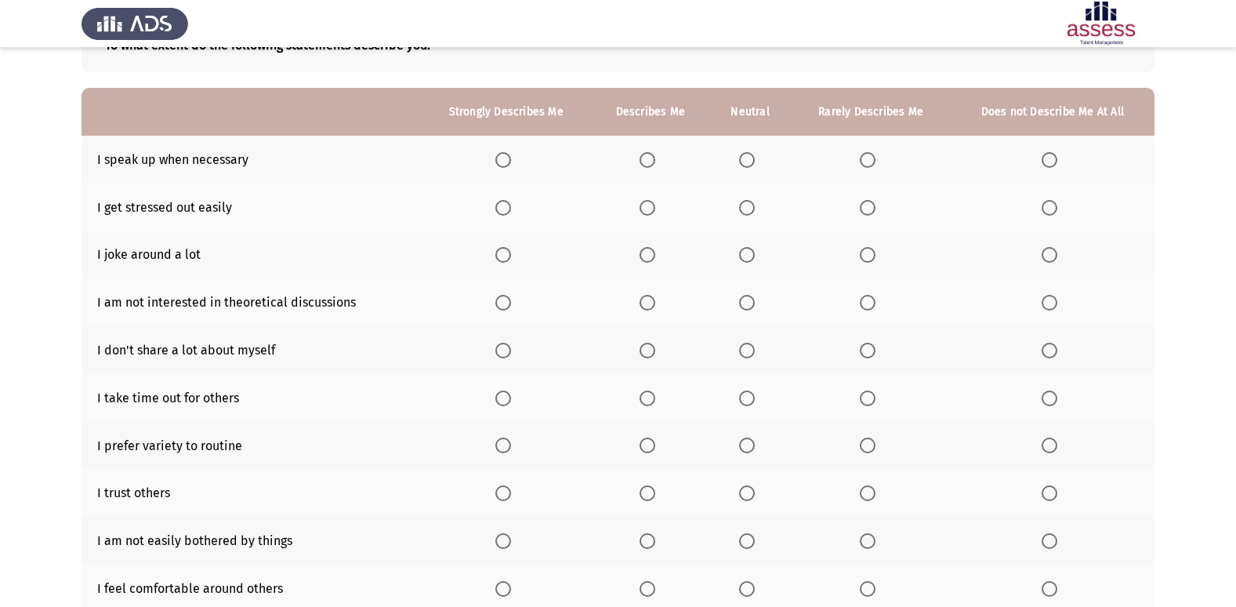
scroll to position [72, 0]
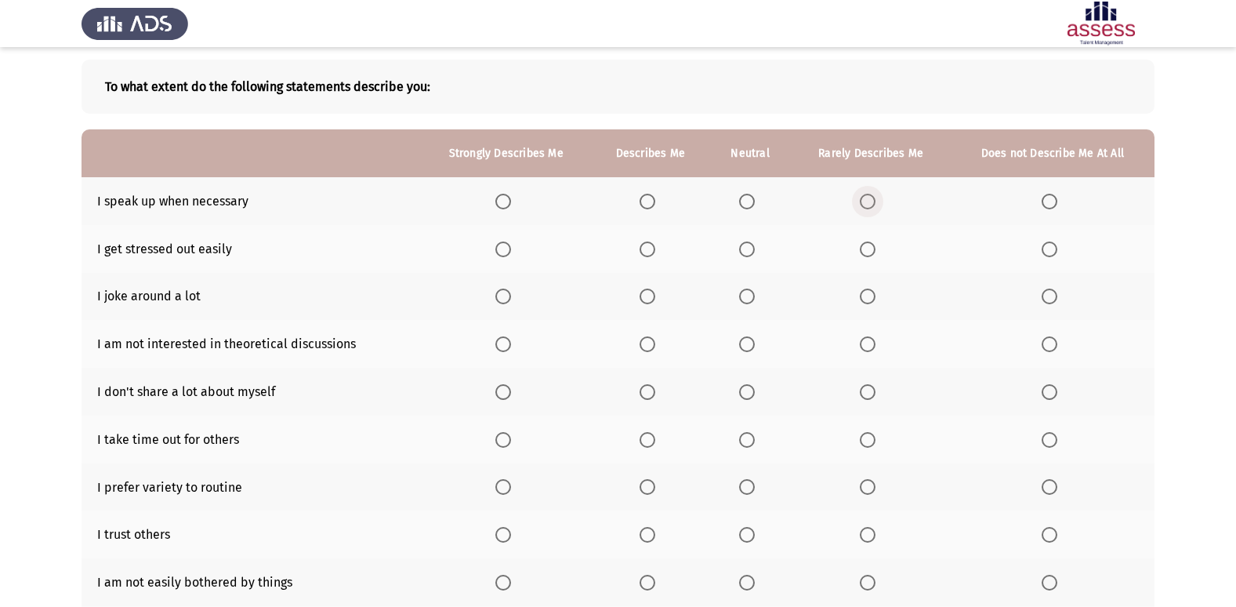
click at [868, 201] on span "Select an option" at bounding box center [868, 201] width 0 height 0
click at [868, 201] on input "Select an option" at bounding box center [868, 202] width 16 height 16
click at [650, 251] on span "Select an option" at bounding box center [648, 249] width 16 height 16
click at [650, 251] on input "Select an option" at bounding box center [648, 249] width 16 height 16
click at [867, 292] on span "Select an option" at bounding box center [868, 296] width 16 height 16
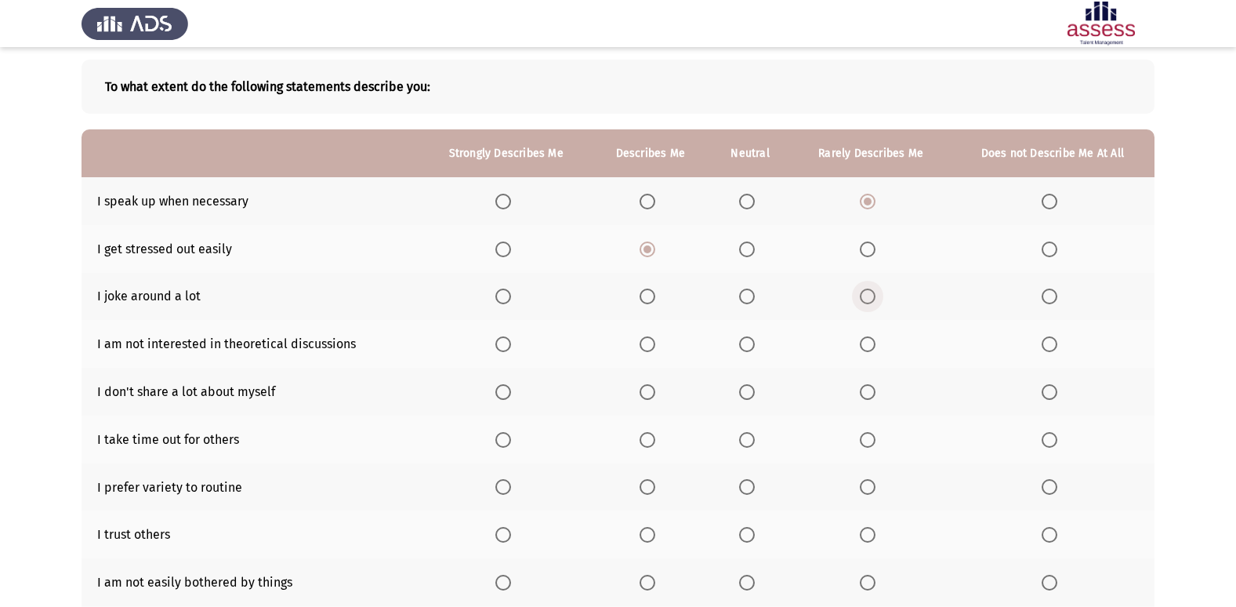
click at [867, 292] on input "Select an option" at bounding box center [868, 296] width 16 height 16
click at [1045, 292] on span "Select an option" at bounding box center [1050, 296] width 16 height 16
click at [1045, 292] on input "Select an option" at bounding box center [1050, 296] width 16 height 16
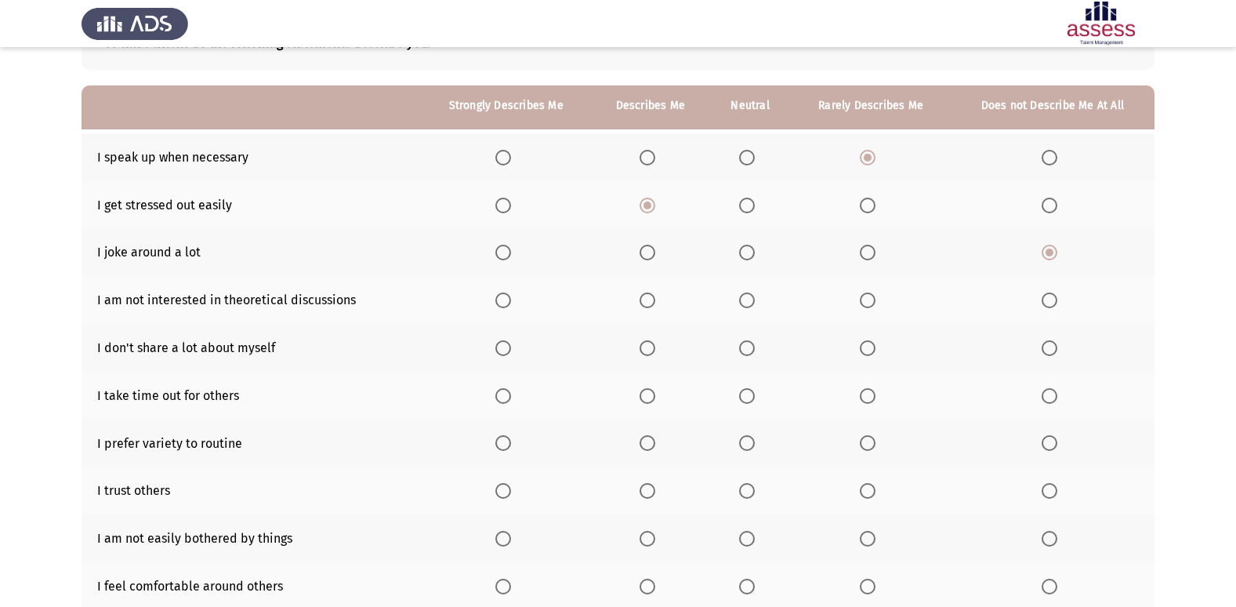
scroll to position [150, 0]
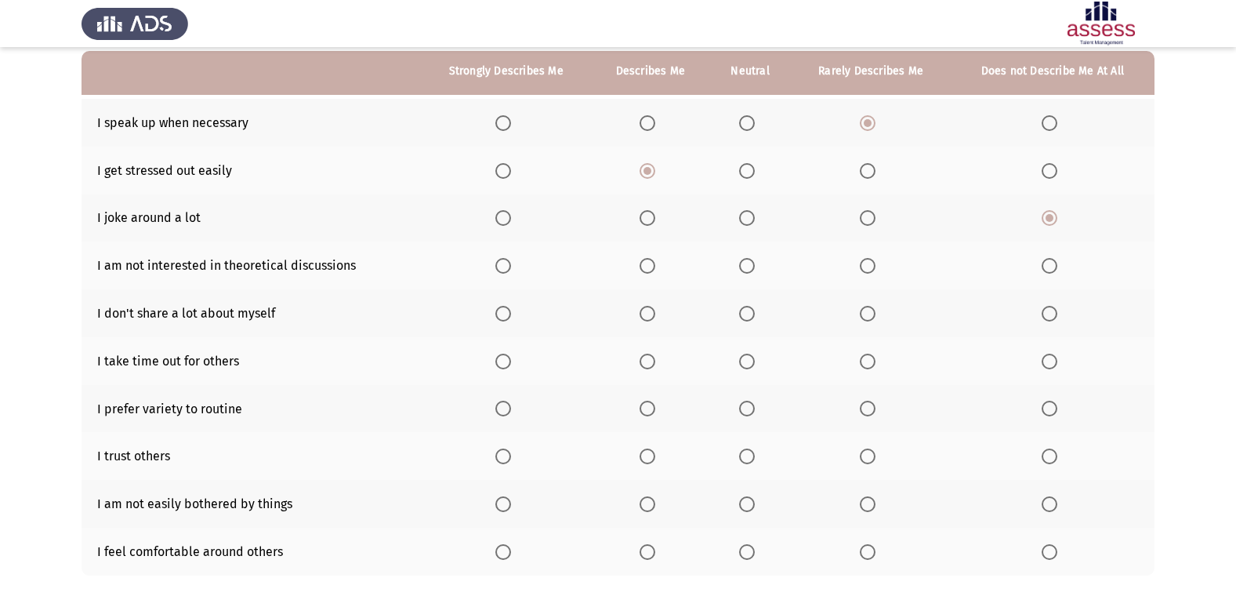
click at [868, 266] on span "Select an option" at bounding box center [868, 266] width 0 height 0
click at [868, 265] on input "Select an option" at bounding box center [868, 266] width 16 height 16
click at [748, 315] on span "Select an option" at bounding box center [747, 314] width 16 height 16
click at [748, 315] on input "Select an option" at bounding box center [747, 314] width 16 height 16
click at [647, 361] on span "Select an option" at bounding box center [647, 361] width 0 height 0
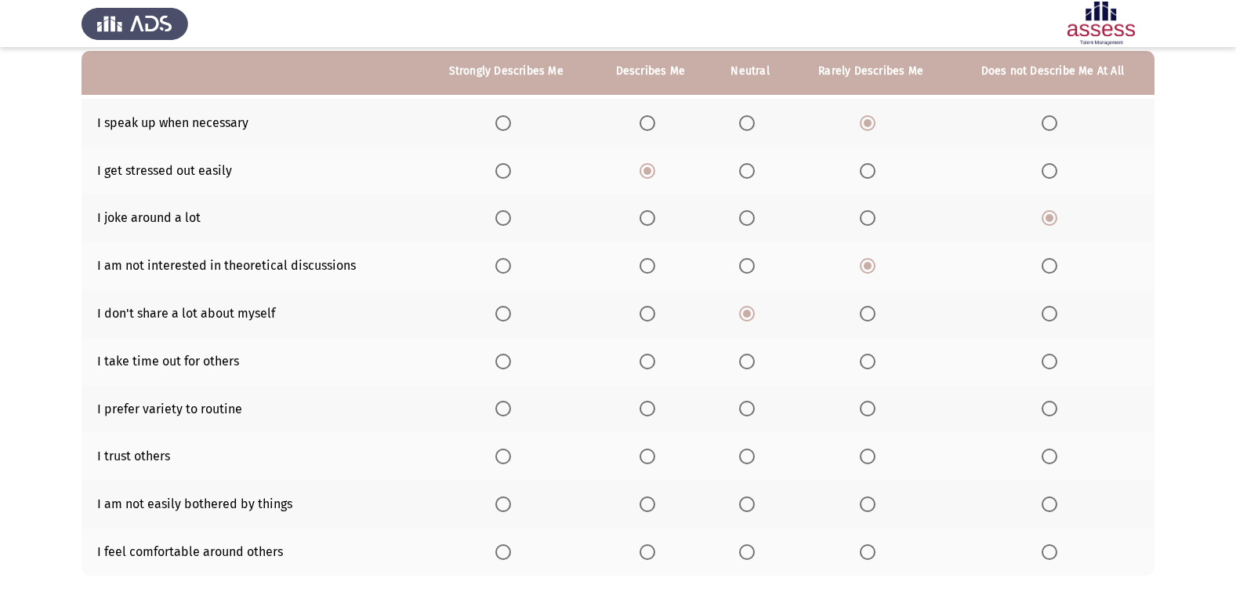
click at [647, 361] on input "Select an option" at bounding box center [648, 362] width 16 height 16
click at [751, 412] on span "Select an option" at bounding box center [747, 409] width 16 height 16
click at [751, 412] on input "Select an option" at bounding box center [747, 409] width 16 height 16
click at [748, 460] on span "Select an option" at bounding box center [747, 456] width 16 height 16
click at [748, 460] on input "Select an option" at bounding box center [747, 456] width 16 height 16
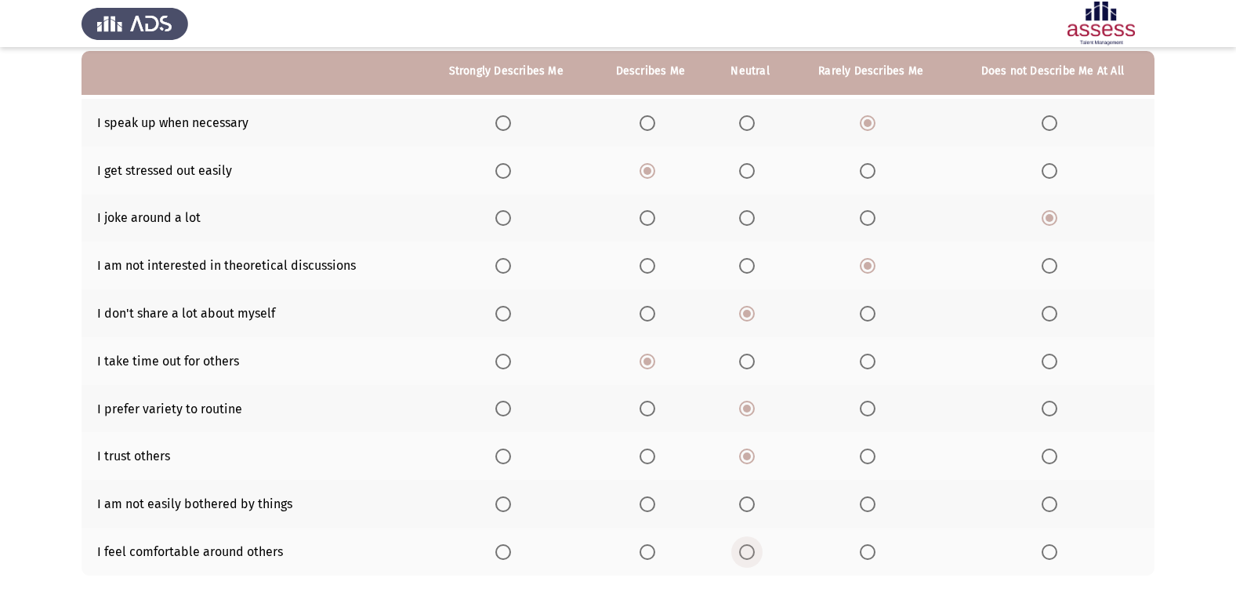
click at [746, 547] on span "Select an option" at bounding box center [747, 552] width 16 height 16
click at [746, 547] on input "Select an option" at bounding box center [747, 552] width 16 height 16
click at [749, 502] on span "Select an option" at bounding box center [747, 504] width 16 height 16
click at [749, 502] on input "Select an option" at bounding box center [747, 504] width 16 height 16
click at [872, 504] on span "Select an option" at bounding box center [868, 504] width 16 height 16
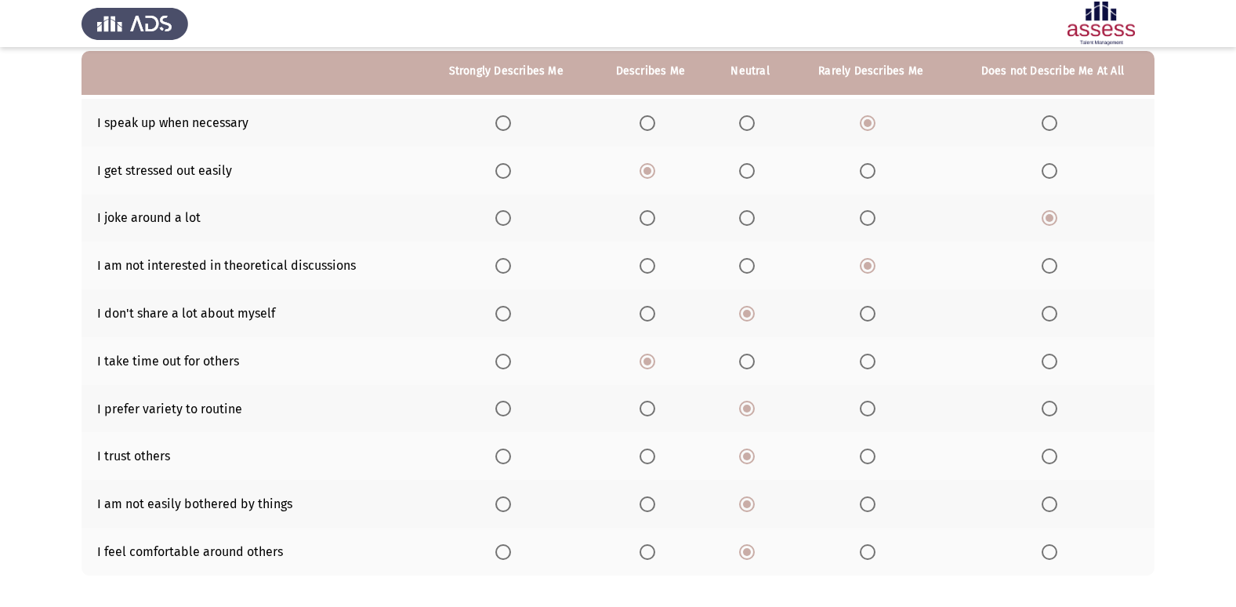
click at [872, 504] on input "Select an option" at bounding box center [868, 504] width 16 height 16
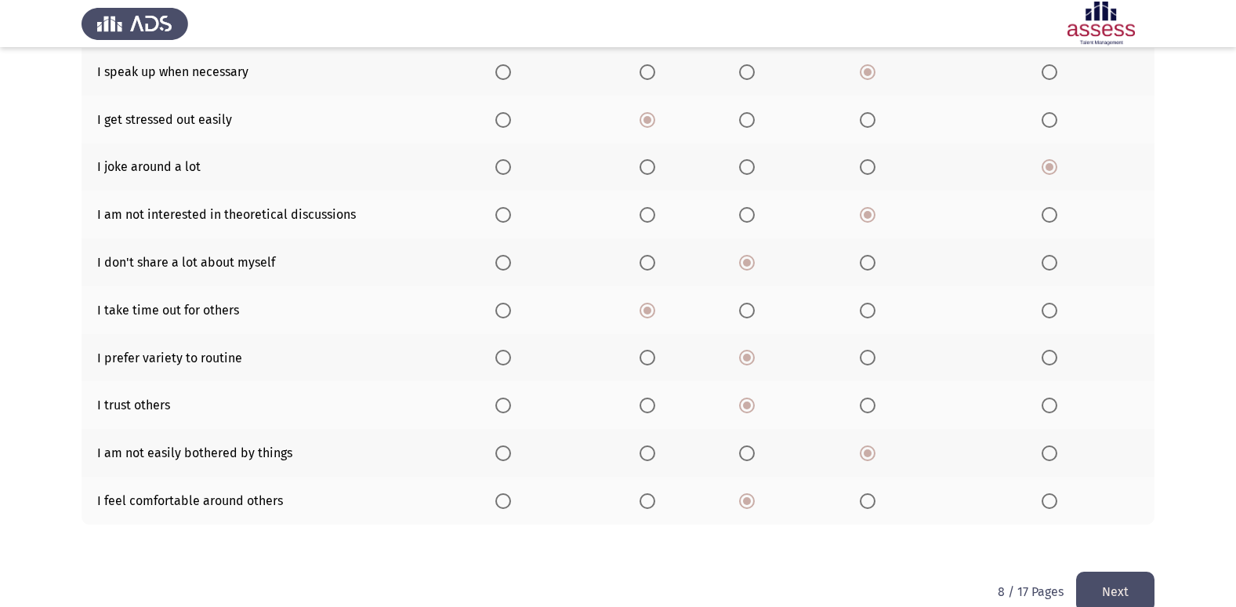
scroll to position [229, 0]
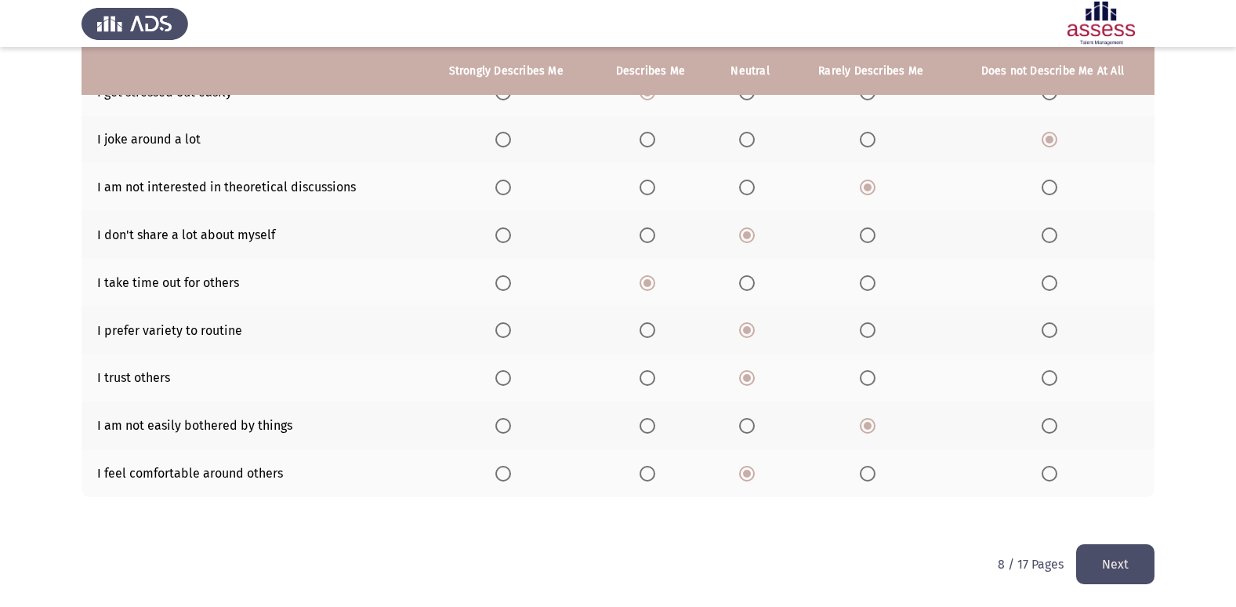
click at [1119, 564] on button "Next" at bounding box center [1115, 564] width 78 height 40
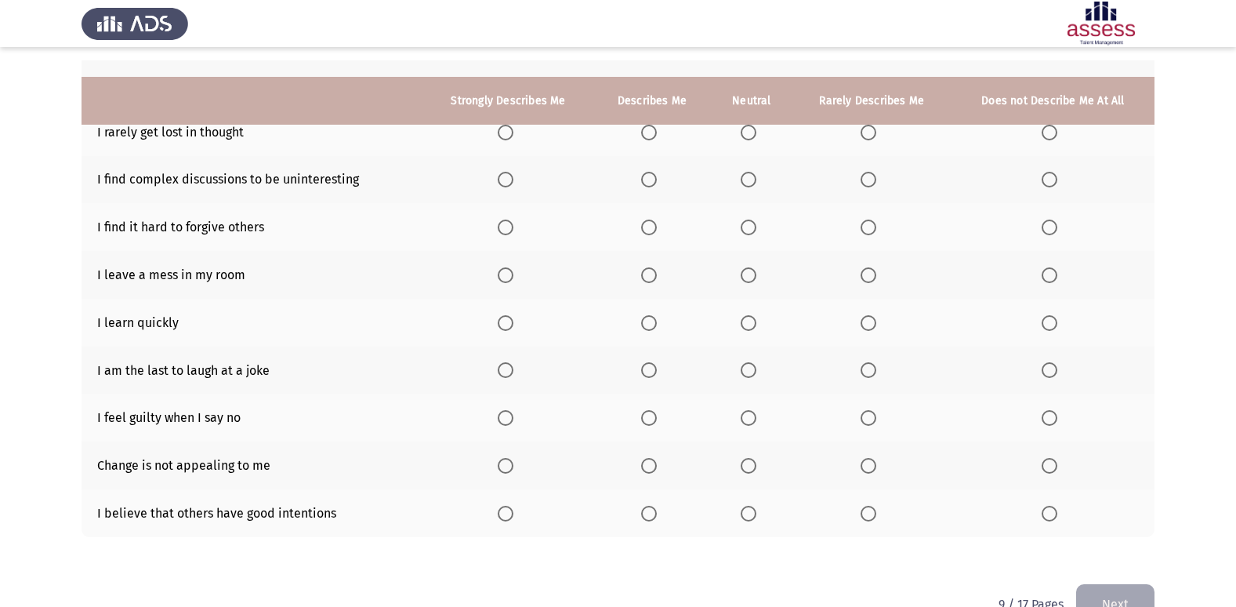
scroll to position [150, 0]
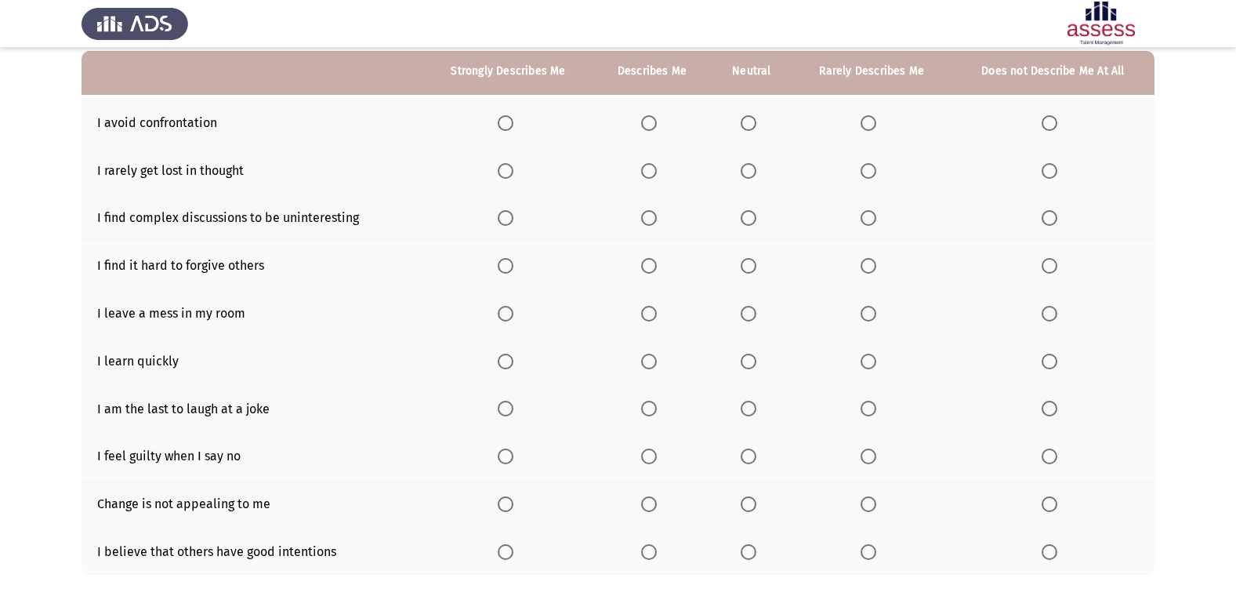
click at [655, 553] on span "Select an option" at bounding box center [649, 552] width 16 height 16
click at [655, 553] on input "Select an option" at bounding box center [649, 552] width 16 height 16
click at [872, 506] on span "Select an option" at bounding box center [869, 504] width 16 height 16
click at [872, 506] on input "Select an option" at bounding box center [869, 504] width 16 height 16
click at [650, 459] on span "Select an option" at bounding box center [649, 456] width 16 height 16
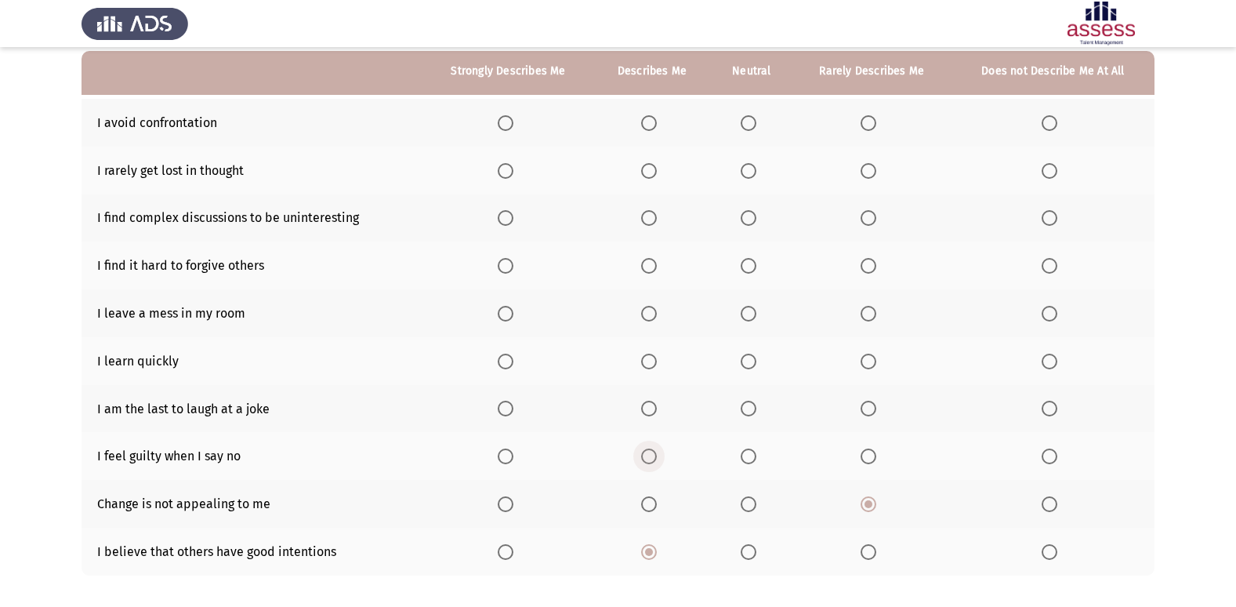
click at [650, 459] on input "Select an option" at bounding box center [649, 456] width 16 height 16
click at [755, 456] on span "Select an option" at bounding box center [749, 456] width 16 height 16
click at [755, 456] on input "Select an option" at bounding box center [749, 456] width 16 height 16
click at [752, 408] on span "Select an option" at bounding box center [749, 409] width 16 height 16
click at [752, 408] on input "Select an option" at bounding box center [749, 409] width 16 height 16
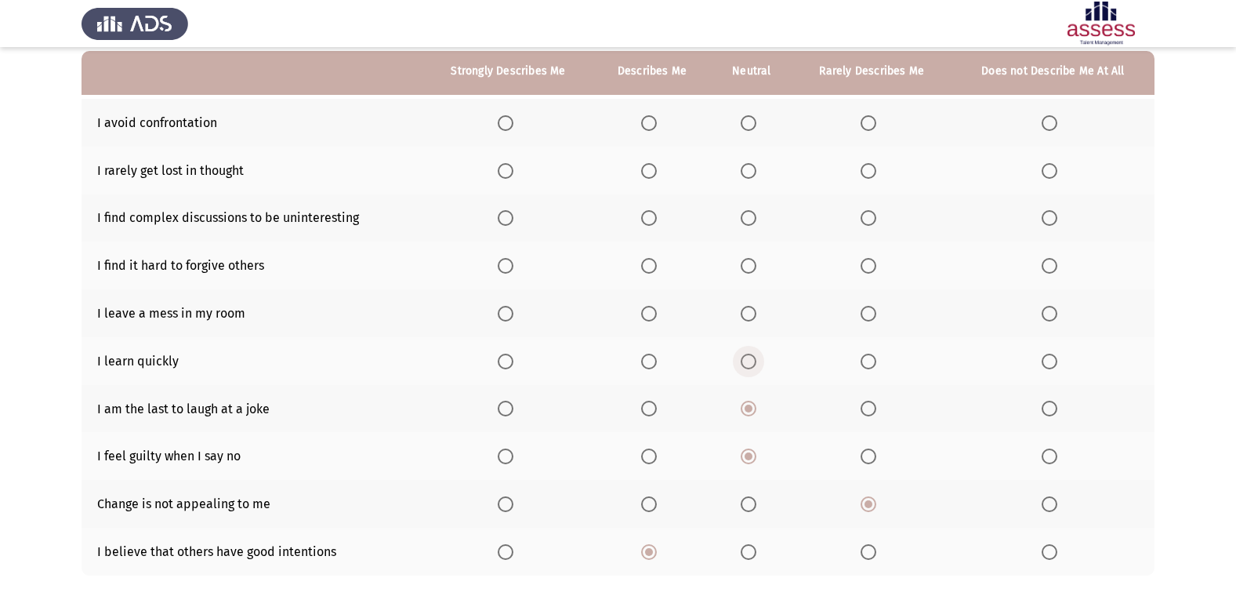
click at [743, 366] on span "Select an option" at bounding box center [749, 362] width 16 height 16
click at [743, 366] on input "Select an option" at bounding box center [749, 362] width 16 height 16
click at [653, 312] on span "Select an option" at bounding box center [649, 314] width 16 height 16
click at [653, 312] on input "Select an option" at bounding box center [649, 314] width 16 height 16
click at [654, 267] on span "Select an option" at bounding box center [649, 266] width 16 height 16
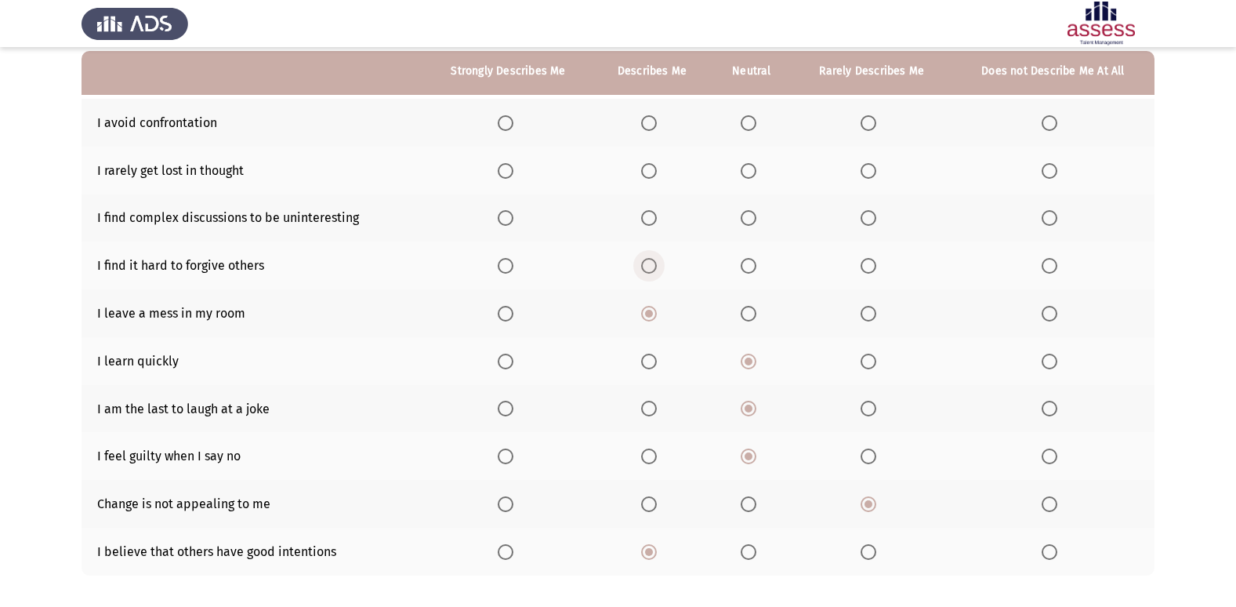
click at [654, 267] on input "Select an option" at bounding box center [649, 266] width 16 height 16
click at [872, 215] on span "Select an option" at bounding box center [869, 218] width 16 height 16
click at [872, 215] on input "Select an option" at bounding box center [869, 218] width 16 height 16
click at [755, 172] on span "Select an option" at bounding box center [749, 171] width 16 height 16
click at [755, 172] on input "Select an option" at bounding box center [749, 171] width 16 height 16
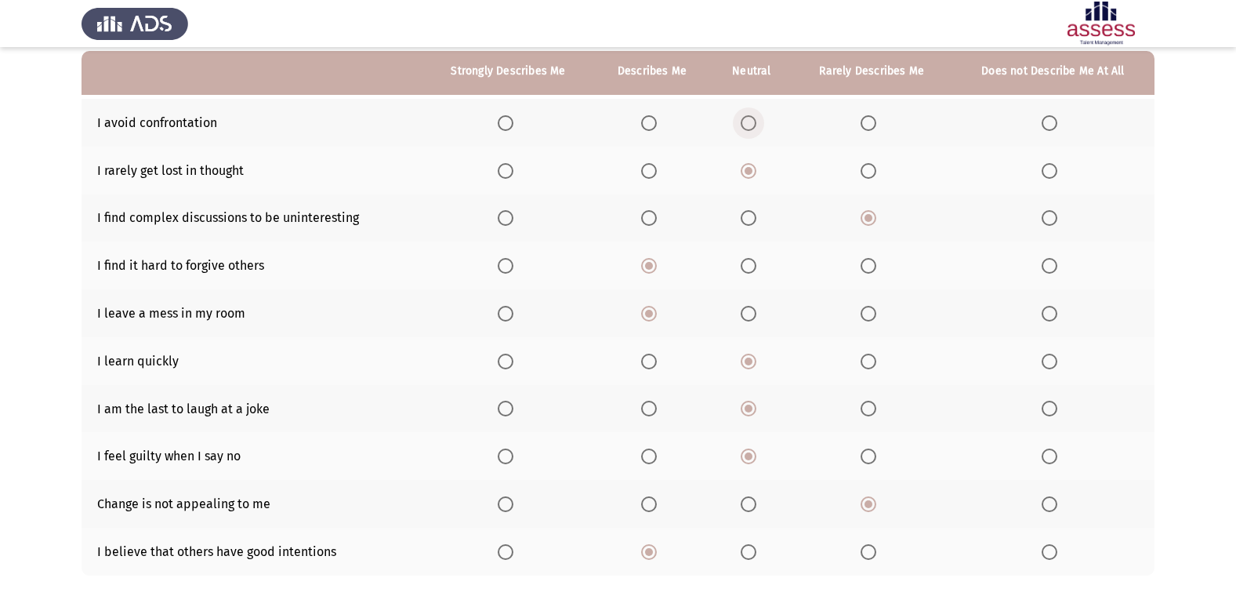
click at [752, 122] on span "Select an option" at bounding box center [749, 123] width 16 height 16
click at [752, 122] on input "Select an option" at bounding box center [749, 123] width 16 height 16
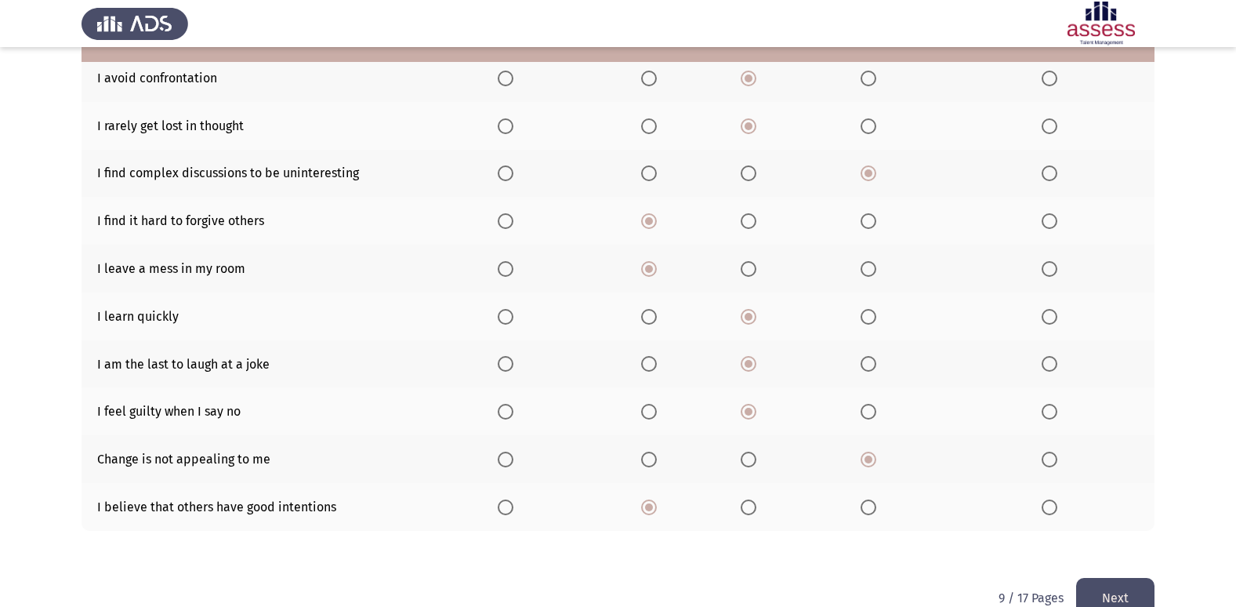
scroll to position [229, 0]
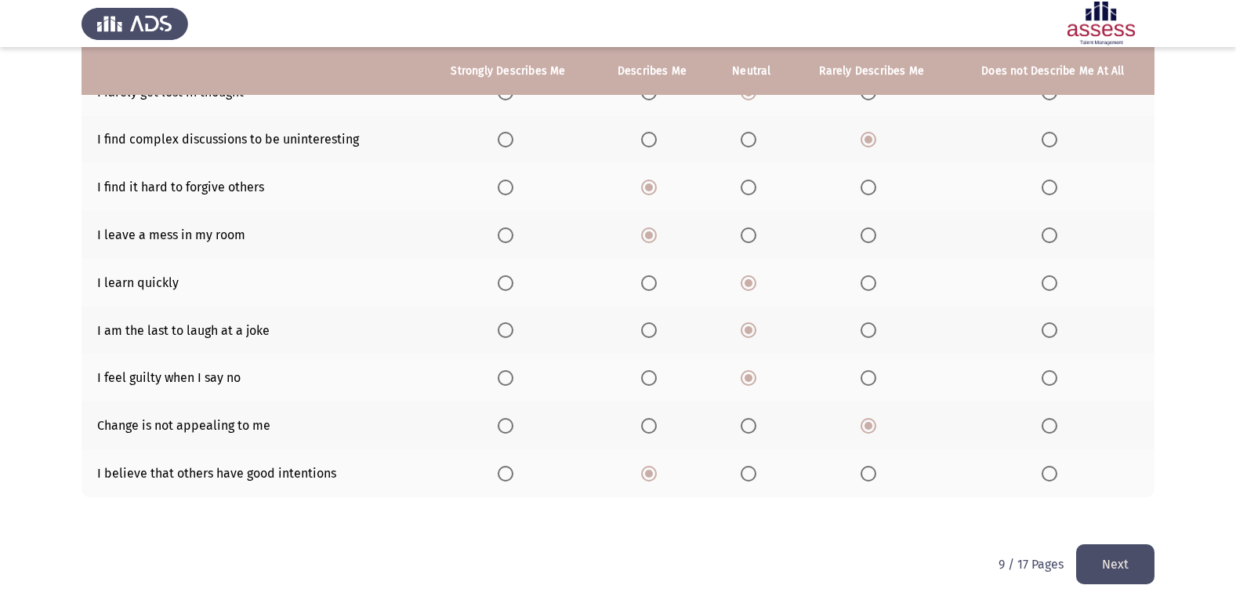
click at [1132, 560] on button "Next" at bounding box center [1115, 564] width 78 height 40
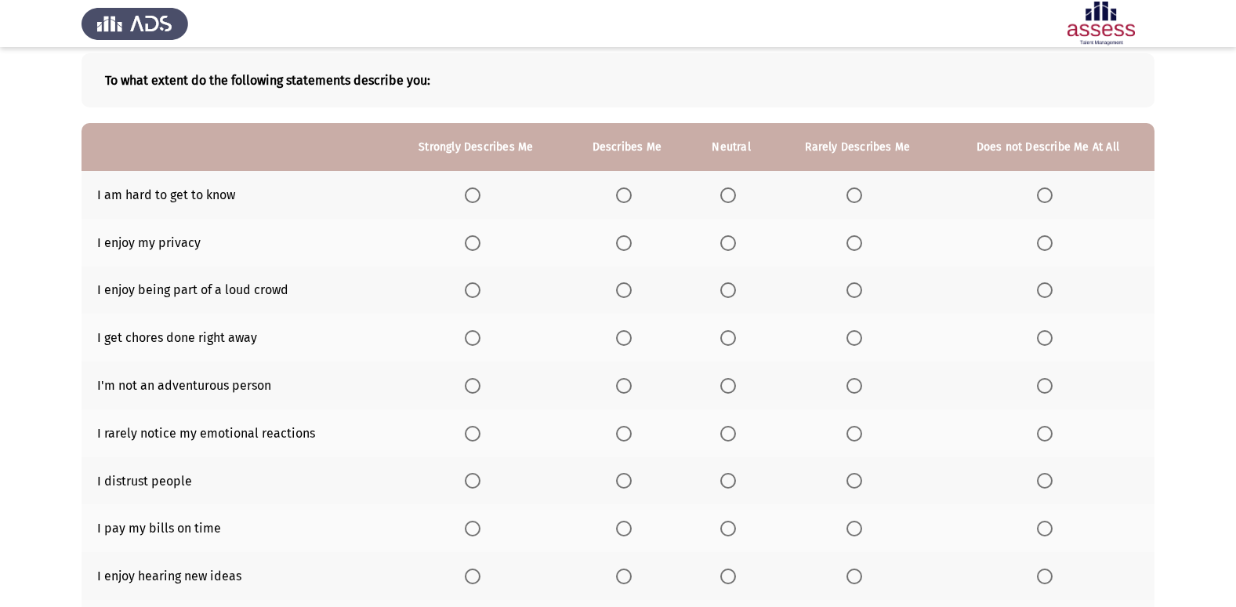
scroll to position [157, 0]
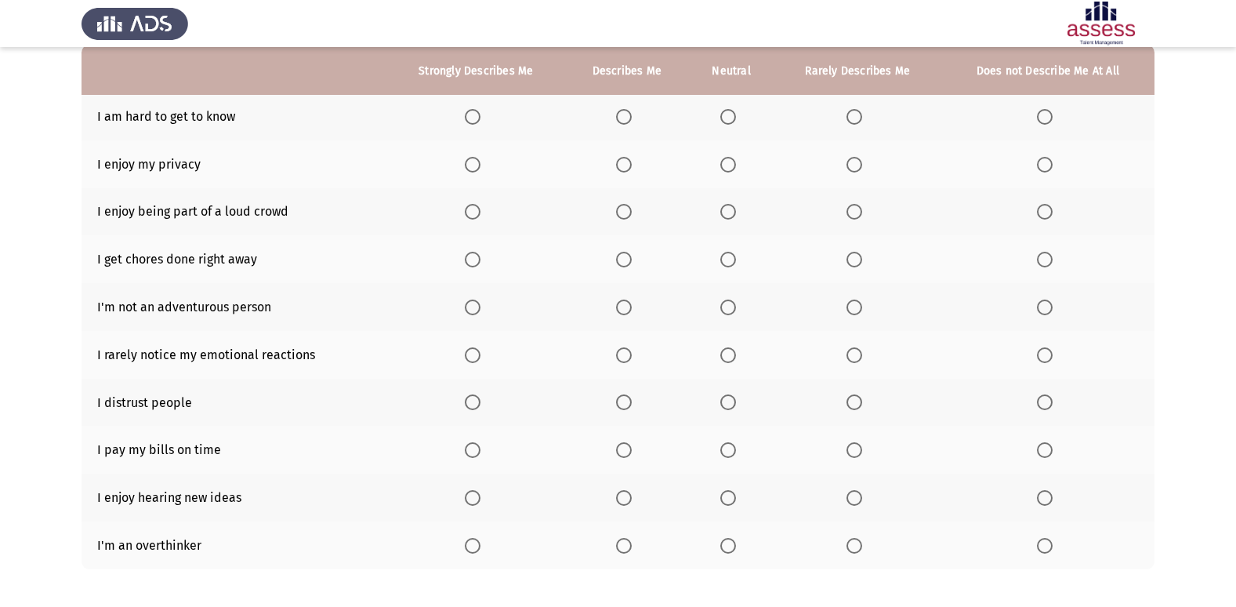
click at [730, 121] on span "Select an option" at bounding box center [728, 117] width 16 height 16
click at [730, 121] on input "Select an option" at bounding box center [728, 117] width 16 height 16
click at [734, 165] on span "Select an option" at bounding box center [728, 165] width 16 height 16
click at [734, 165] on input "Select an option" at bounding box center [728, 165] width 16 height 16
click at [626, 161] on span "Select an option" at bounding box center [624, 165] width 16 height 16
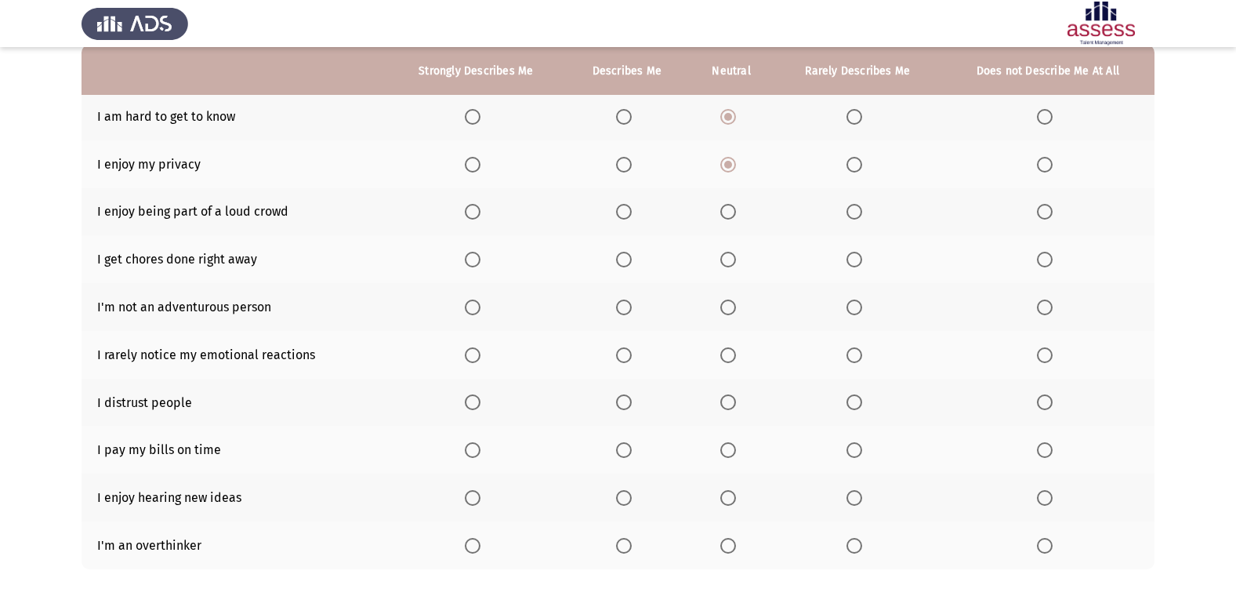
click at [626, 161] on input "Select an option" at bounding box center [624, 165] width 16 height 16
click at [626, 216] on span "Select an option" at bounding box center [624, 212] width 16 height 16
click at [626, 216] on input "Select an option" at bounding box center [624, 212] width 16 height 16
click at [470, 548] on span "Select an option" at bounding box center [473, 546] width 16 height 16
click at [470, 548] on input "Select an option" at bounding box center [473, 546] width 16 height 16
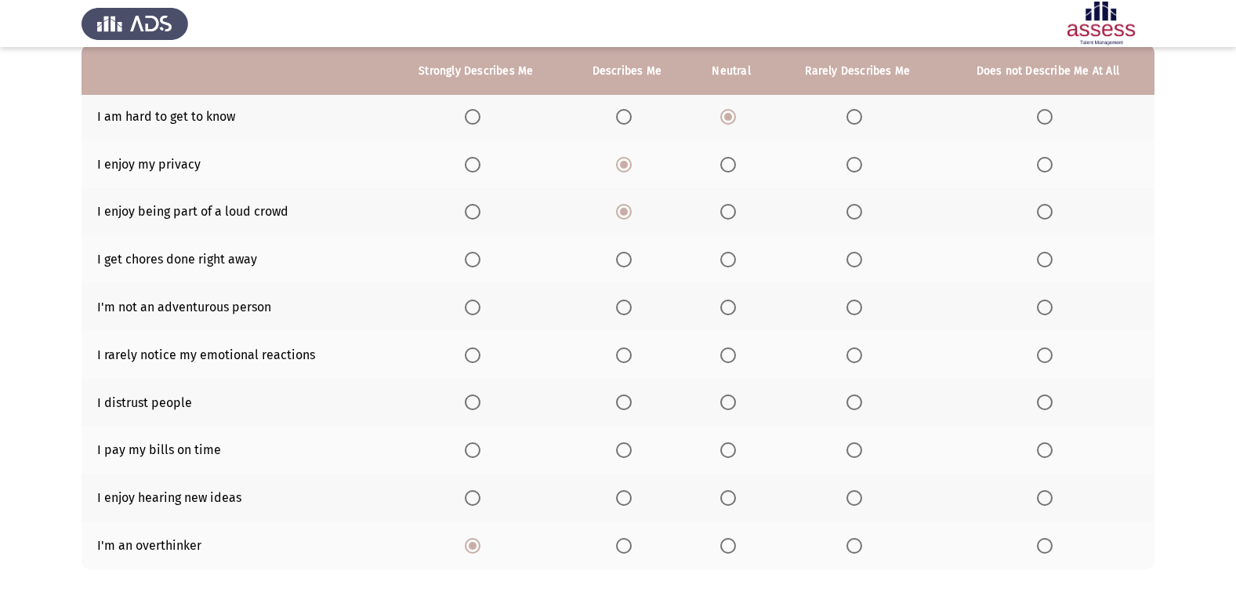
click at [624, 499] on span "Select an option" at bounding box center [624, 498] width 16 height 16
click at [624, 499] on input "Select an option" at bounding box center [624, 498] width 16 height 16
click at [626, 447] on span "Select an option" at bounding box center [624, 450] width 16 height 16
click at [626, 447] on input "Select an option" at bounding box center [624, 450] width 16 height 16
click at [734, 405] on span "Select an option" at bounding box center [728, 402] width 16 height 16
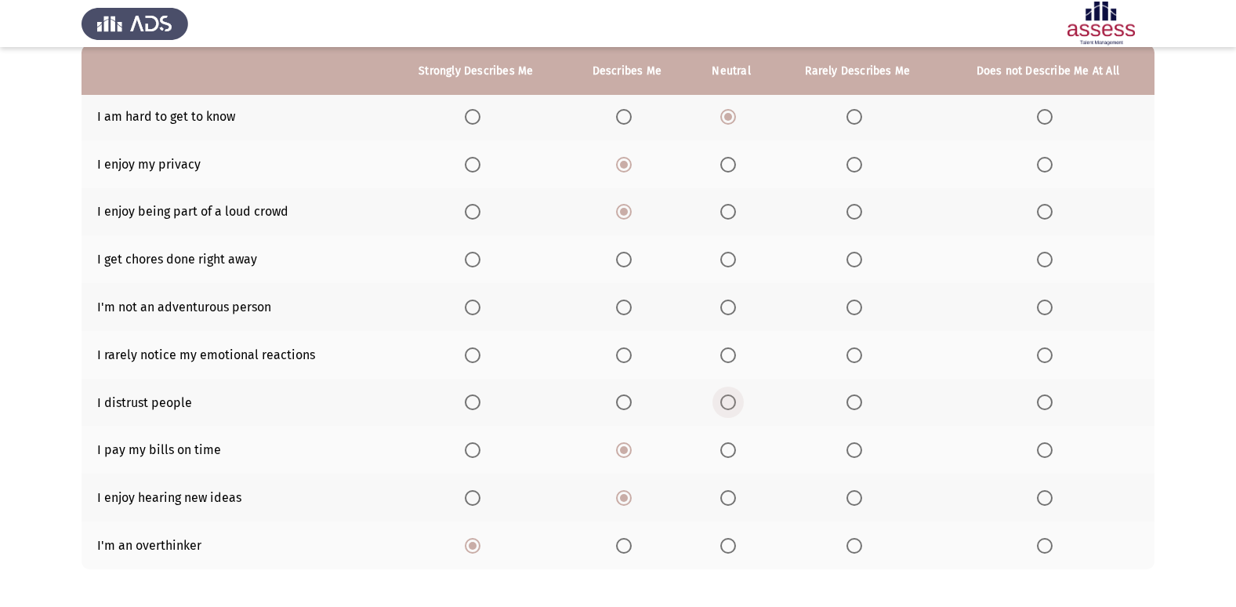
click at [734, 405] on input "Select an option" at bounding box center [728, 402] width 16 height 16
click at [854, 402] on span "Select an option" at bounding box center [854, 402] width 0 height 0
click at [854, 402] on input "Select an option" at bounding box center [855, 402] width 16 height 16
click at [626, 358] on span "Select an option" at bounding box center [624, 355] width 16 height 16
click at [626, 358] on input "Select an option" at bounding box center [624, 355] width 16 height 16
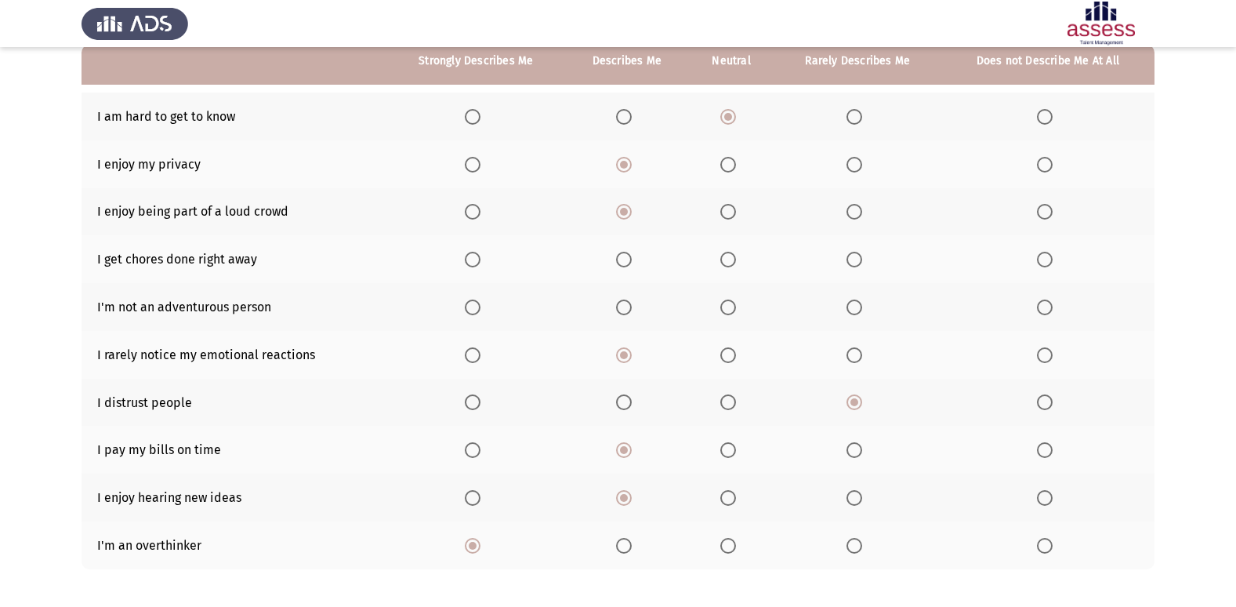
scroll to position [78, 0]
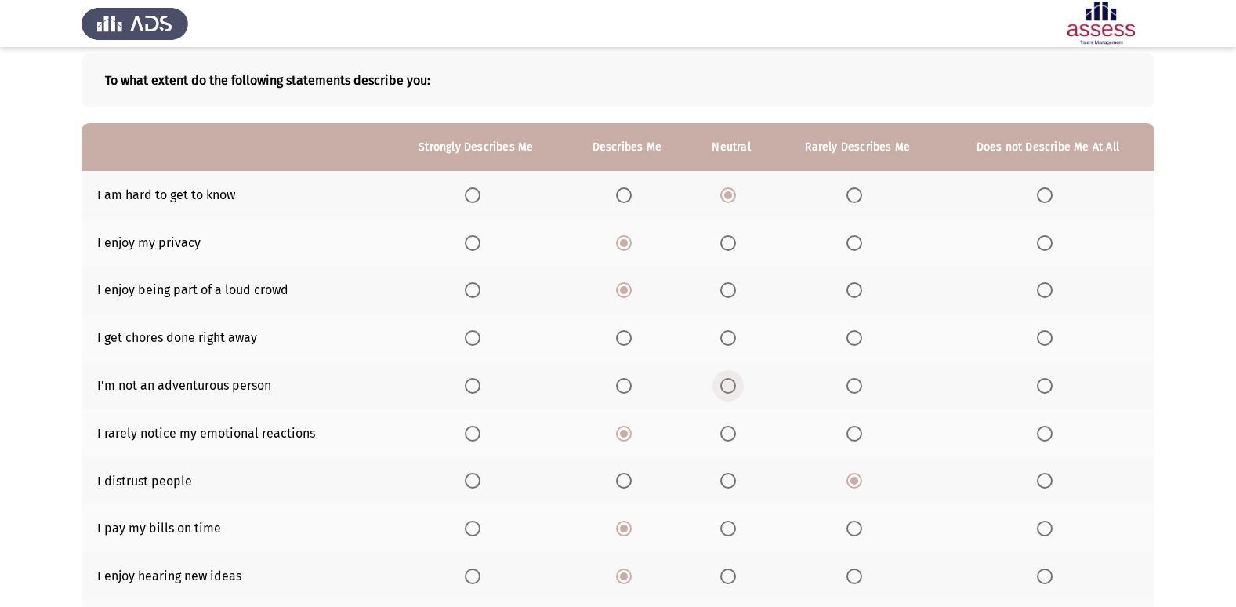
click at [730, 384] on span "Select an option" at bounding box center [728, 386] width 16 height 16
click at [730, 384] on input "Select an option" at bounding box center [728, 386] width 16 height 16
click at [854, 339] on span "Select an option" at bounding box center [855, 338] width 16 height 16
click at [854, 339] on input "Select an option" at bounding box center [855, 338] width 16 height 16
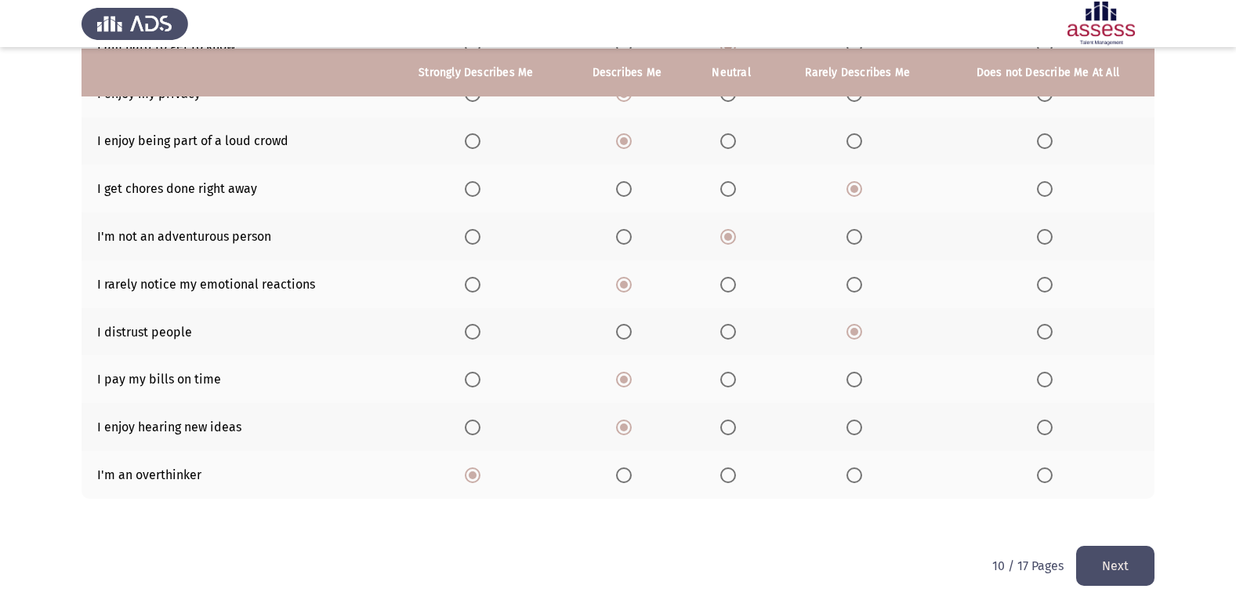
scroll to position [229, 0]
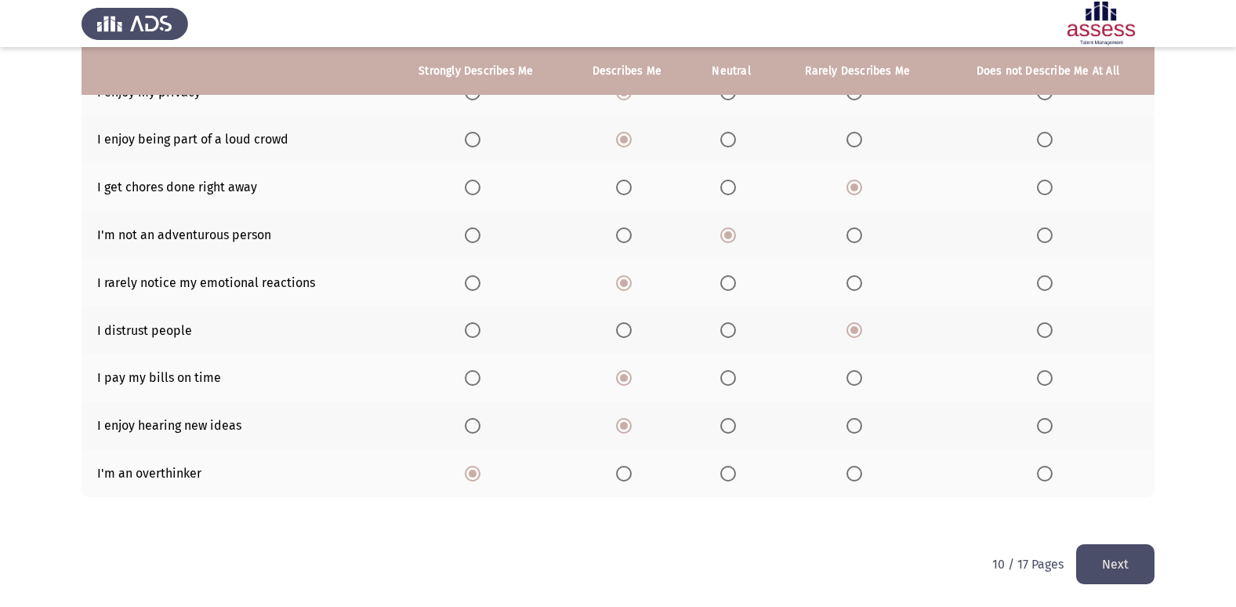
click at [1127, 563] on button "Next" at bounding box center [1115, 564] width 78 height 40
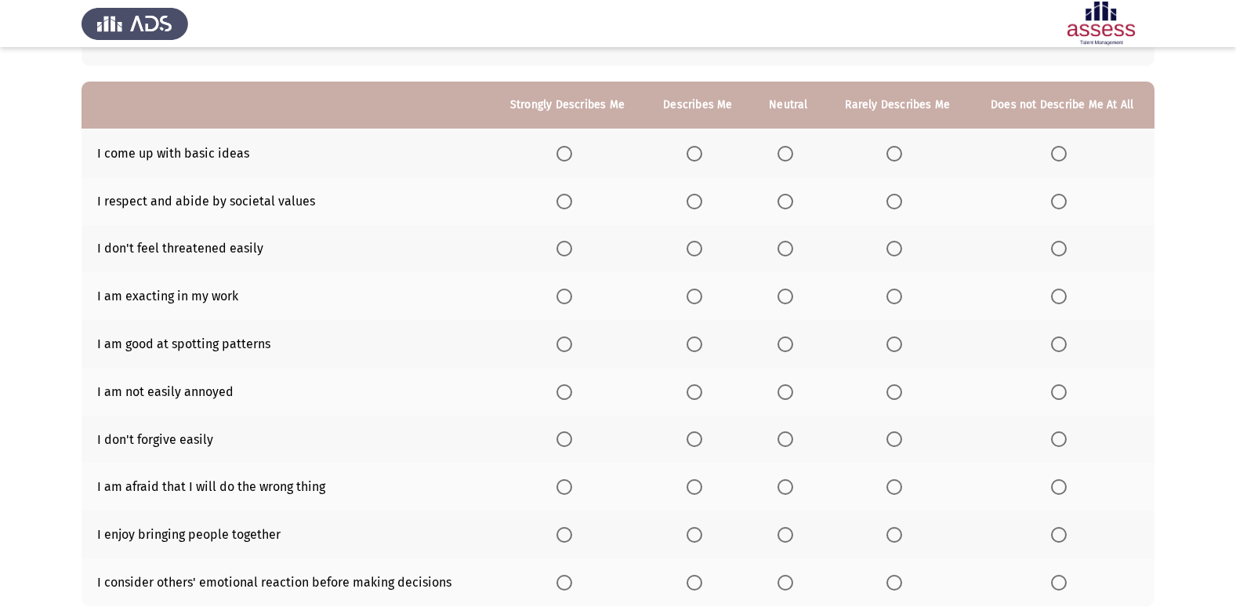
scroll to position [157, 0]
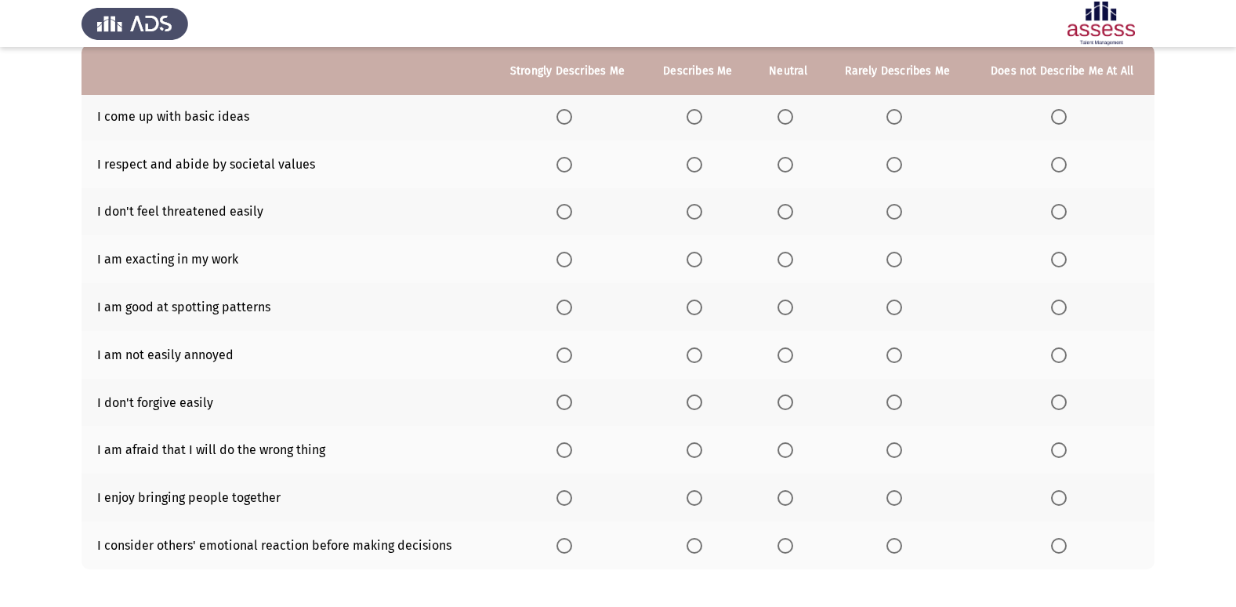
click at [787, 112] on span "Select an option" at bounding box center [786, 117] width 16 height 16
click at [787, 112] on input "Select an option" at bounding box center [786, 117] width 16 height 16
click at [897, 260] on span "Select an option" at bounding box center [895, 260] width 16 height 16
click at [897, 260] on input "Select an option" at bounding box center [895, 260] width 16 height 16
click at [791, 360] on span "Select an option" at bounding box center [786, 355] width 16 height 16
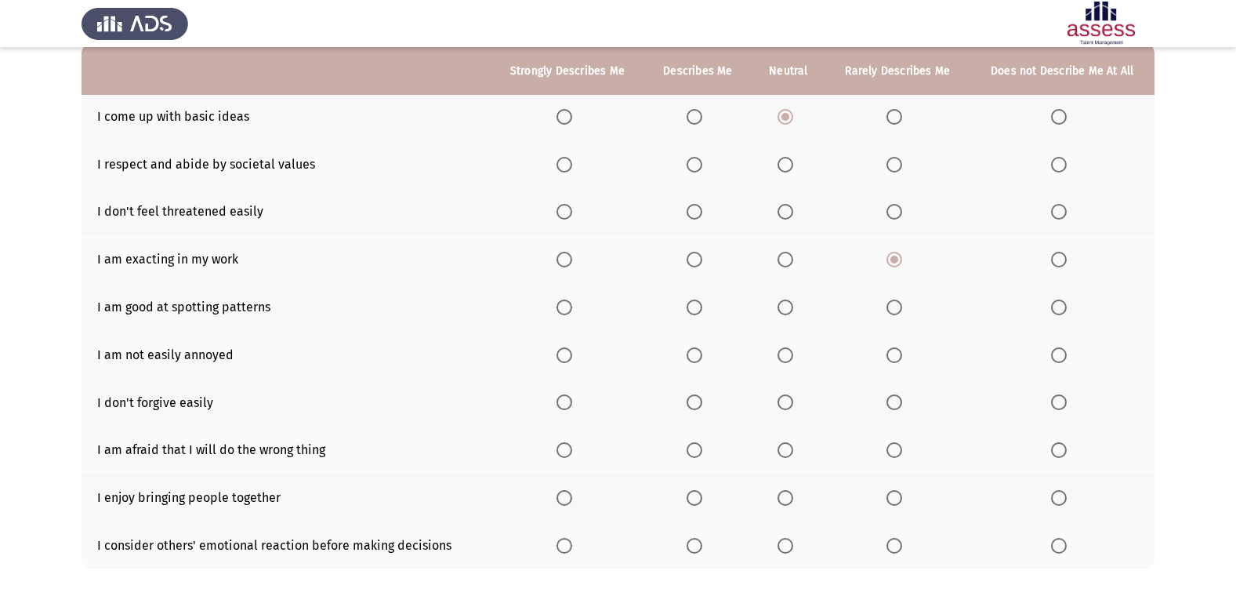
click at [791, 360] on input "Select an option" at bounding box center [786, 355] width 16 height 16
click at [894, 402] on span "Select an option" at bounding box center [894, 402] width 0 height 0
click at [894, 402] on input "Select an option" at bounding box center [895, 402] width 16 height 16
click at [788, 301] on span "Select an option" at bounding box center [786, 307] width 16 height 16
click at [788, 301] on input "Select an option" at bounding box center [786, 307] width 16 height 16
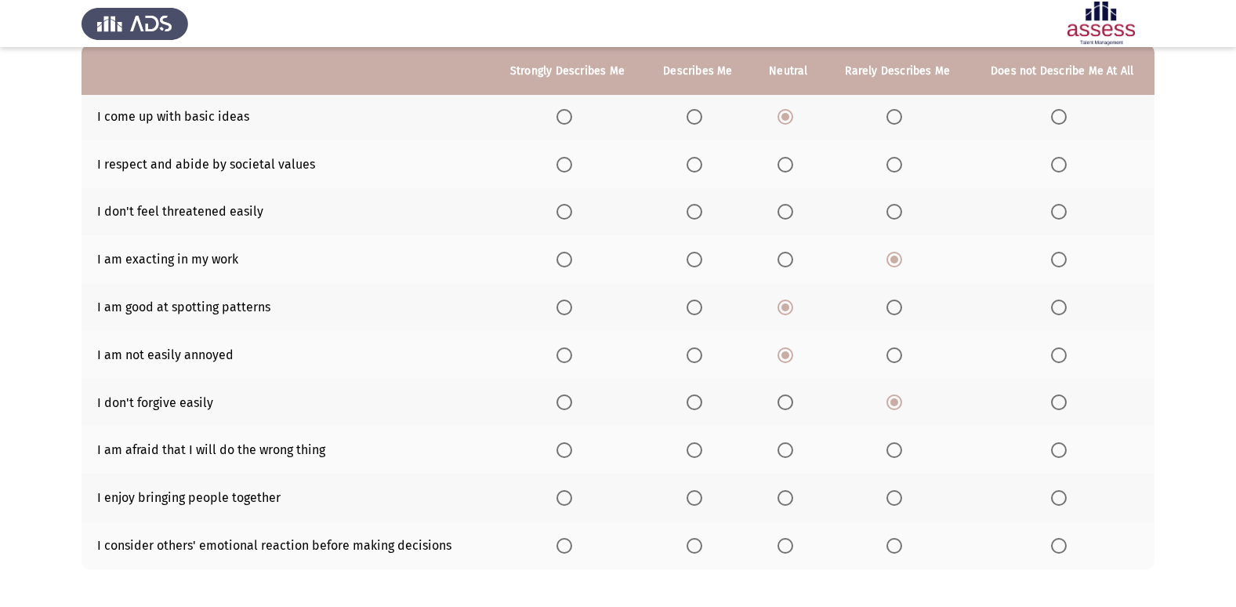
click at [785, 213] on span "Select an option" at bounding box center [786, 212] width 16 height 16
click at [785, 213] on input "Select an option" at bounding box center [786, 212] width 16 height 16
click at [895, 158] on span "Select an option" at bounding box center [895, 165] width 16 height 16
click at [895, 158] on input "Select an option" at bounding box center [895, 165] width 16 height 16
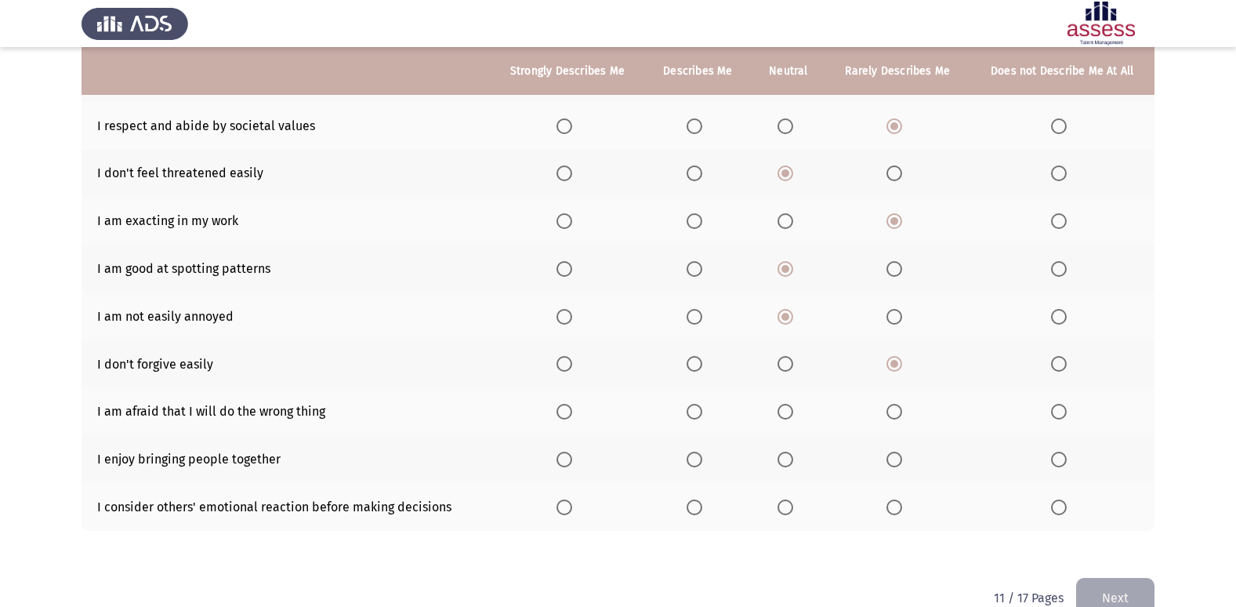
scroll to position [229, 0]
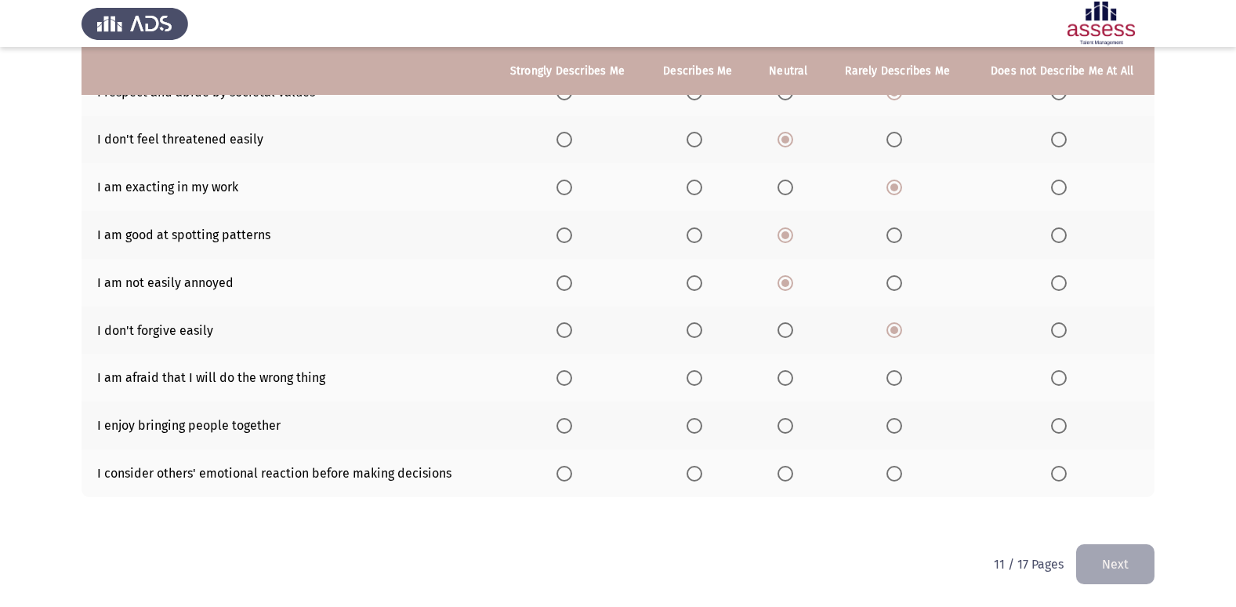
click at [700, 381] on span "Select an option" at bounding box center [695, 378] width 16 height 16
click at [700, 381] on input "Select an option" at bounding box center [695, 378] width 16 height 16
click at [702, 426] on span "Select an option" at bounding box center [695, 426] width 16 height 16
click at [702, 426] on input "Select an option" at bounding box center [695, 426] width 16 height 16
click at [693, 469] on span "Select an option" at bounding box center [695, 474] width 16 height 16
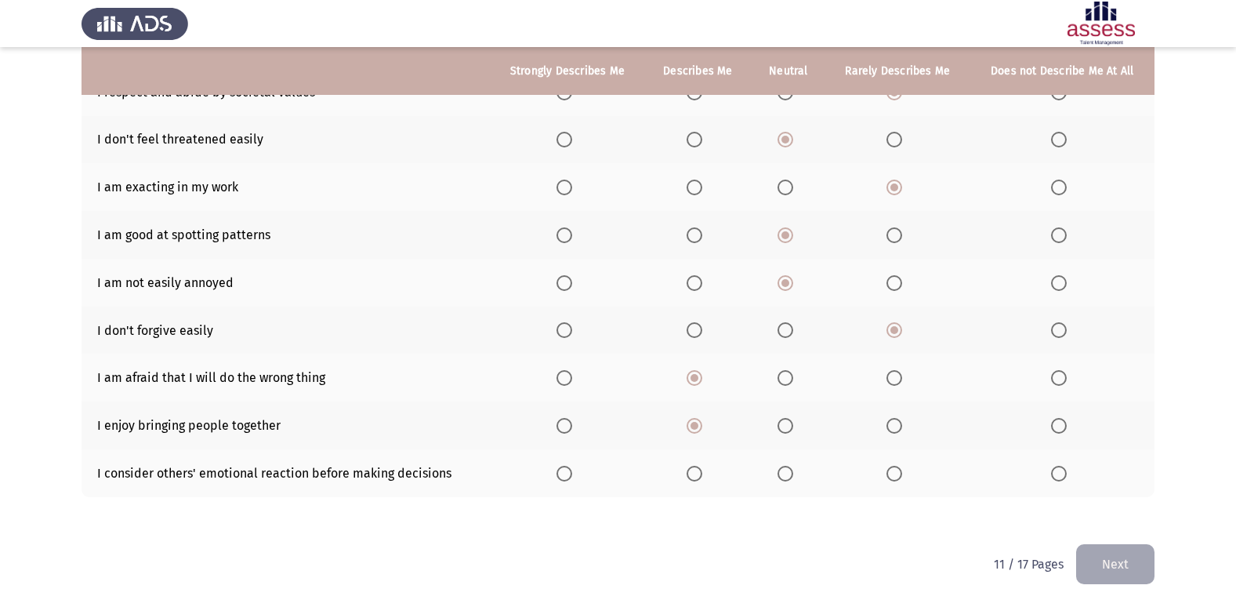
click at [693, 469] on input "Select an option" at bounding box center [695, 474] width 16 height 16
click at [1138, 558] on button "Next" at bounding box center [1115, 564] width 78 height 40
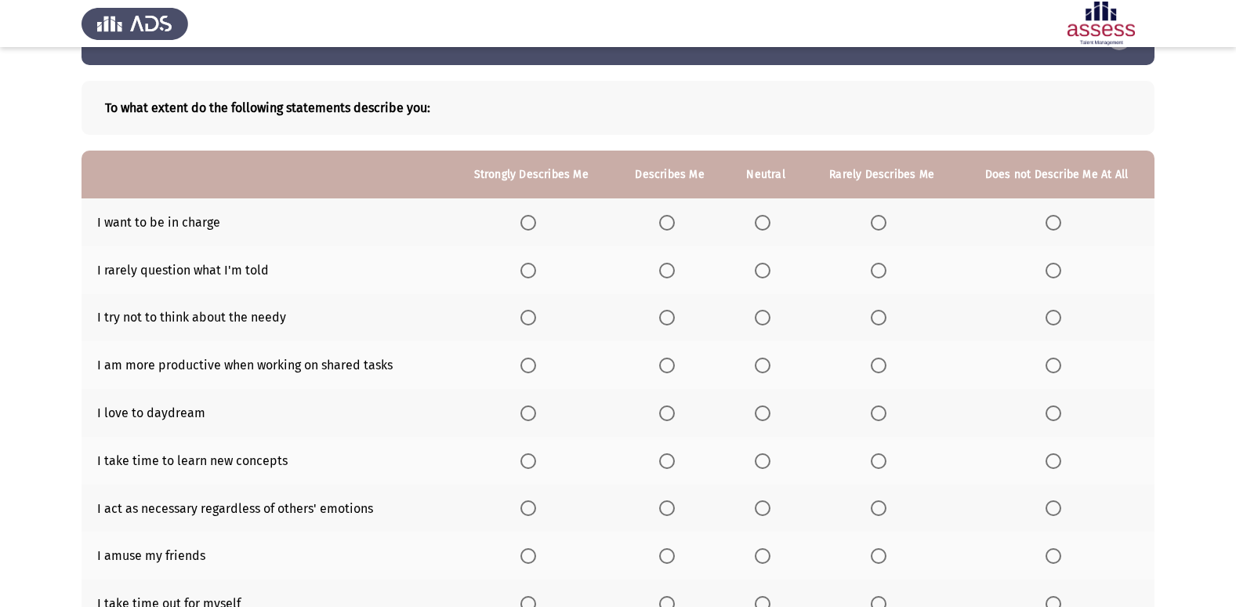
scroll to position [78, 0]
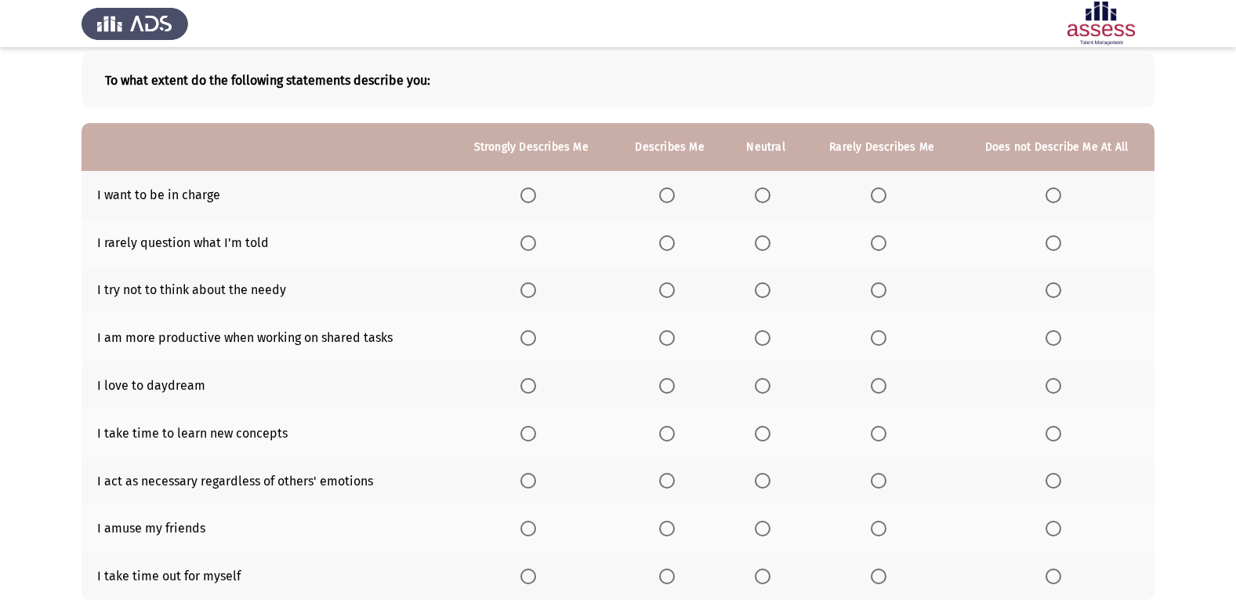
click at [881, 198] on span "Select an option" at bounding box center [879, 195] width 16 height 16
click at [881, 198] on input "Select an option" at bounding box center [879, 195] width 16 height 16
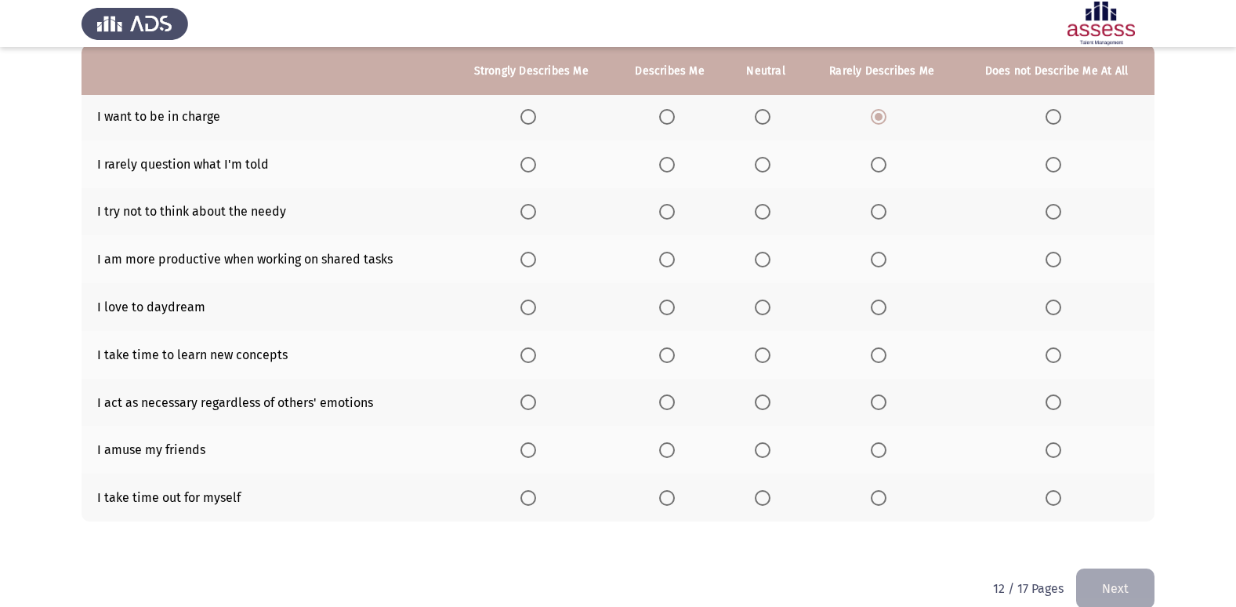
click at [668, 168] on span "Select an option" at bounding box center [667, 165] width 16 height 16
click at [668, 168] on input "Select an option" at bounding box center [667, 165] width 16 height 16
click at [766, 163] on span "Select an option" at bounding box center [763, 165] width 16 height 16
click at [766, 163] on input "Select an option" at bounding box center [763, 165] width 16 height 16
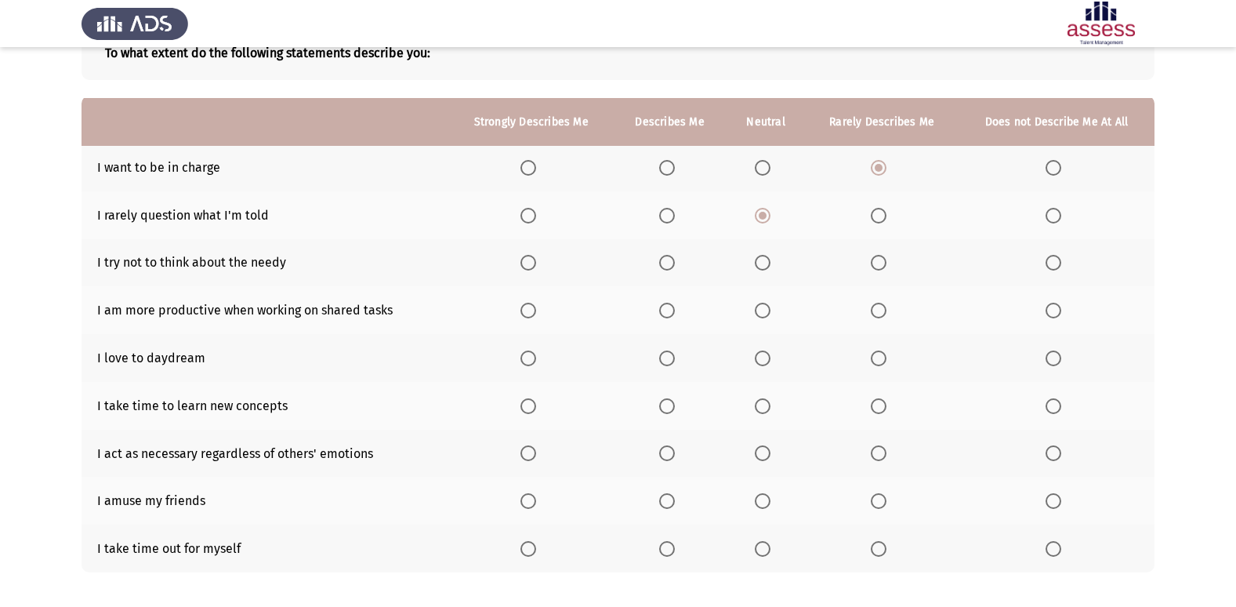
scroll to position [78, 0]
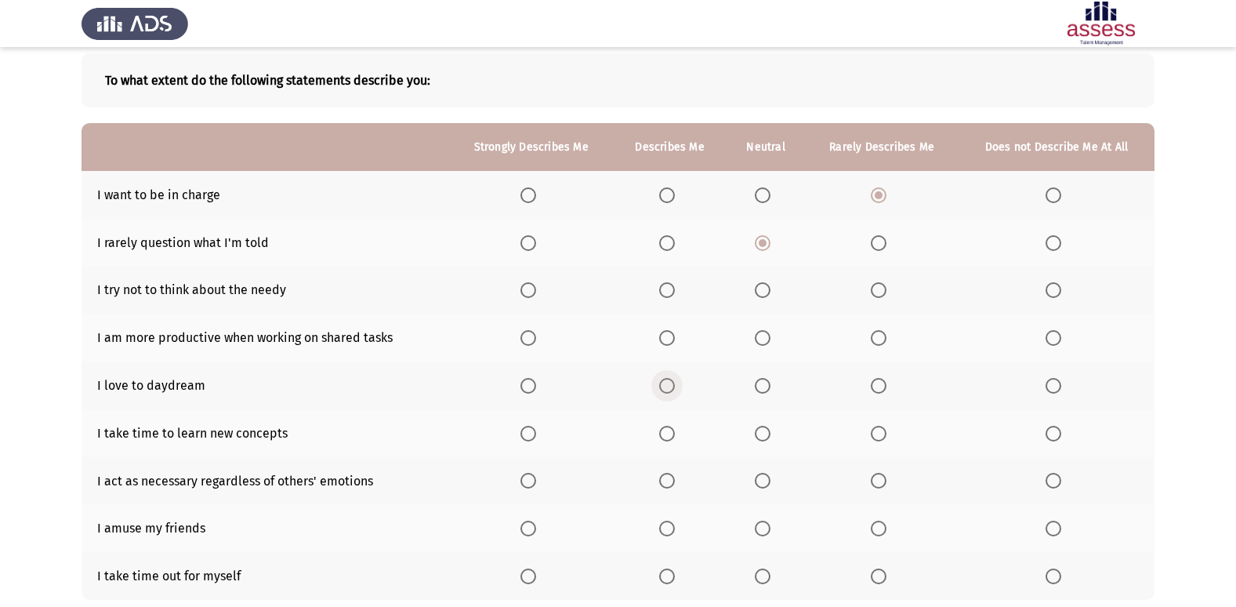
click at [673, 390] on span "Select an option" at bounding box center [667, 386] width 16 height 16
click at [673, 390] on input "Select an option" at bounding box center [667, 386] width 16 height 16
click at [663, 288] on span "Select an option" at bounding box center [667, 290] width 16 height 16
click at [663, 288] on input "Select an option" at bounding box center [667, 290] width 16 height 16
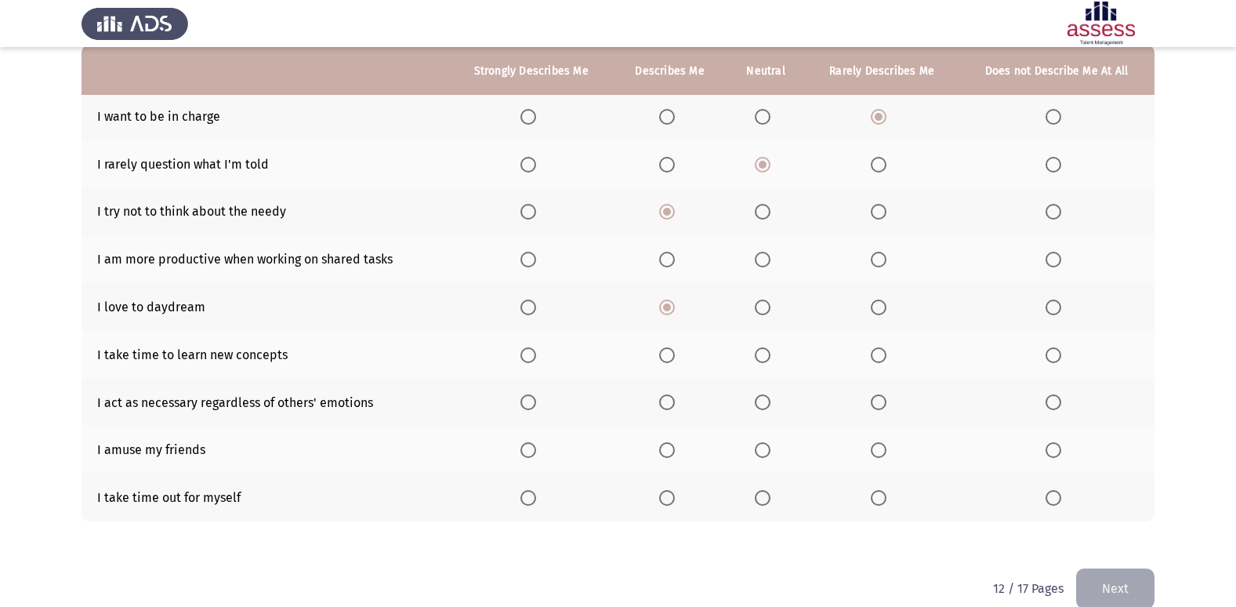
click at [669, 262] on span "Select an option" at bounding box center [667, 260] width 16 height 16
click at [669, 262] on input "Select an option" at bounding box center [667, 260] width 16 height 16
click at [670, 351] on span "Select an option" at bounding box center [667, 355] width 16 height 16
click at [670, 351] on input "Select an option" at bounding box center [667, 355] width 16 height 16
click at [678, 444] on label "Select an option" at bounding box center [670, 450] width 22 height 16
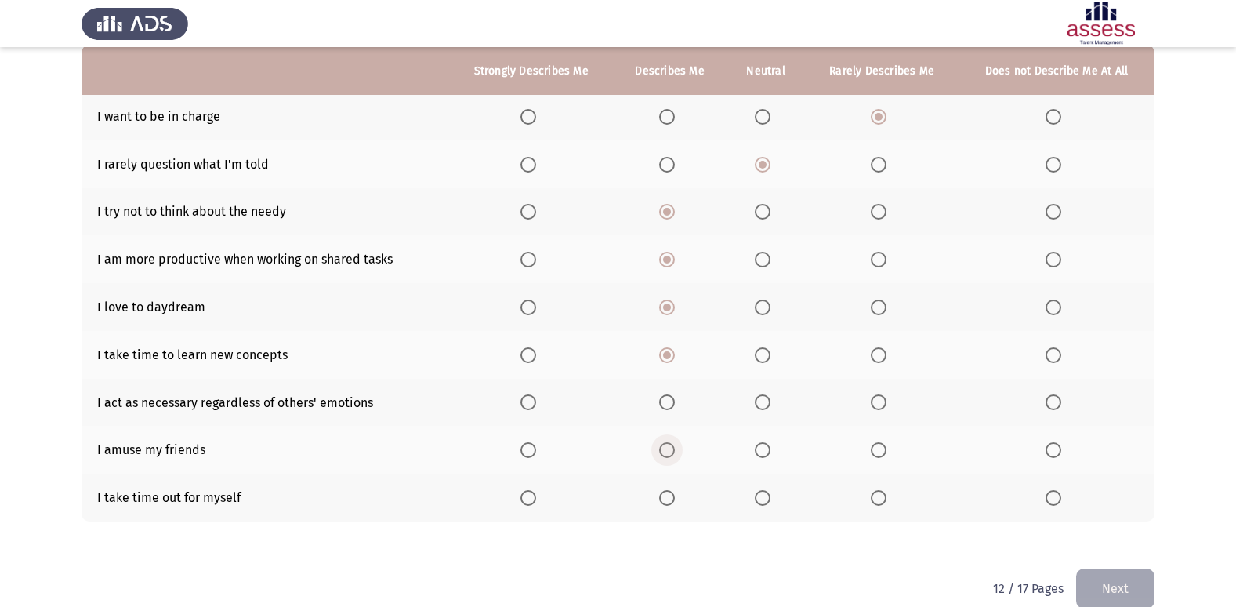
click at [675, 444] on input "Select an option" at bounding box center [667, 450] width 16 height 16
click at [667, 498] on span "Select an option" at bounding box center [667, 498] width 16 height 16
click at [667, 498] on input "Select an option" at bounding box center [667, 498] width 16 height 16
click at [757, 397] on span "Select an option" at bounding box center [763, 402] width 16 height 16
click at [757, 397] on input "Select an option" at bounding box center [763, 402] width 16 height 16
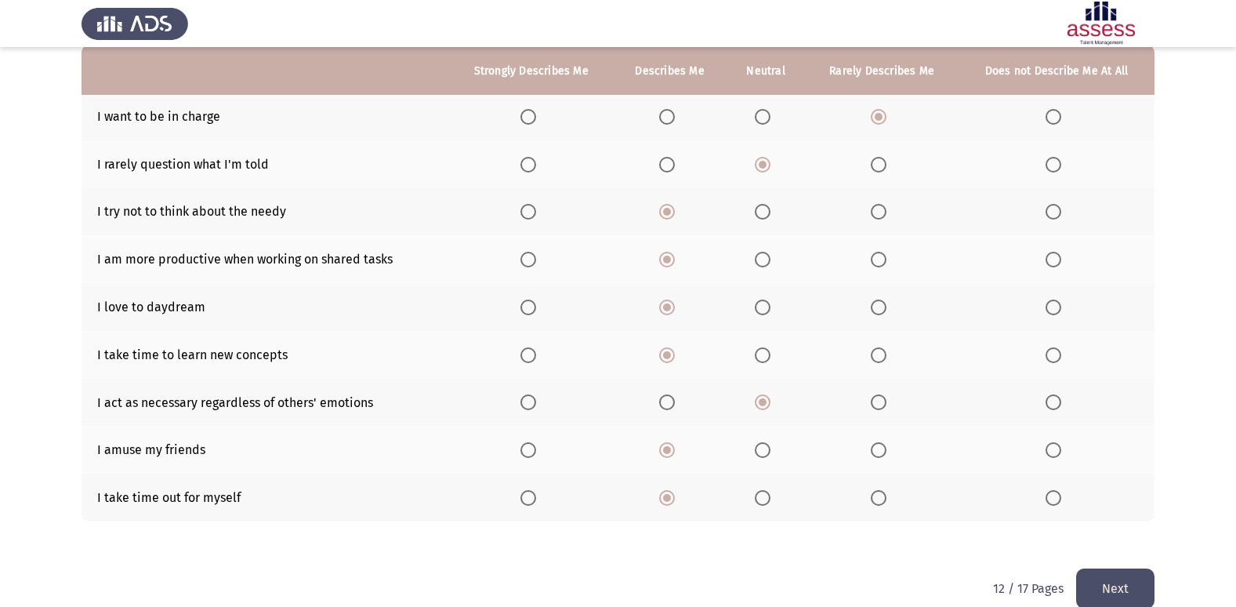
click at [1131, 582] on button "Next" at bounding box center [1115, 588] width 78 height 40
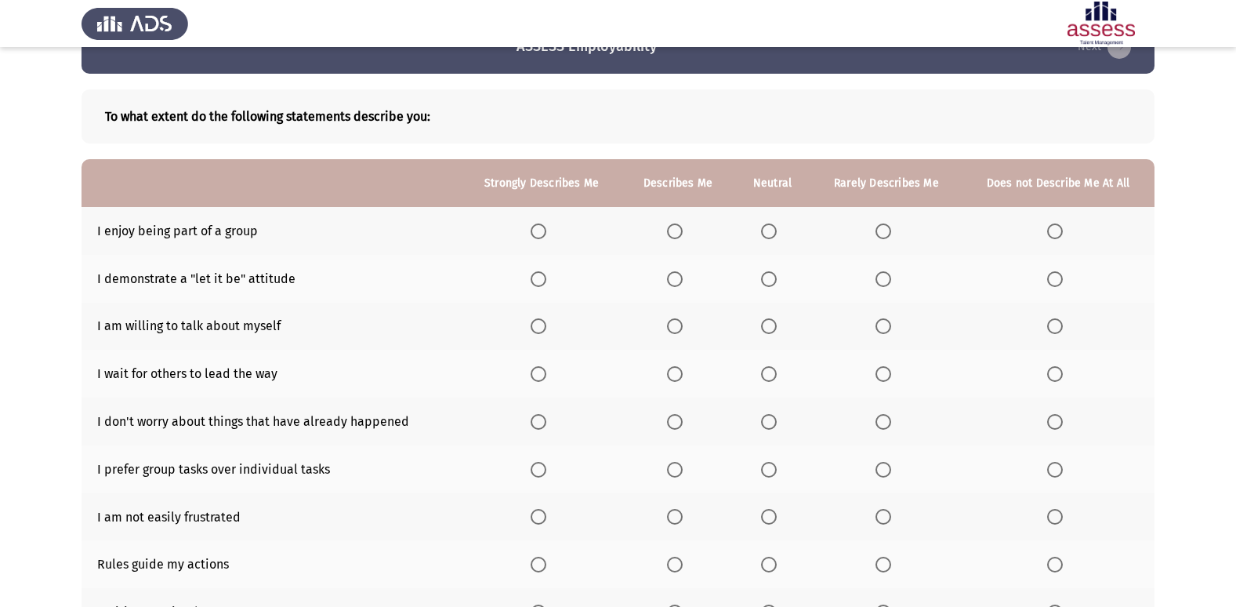
scroll to position [78, 0]
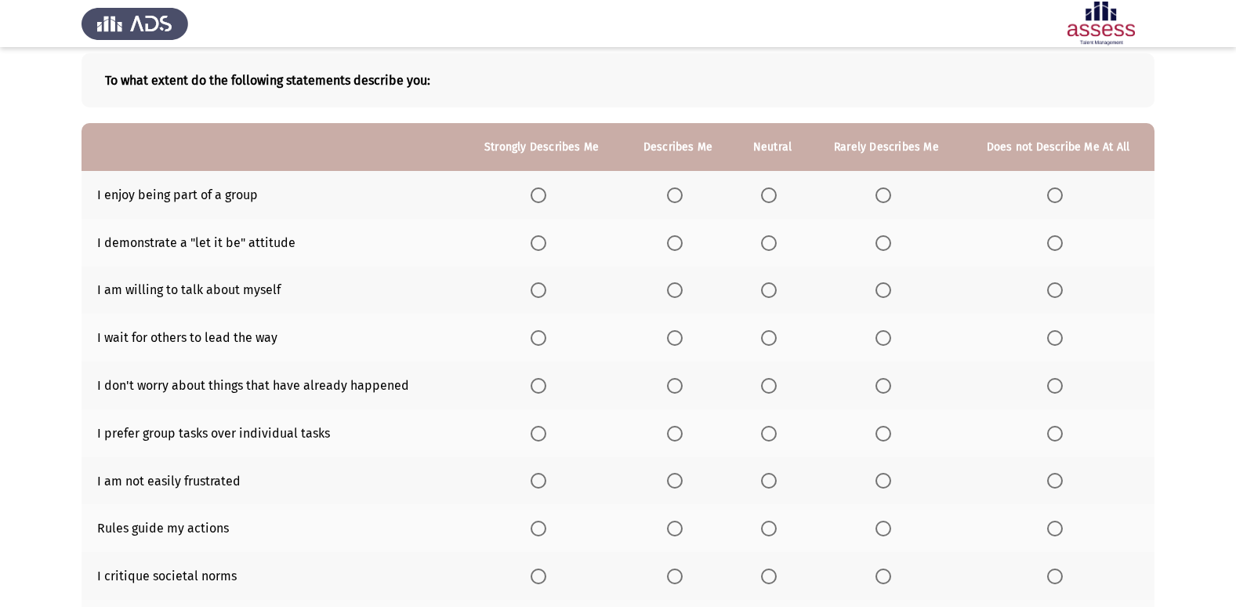
click at [675, 196] on span "Select an option" at bounding box center [675, 195] width 16 height 16
click at [675, 196] on input "Select an option" at bounding box center [675, 195] width 16 height 16
click at [675, 241] on span "Select an option" at bounding box center [675, 243] width 16 height 16
click at [675, 241] on input "Select an option" at bounding box center [675, 243] width 16 height 16
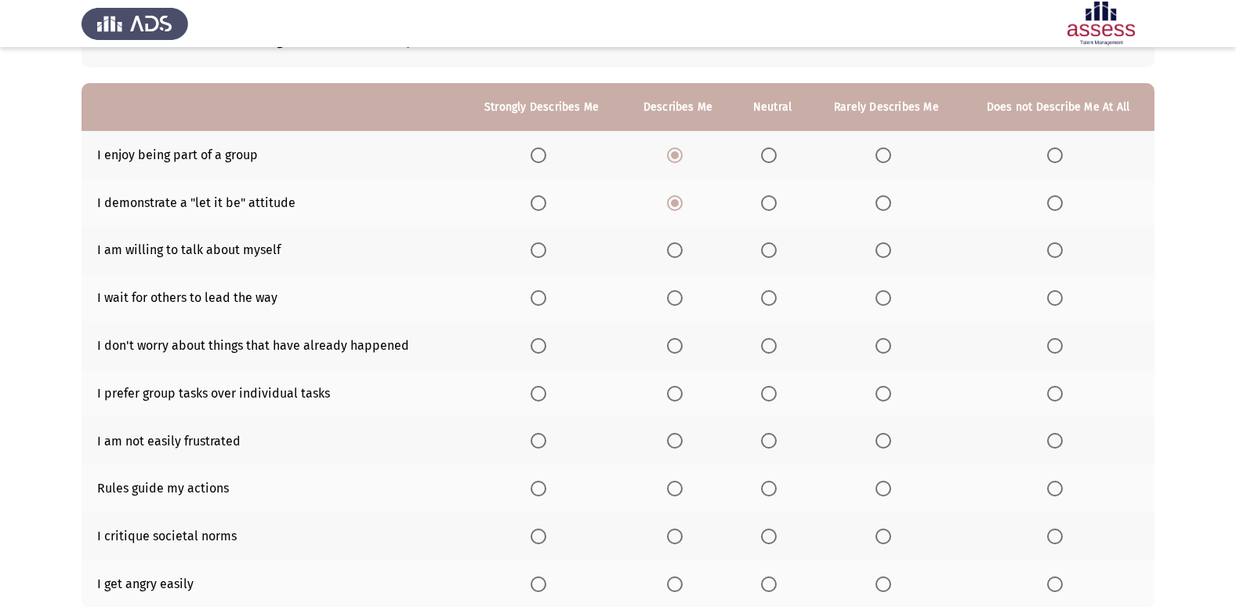
scroll to position [157, 0]
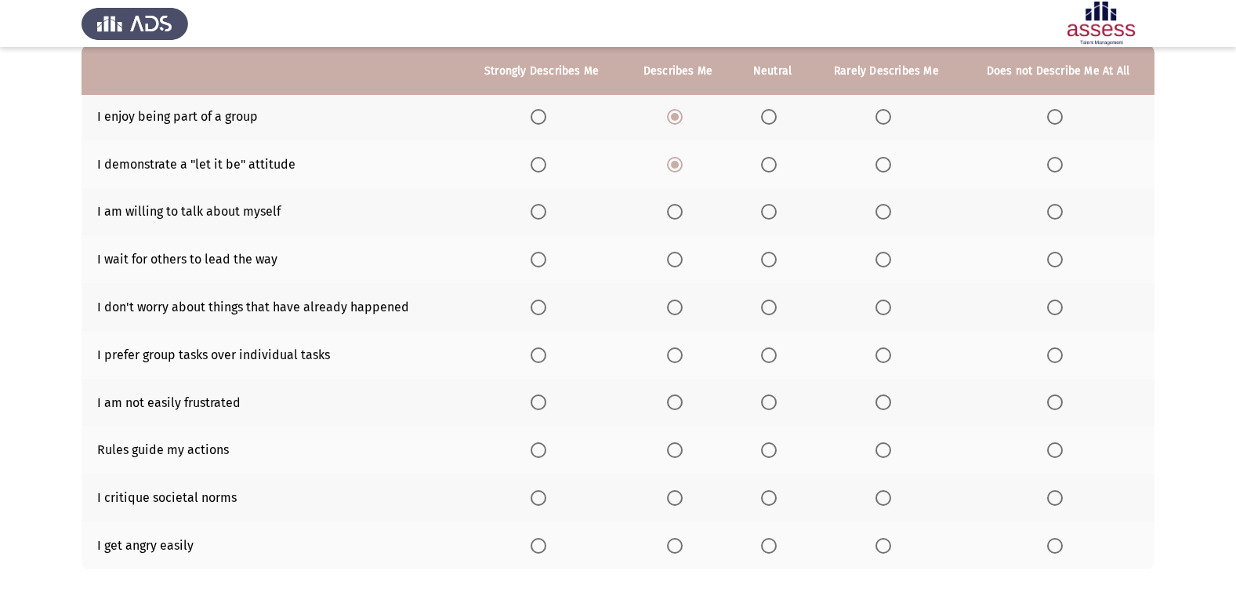
click at [773, 212] on span "Select an option" at bounding box center [769, 212] width 16 height 16
click at [773, 212] on input "Select an option" at bounding box center [769, 212] width 16 height 16
click at [680, 259] on span "Select an option" at bounding box center [675, 260] width 16 height 16
click at [680, 259] on input "Select an option" at bounding box center [675, 260] width 16 height 16
click at [885, 305] on span "Select an option" at bounding box center [884, 307] width 16 height 16
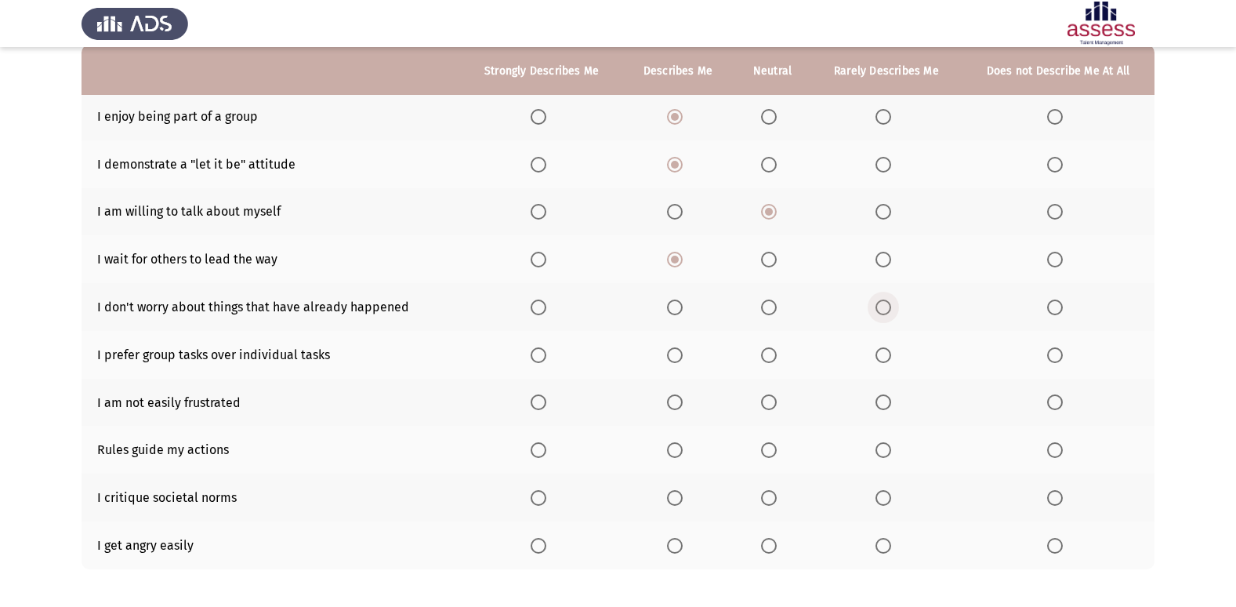
click at [885, 305] on input "Select an option" at bounding box center [884, 307] width 16 height 16
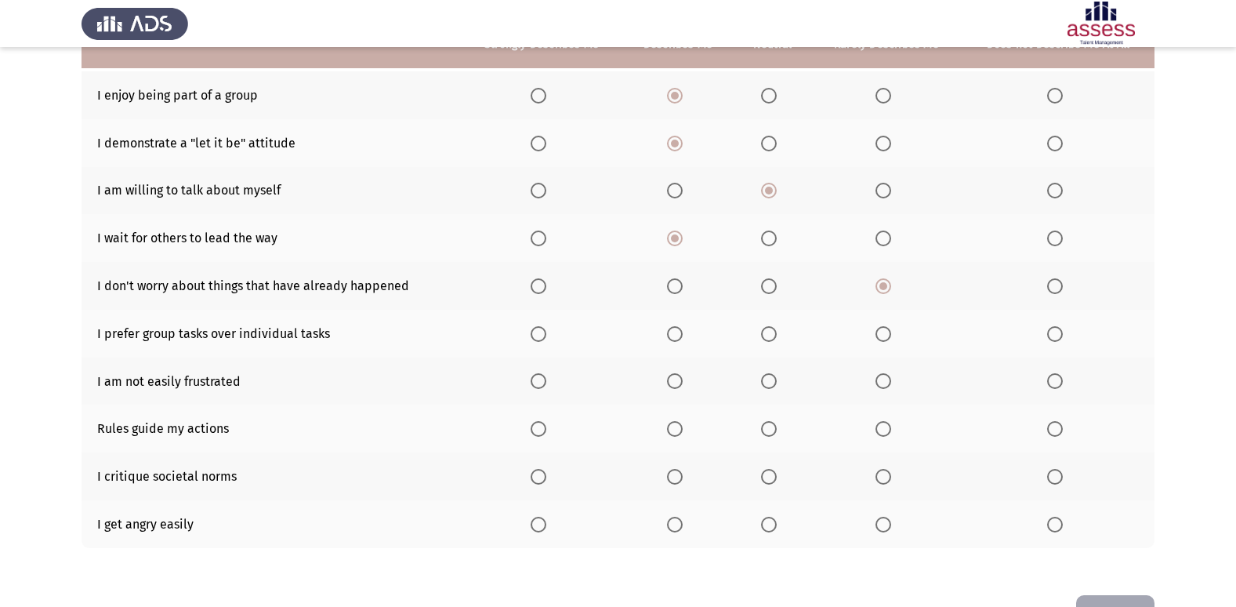
scroll to position [150, 0]
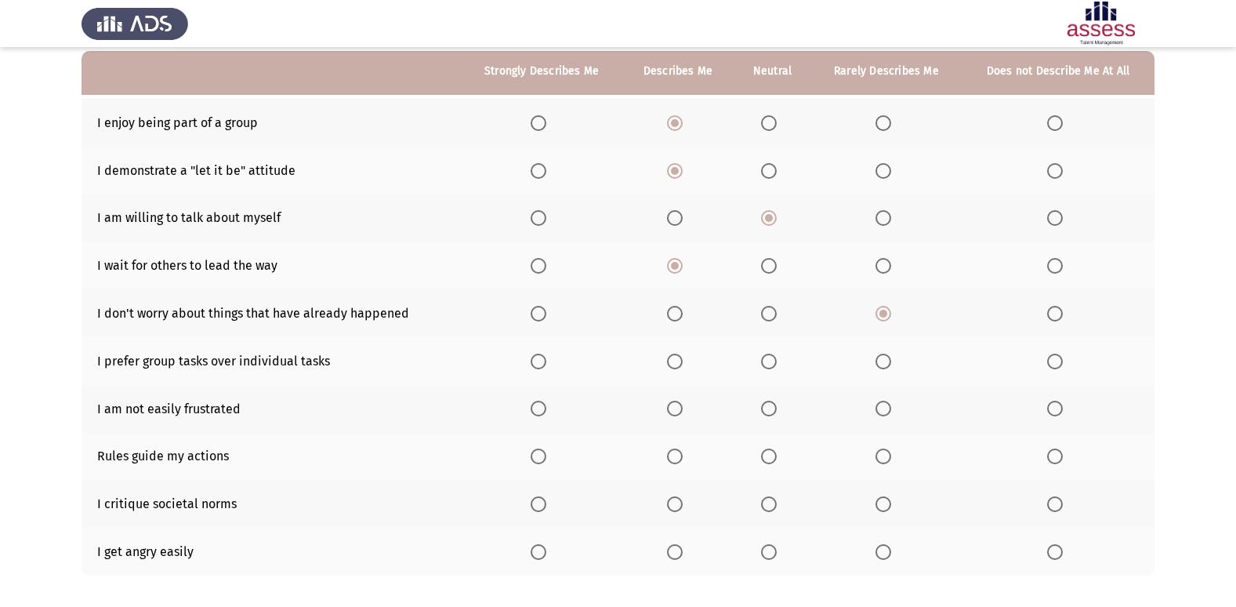
click at [678, 362] on span "Select an option" at bounding box center [675, 362] width 16 height 16
click at [678, 362] on input "Select an option" at bounding box center [675, 362] width 16 height 16
click at [774, 553] on span "Select an option" at bounding box center [769, 552] width 16 height 16
click at [774, 553] on input "Select an option" at bounding box center [769, 552] width 16 height 16
click at [883, 552] on span "Select an option" at bounding box center [884, 552] width 16 height 16
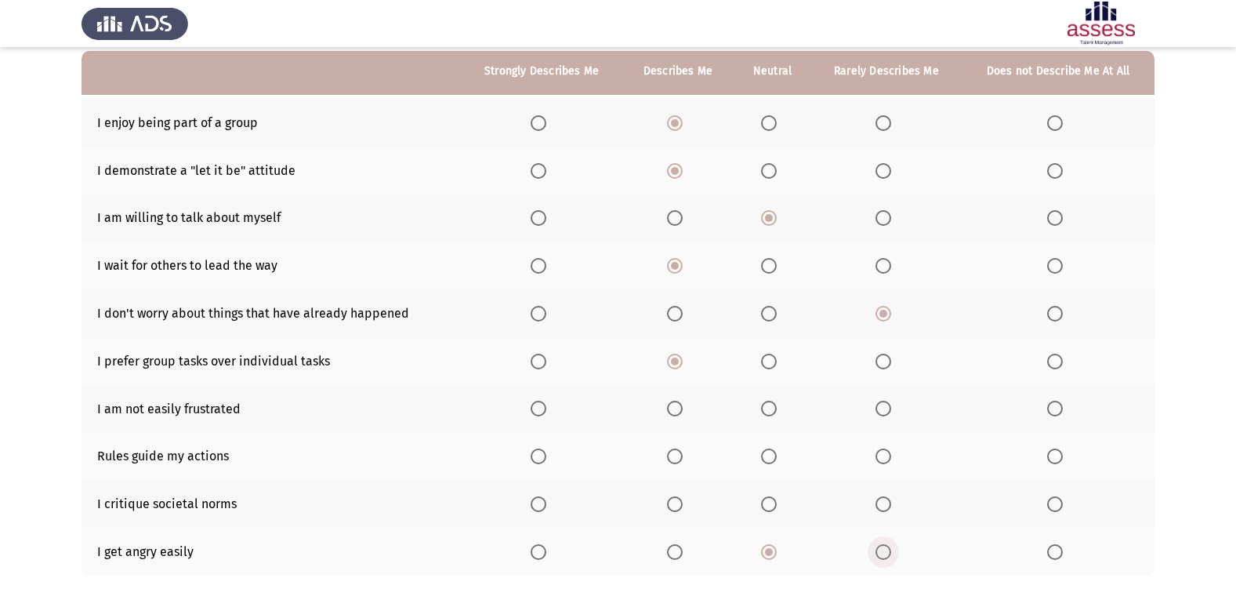
click at [883, 552] on input "Select an option" at bounding box center [884, 552] width 16 height 16
click at [772, 504] on span "Select an option" at bounding box center [769, 504] width 16 height 16
click at [772, 504] on input "Select an option" at bounding box center [769, 504] width 16 height 16
click at [769, 454] on span "Select an option" at bounding box center [769, 456] width 16 height 16
click at [769, 454] on input "Select an option" at bounding box center [769, 456] width 16 height 16
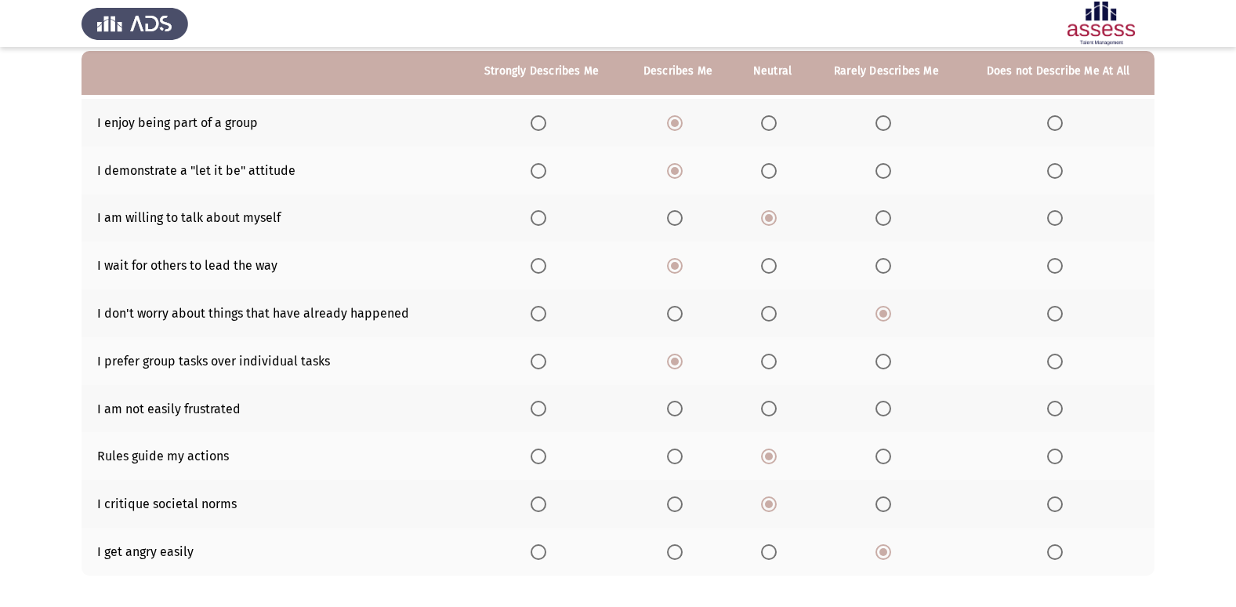
click at [880, 407] on span "Select an option" at bounding box center [884, 409] width 16 height 16
click at [880, 407] on input "Select an option" at bounding box center [884, 409] width 16 height 16
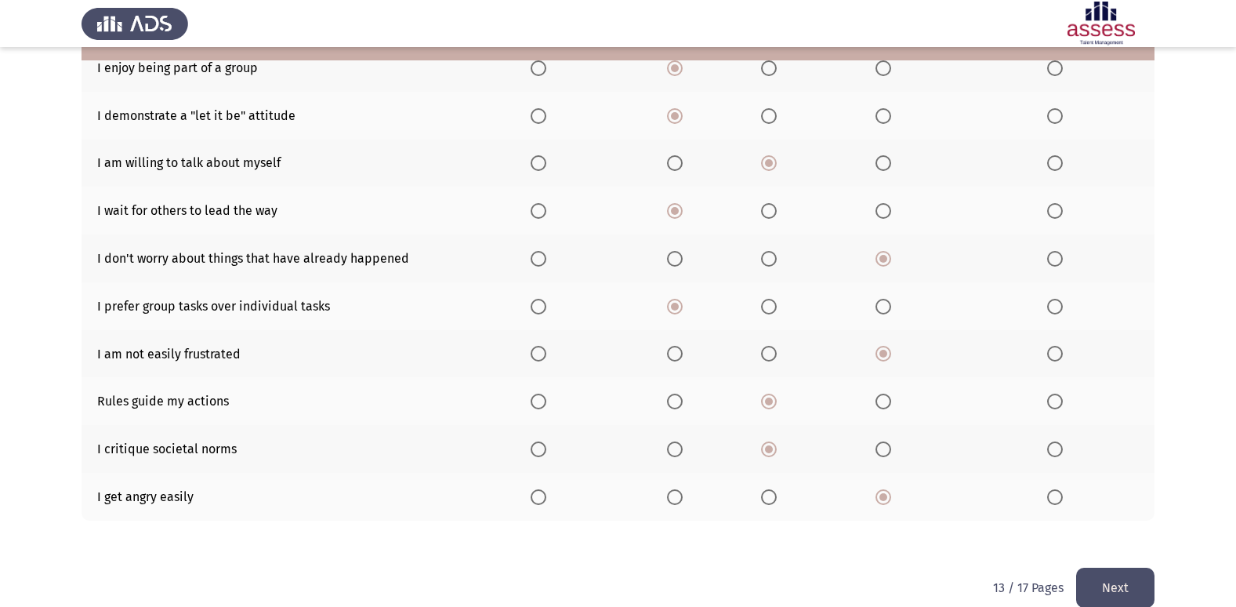
scroll to position [229, 0]
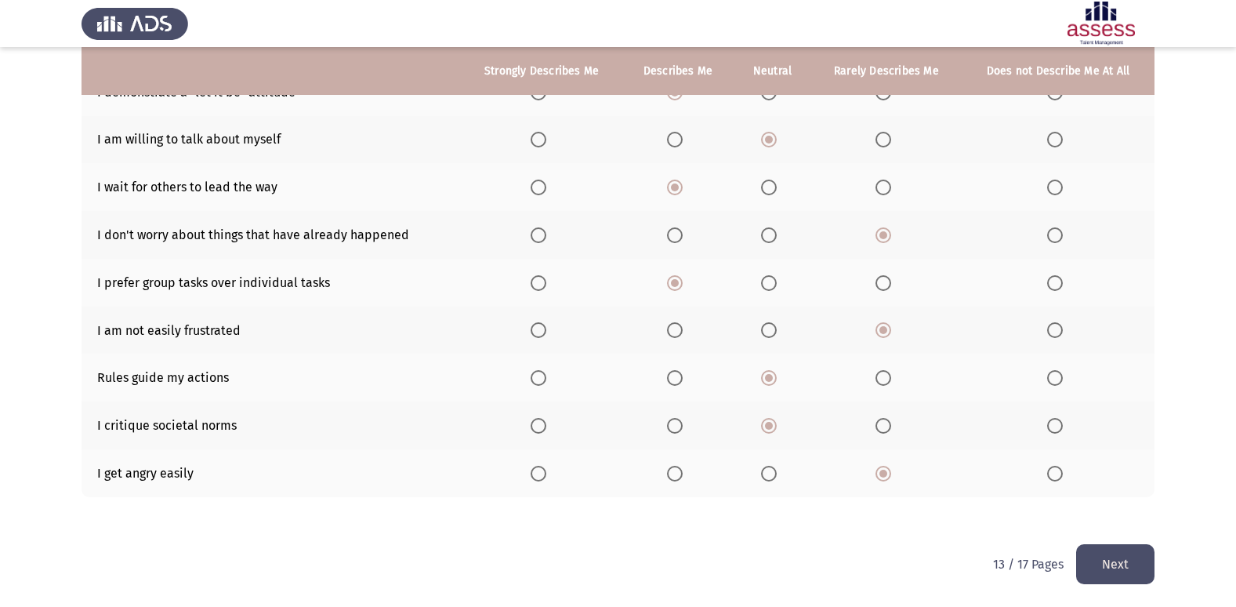
click at [771, 328] on span "Select an option" at bounding box center [769, 330] width 16 height 16
click at [771, 328] on input "Select an option" at bounding box center [769, 330] width 16 height 16
click at [1119, 555] on button "Next" at bounding box center [1115, 564] width 78 height 40
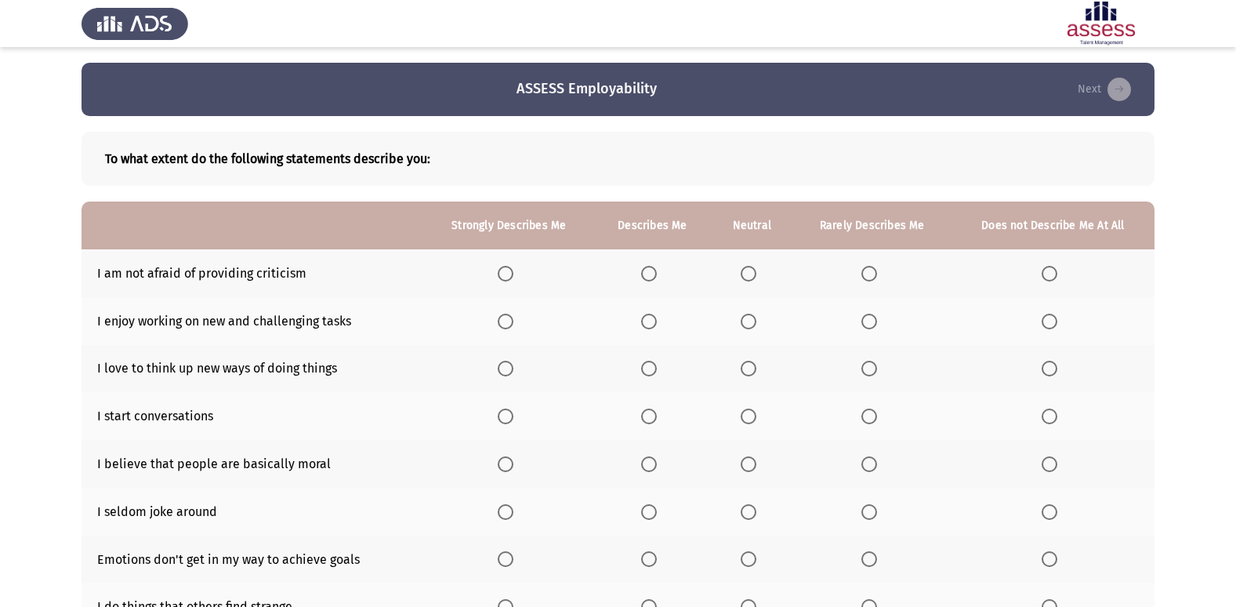
scroll to position [78, 0]
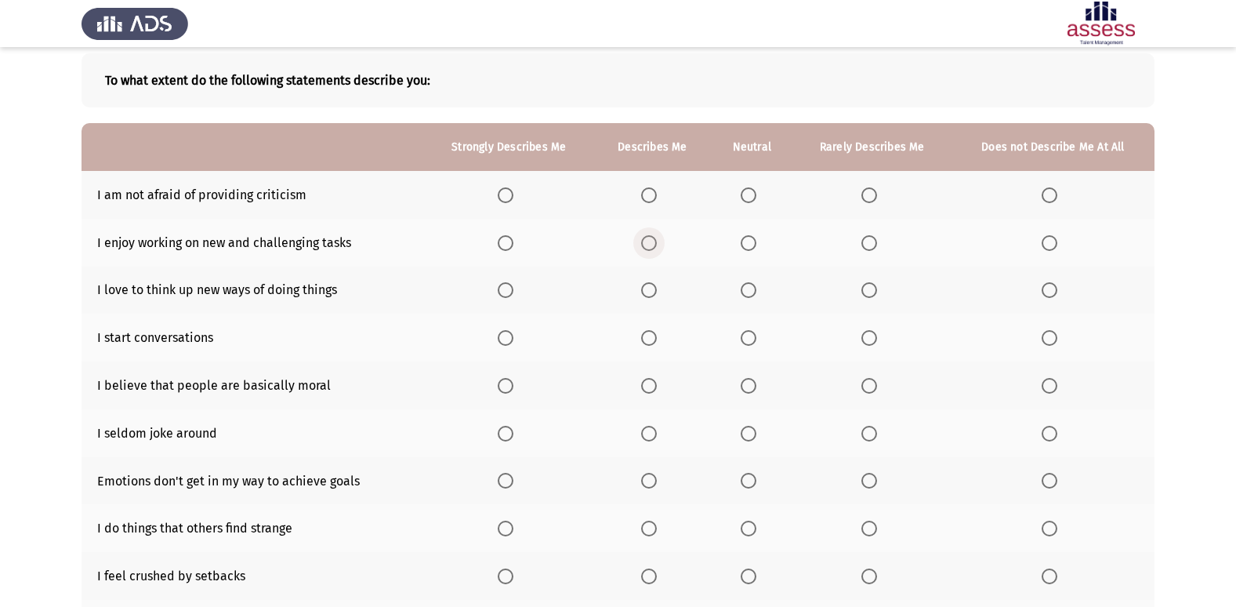
click at [657, 242] on span "Select an option" at bounding box center [649, 243] width 16 height 16
click at [657, 242] on input "Select an option" at bounding box center [649, 243] width 16 height 16
click at [753, 194] on span "Select an option" at bounding box center [749, 195] width 16 height 16
click at [753, 194] on input "Select an option" at bounding box center [749, 195] width 16 height 16
click at [745, 288] on span "Select an option" at bounding box center [749, 290] width 16 height 16
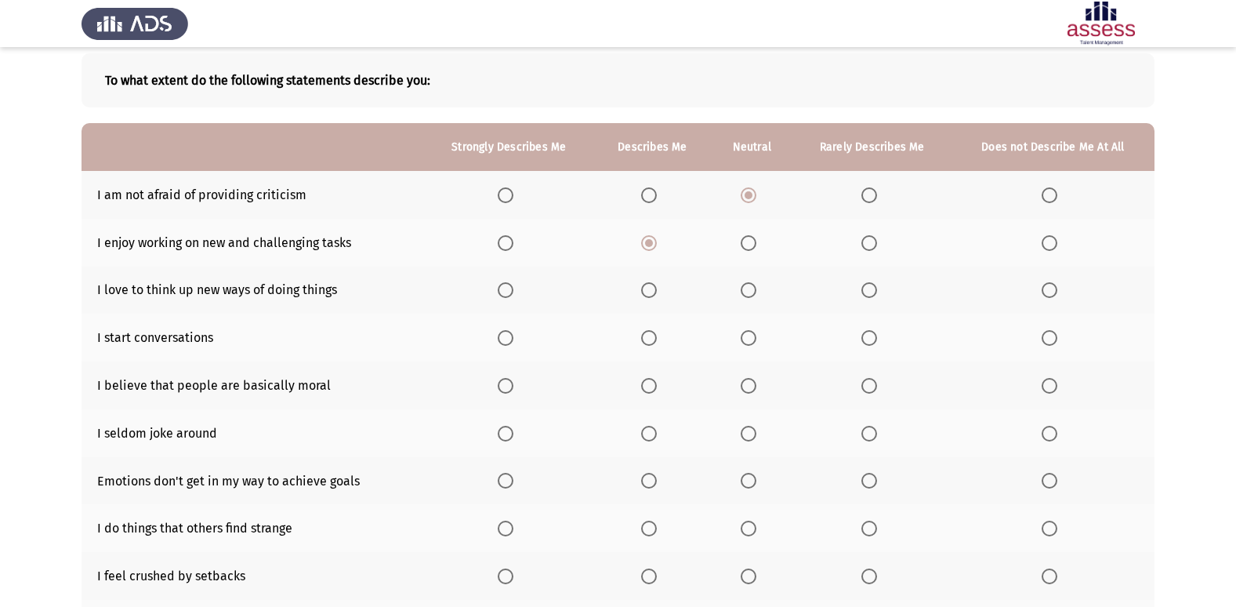
click at [745, 288] on input "Select an option" at bounding box center [749, 290] width 16 height 16
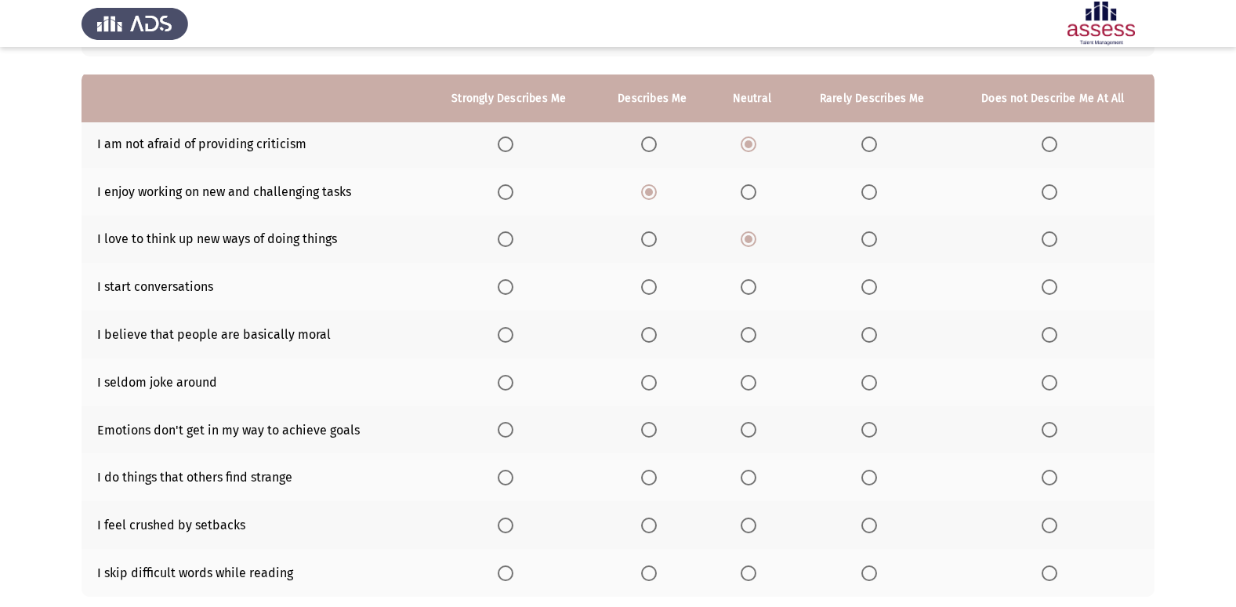
scroll to position [157, 0]
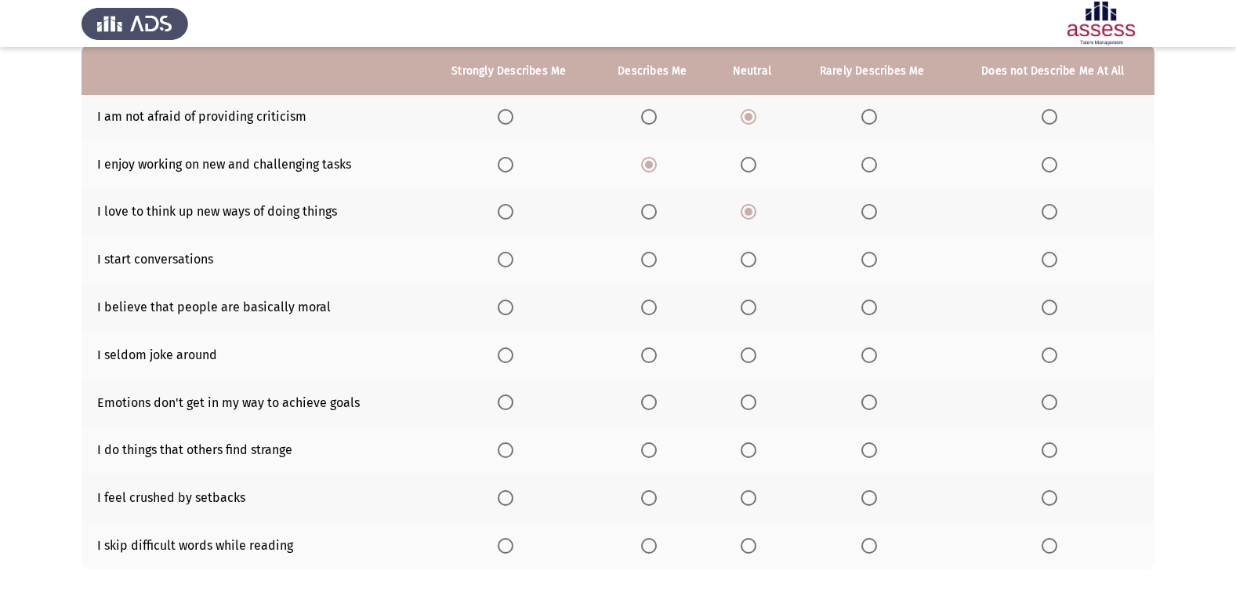
click at [865, 263] on span "Select an option" at bounding box center [869, 260] width 16 height 16
click at [865, 263] on input "Select an option" at bounding box center [869, 260] width 16 height 16
click at [651, 308] on span "Select an option" at bounding box center [649, 307] width 16 height 16
click at [651, 308] on input "Select an option" at bounding box center [649, 307] width 16 height 16
click at [649, 546] on span "Select an option" at bounding box center [649, 546] width 16 height 16
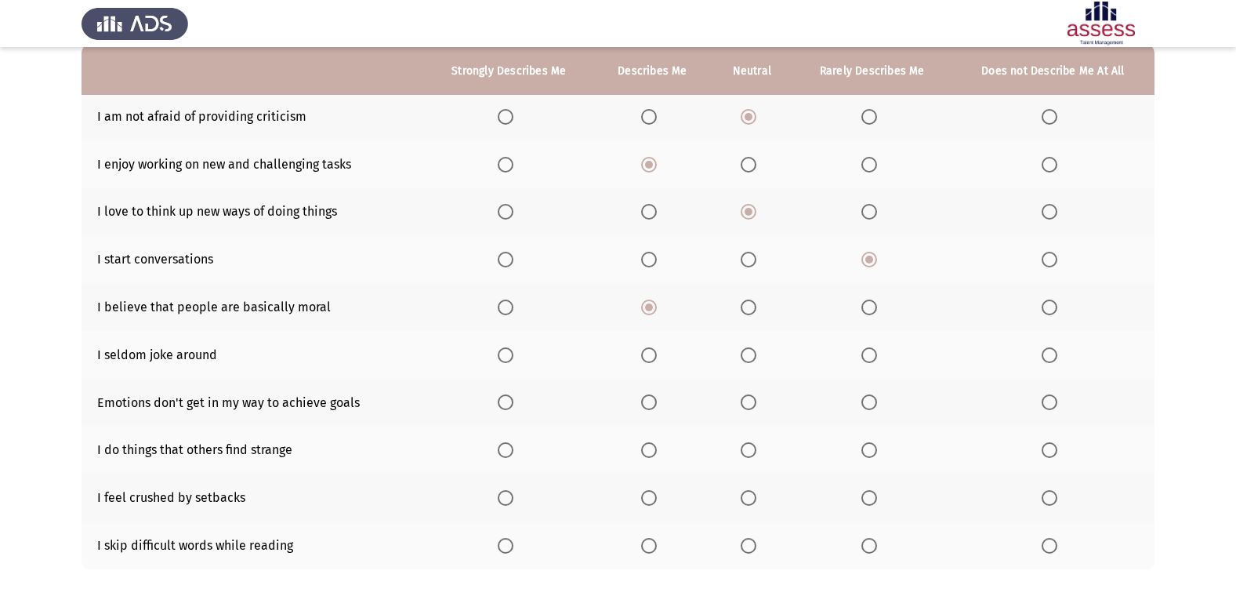
click at [649, 546] on input "Select an option" at bounding box center [649, 546] width 16 height 16
click at [751, 547] on span "Select an option" at bounding box center [749, 546] width 16 height 16
click at [751, 547] on input "Select an option" at bounding box center [749, 546] width 16 height 16
click at [649, 546] on span "Select an option" at bounding box center [649, 546] width 0 height 0
click at [651, 546] on input "Select an option" at bounding box center [649, 546] width 16 height 16
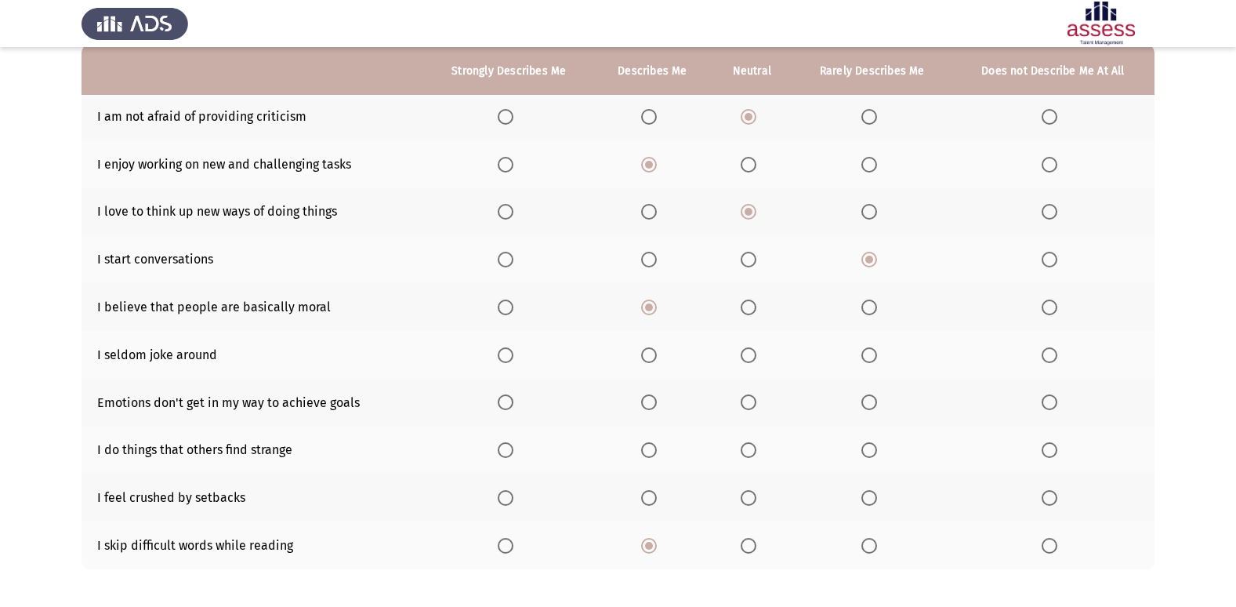
click at [651, 501] on span "Select an option" at bounding box center [649, 498] width 16 height 16
click at [651, 501] on input "Select an option" at bounding box center [649, 498] width 16 height 16
click at [755, 449] on span "Select an option" at bounding box center [749, 450] width 16 height 16
click at [755, 449] on input "Select an option" at bounding box center [749, 450] width 16 height 16
click at [655, 405] on span "Select an option" at bounding box center [649, 402] width 16 height 16
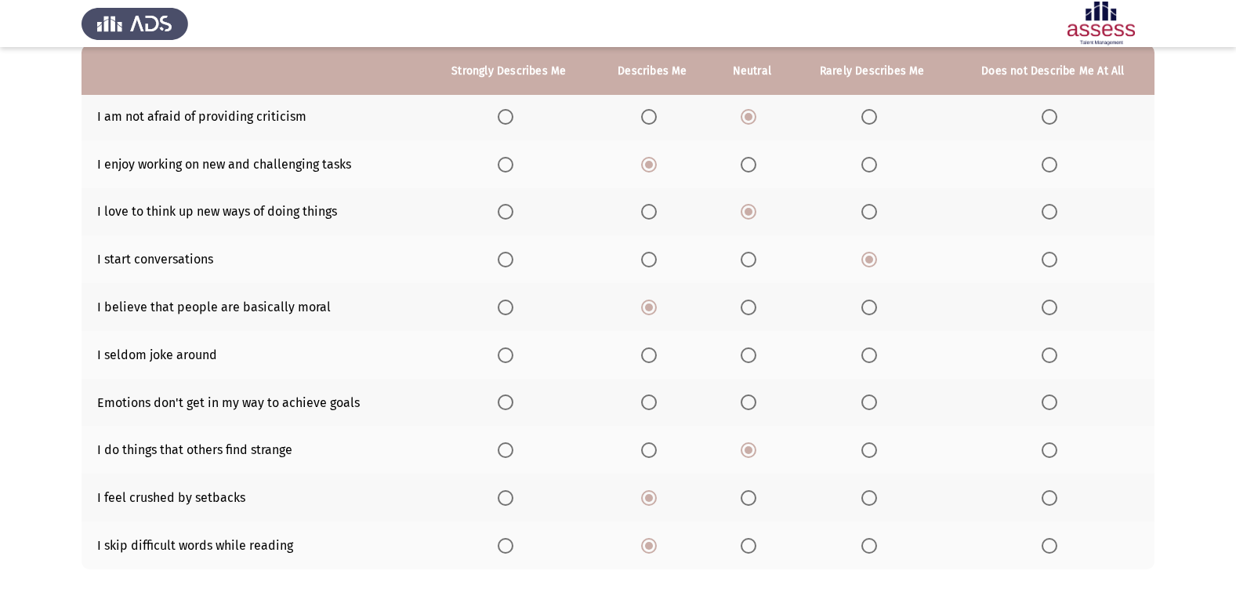
click at [655, 405] on input "Select an option" at bounding box center [649, 402] width 16 height 16
click at [752, 355] on span "Select an option" at bounding box center [749, 355] width 16 height 16
click at [752, 355] on input "Select an option" at bounding box center [749, 355] width 16 height 16
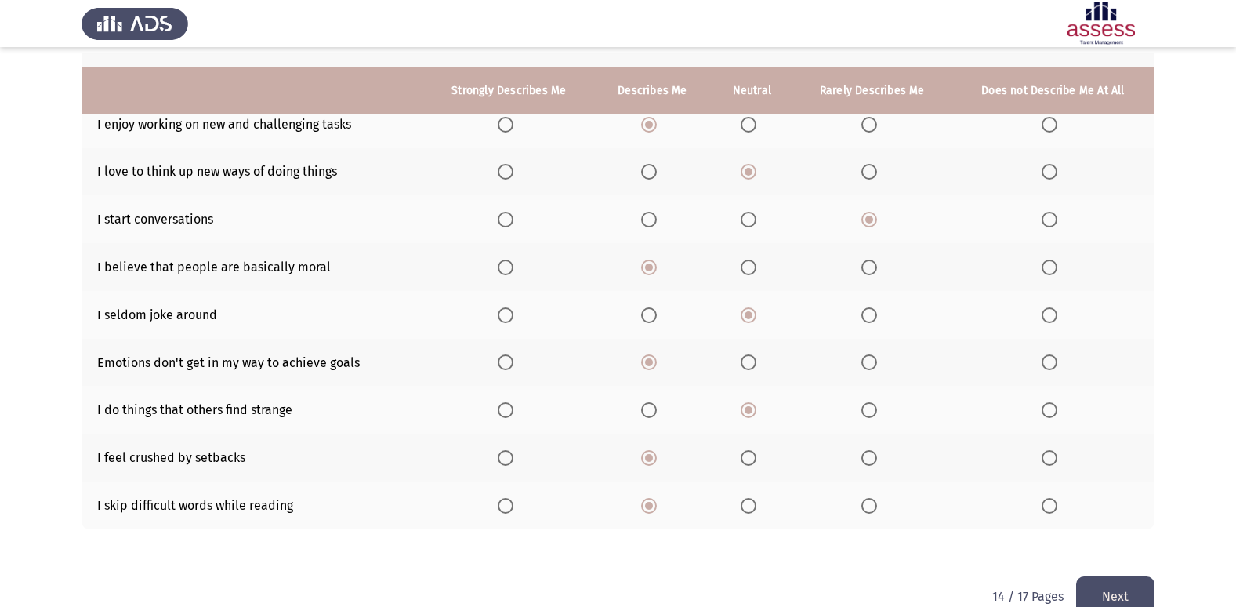
scroll to position [229, 0]
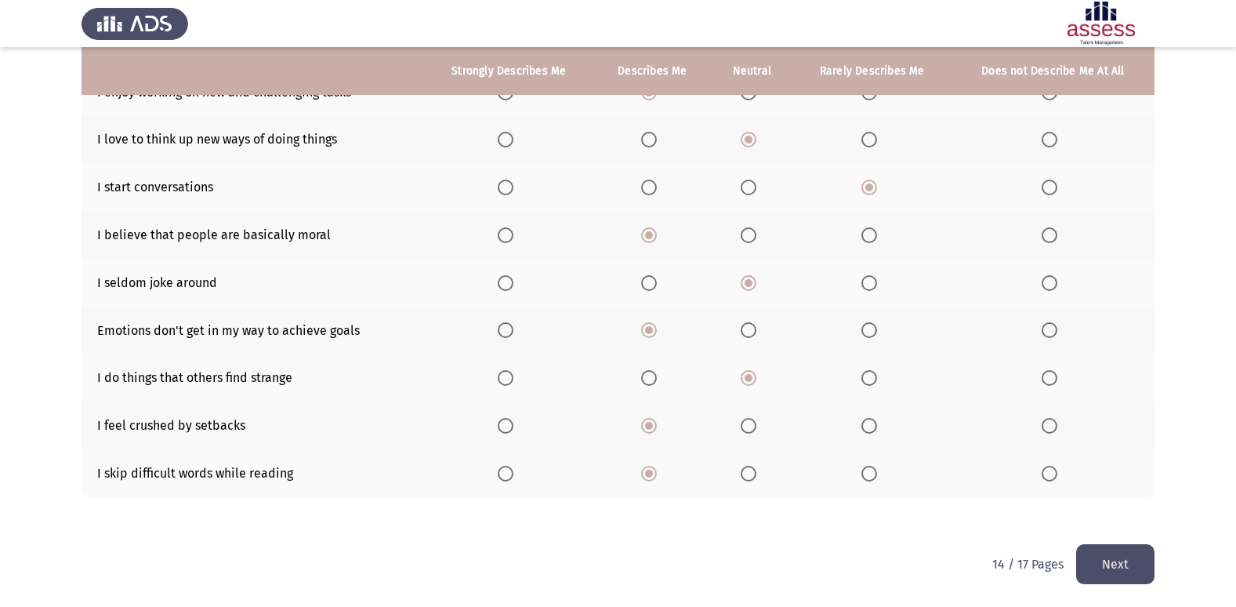
click at [1126, 557] on button "Next" at bounding box center [1115, 564] width 78 height 40
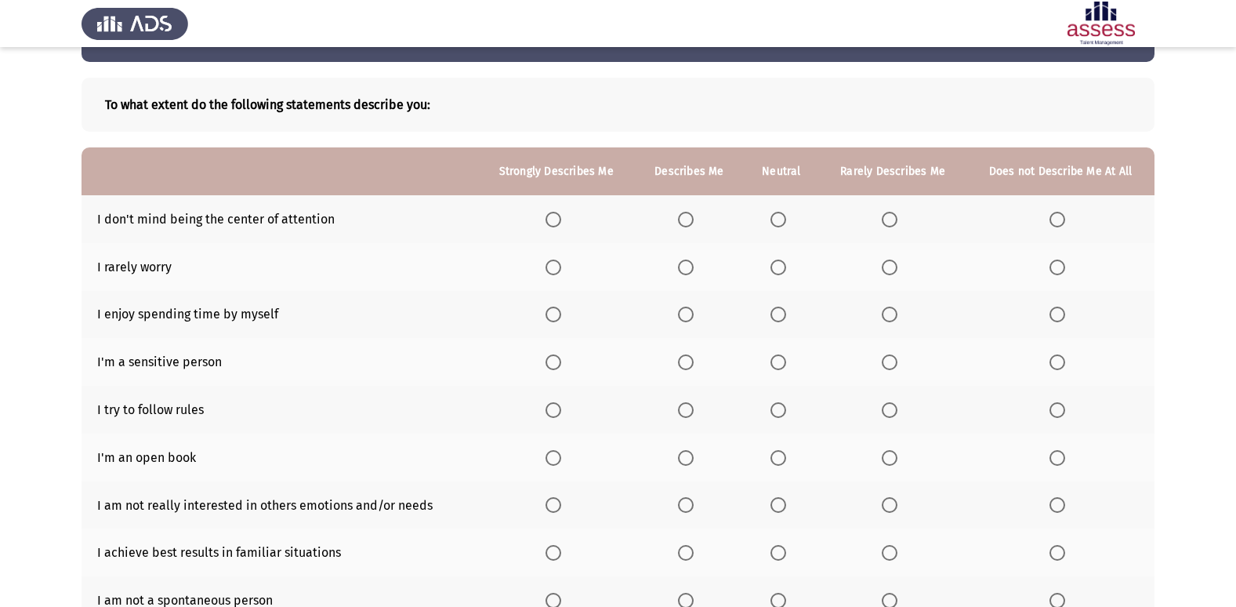
scroll to position [78, 0]
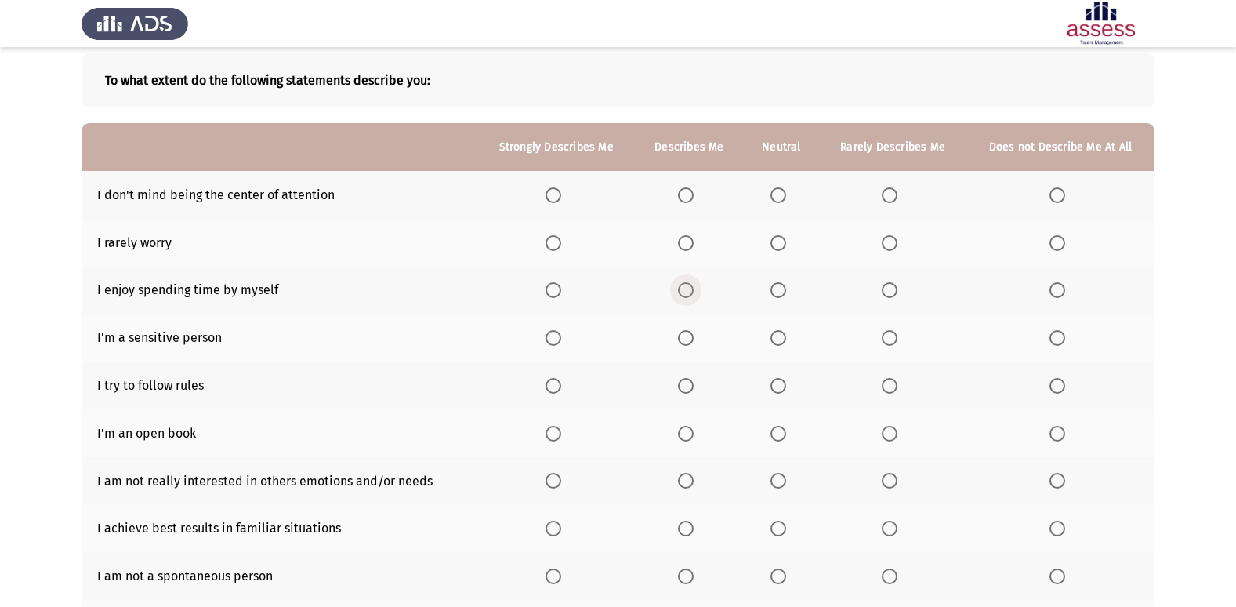
click at [690, 288] on span "Select an option" at bounding box center [686, 290] width 16 height 16
click at [690, 288] on input "Select an option" at bounding box center [686, 290] width 16 height 16
click at [691, 242] on span "Select an option" at bounding box center [686, 243] width 16 height 16
click at [691, 242] on input "Select an option" at bounding box center [686, 243] width 16 height 16
click at [781, 195] on span "Select an option" at bounding box center [779, 195] width 16 height 16
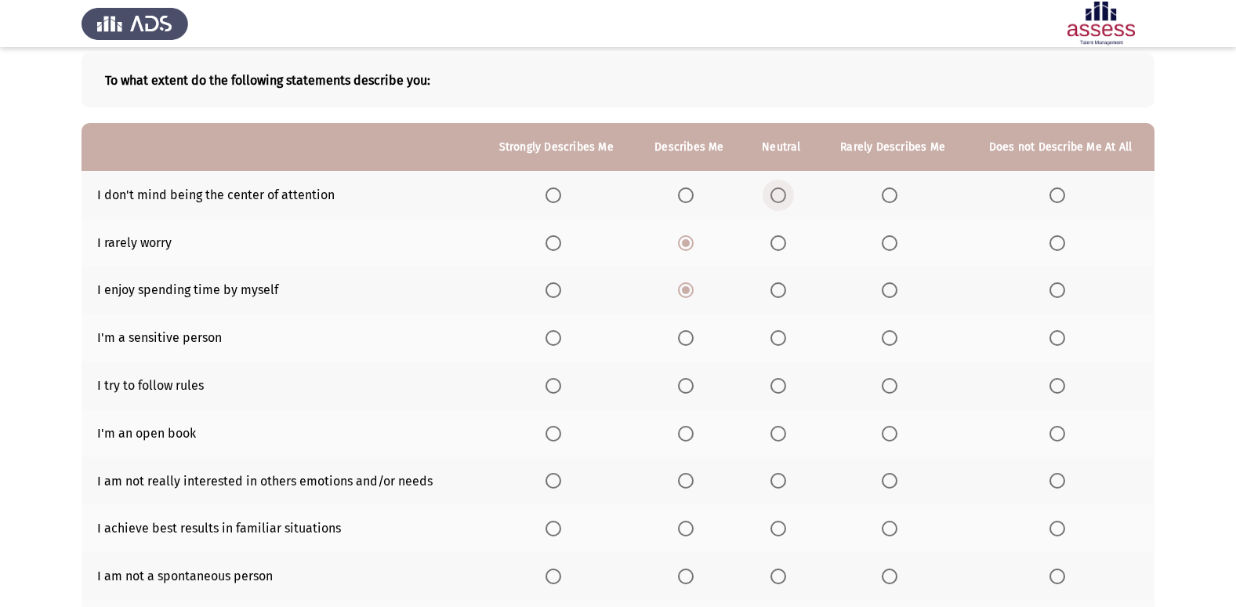
click at [781, 195] on input "Select an option" at bounding box center [779, 195] width 16 height 16
click at [687, 331] on span "Select an option" at bounding box center [686, 338] width 16 height 16
click at [687, 331] on input "Select an option" at bounding box center [686, 338] width 16 height 16
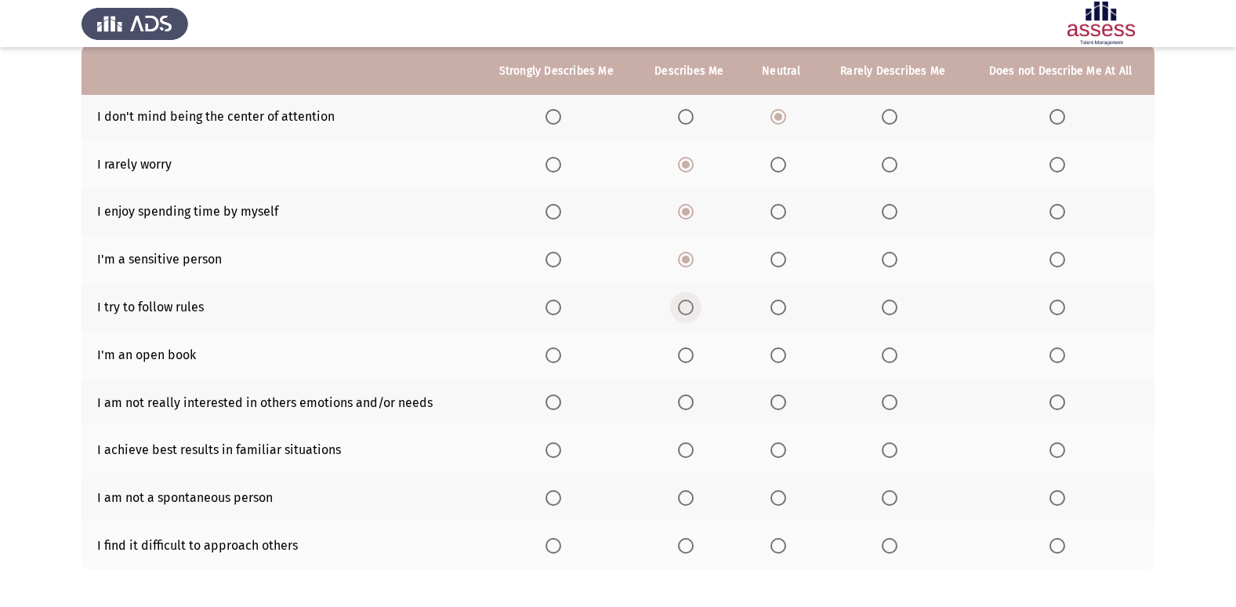
click at [691, 304] on span "Select an option" at bounding box center [686, 307] width 16 height 16
click at [691, 304] on input "Select an option" at bounding box center [686, 307] width 16 height 16
click at [783, 354] on span "Select an option" at bounding box center [779, 355] width 16 height 16
click at [783, 354] on input "Select an option" at bounding box center [779, 355] width 16 height 16
click at [887, 397] on span "Select an option" at bounding box center [890, 402] width 16 height 16
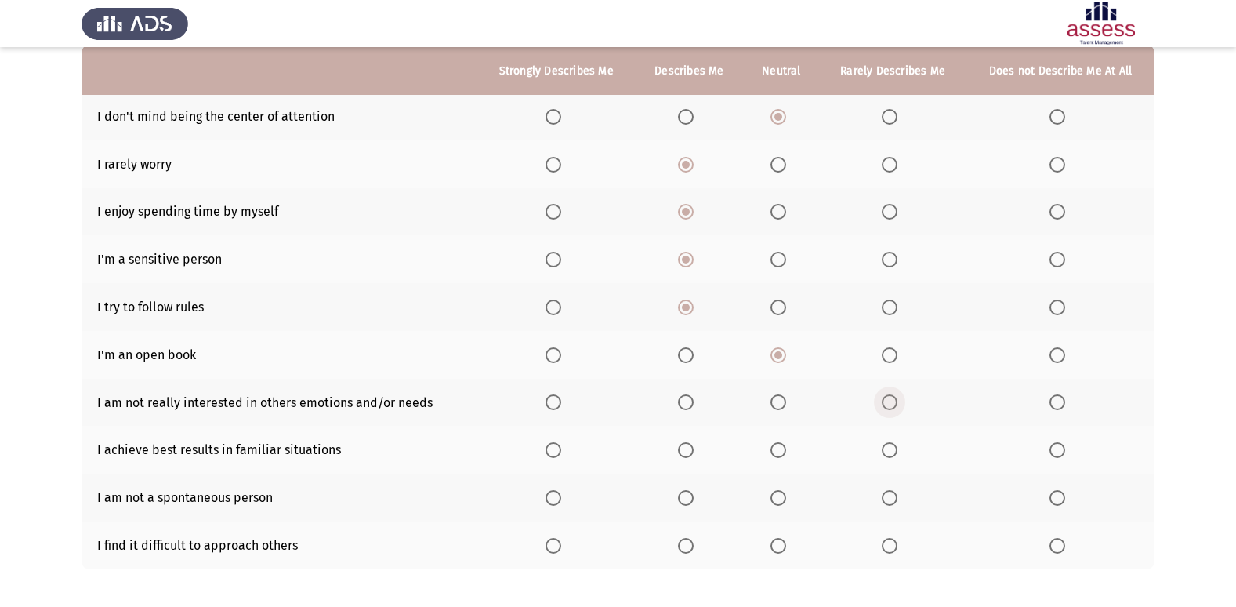
click at [887, 397] on input "Select an option" at bounding box center [890, 402] width 16 height 16
click at [692, 451] on span "Select an option" at bounding box center [686, 450] width 16 height 16
click at [692, 451] on input "Select an option" at bounding box center [686, 450] width 16 height 16
click at [887, 500] on span "Select an option" at bounding box center [890, 498] width 16 height 16
click at [887, 500] on input "Select an option" at bounding box center [890, 498] width 16 height 16
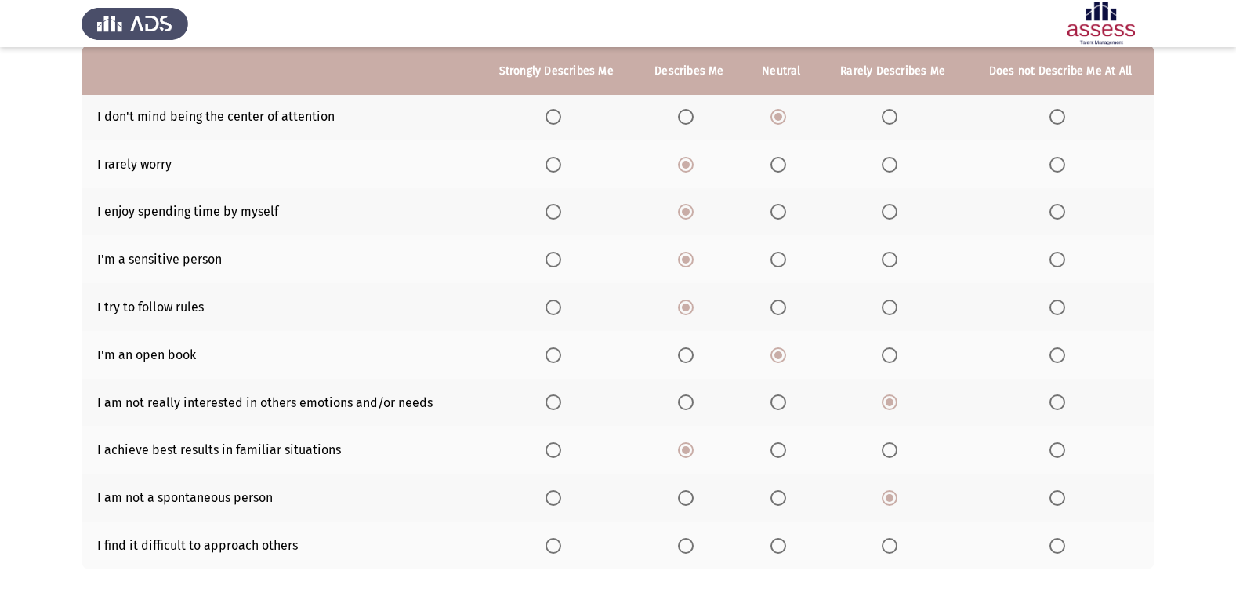
click at [895, 546] on span "Select an option" at bounding box center [890, 546] width 16 height 16
click at [895, 546] on input "Select an option" at bounding box center [890, 546] width 16 height 16
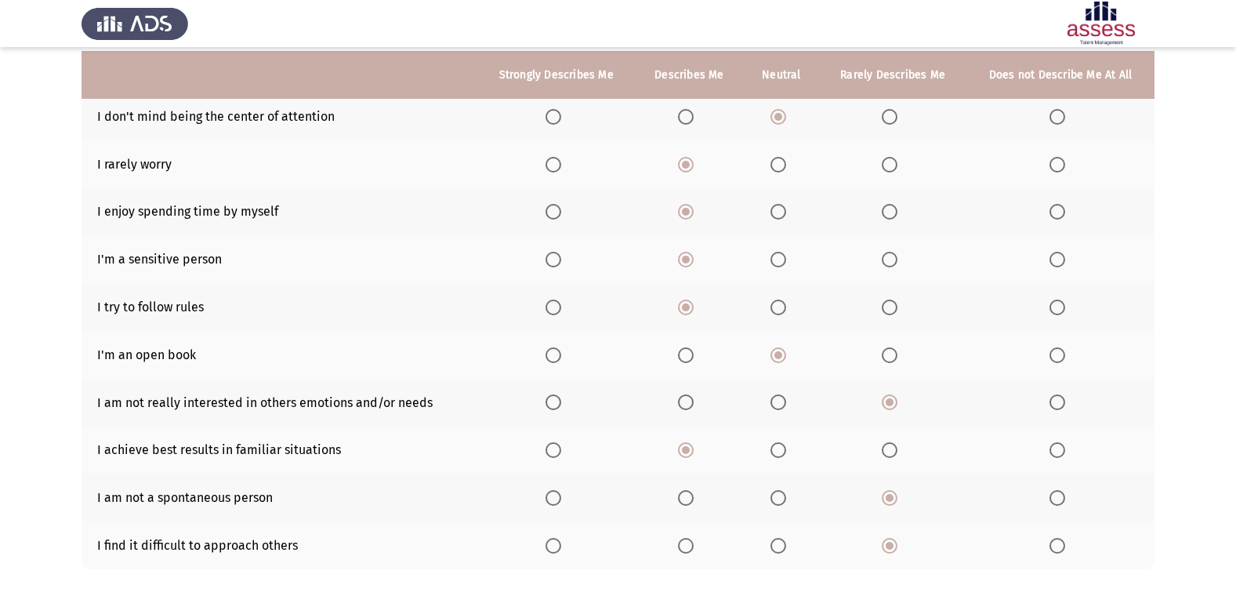
scroll to position [229, 0]
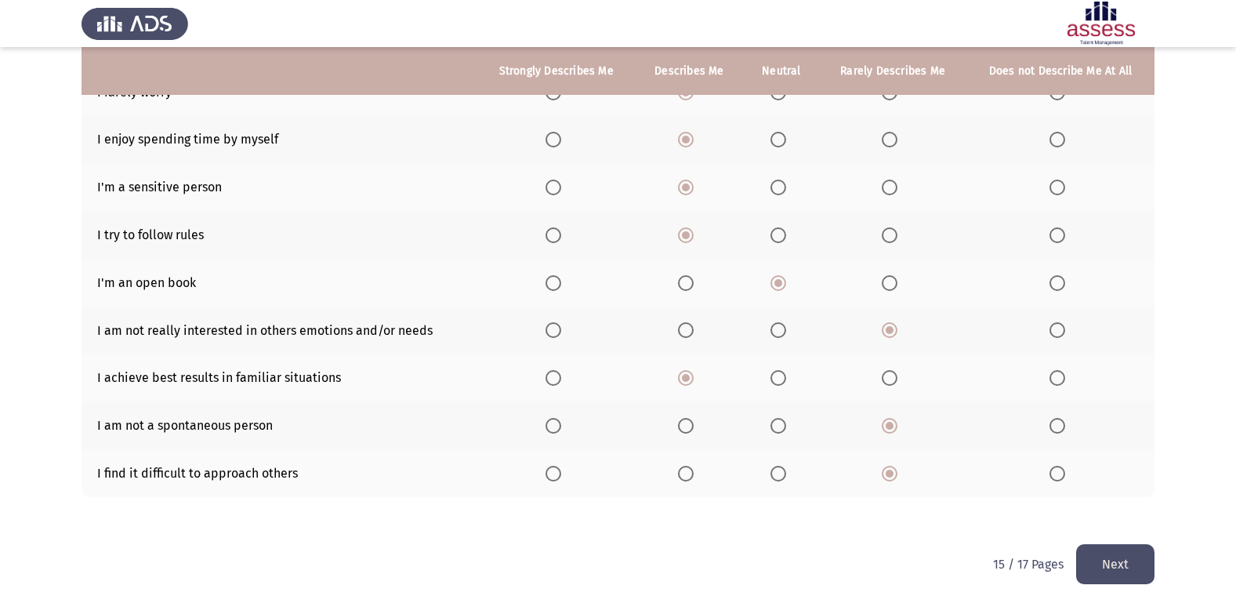
click at [1127, 561] on button "Next" at bounding box center [1115, 564] width 78 height 40
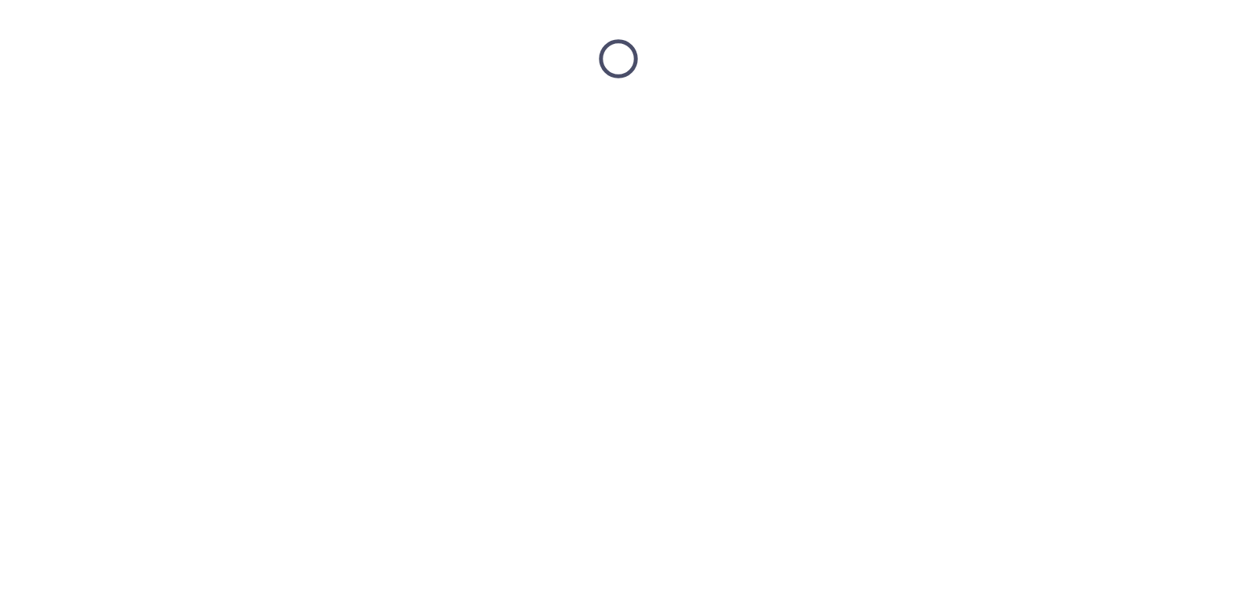
scroll to position [0, 0]
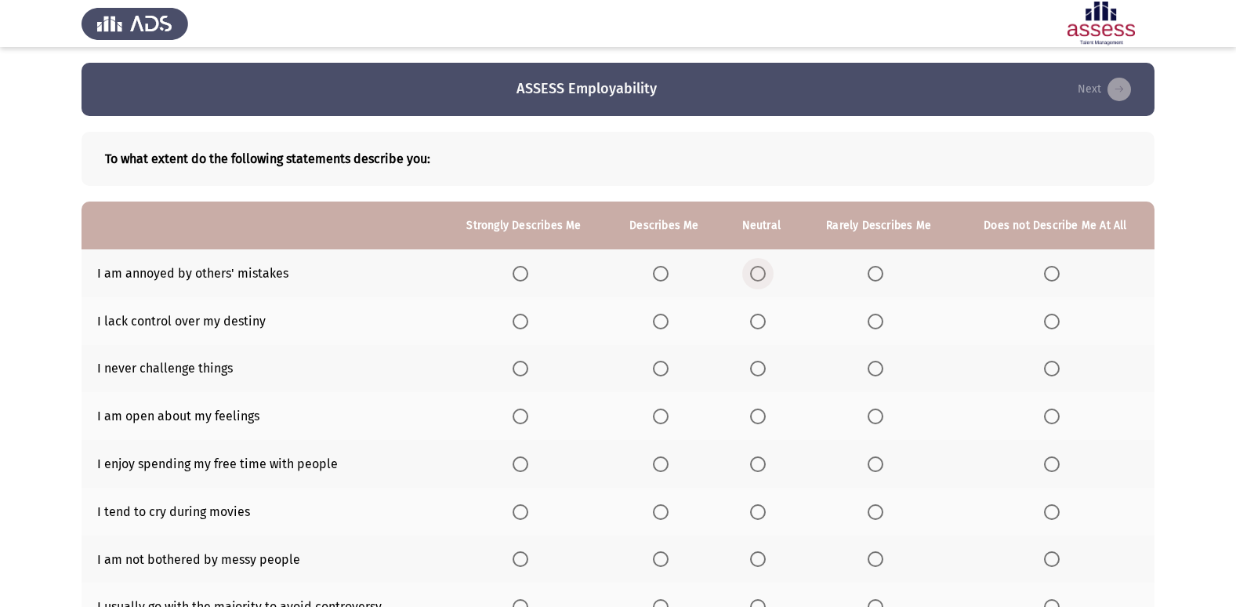
click at [761, 277] on span "Select an option" at bounding box center [758, 274] width 16 height 16
click at [761, 277] on input "Select an option" at bounding box center [758, 274] width 16 height 16
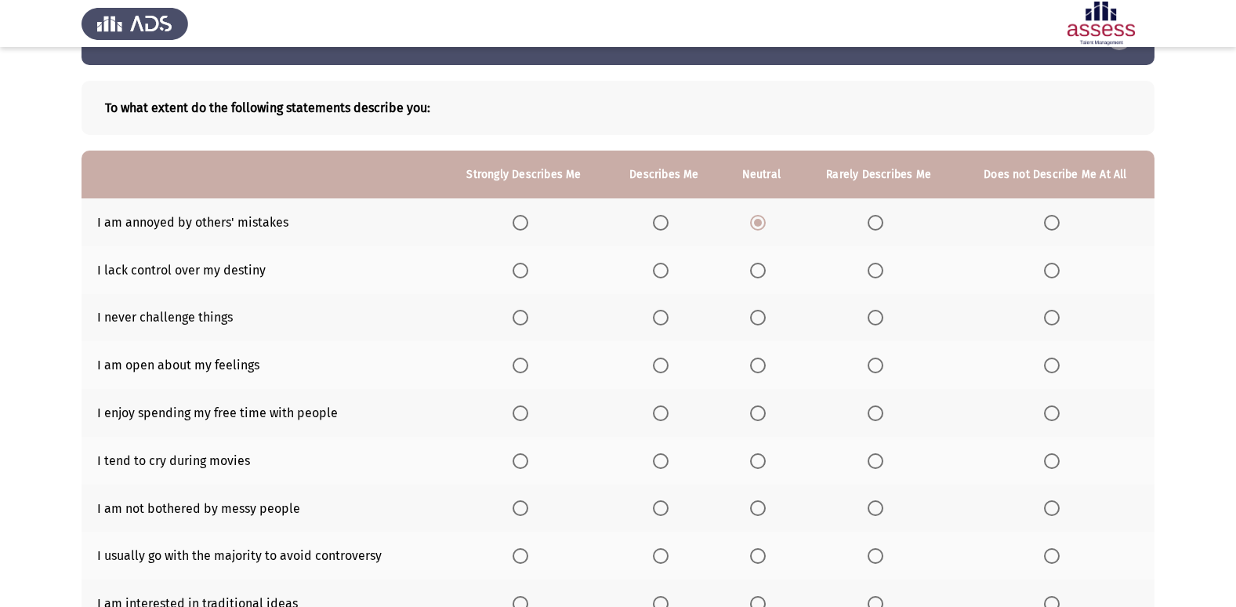
scroll to position [78, 0]
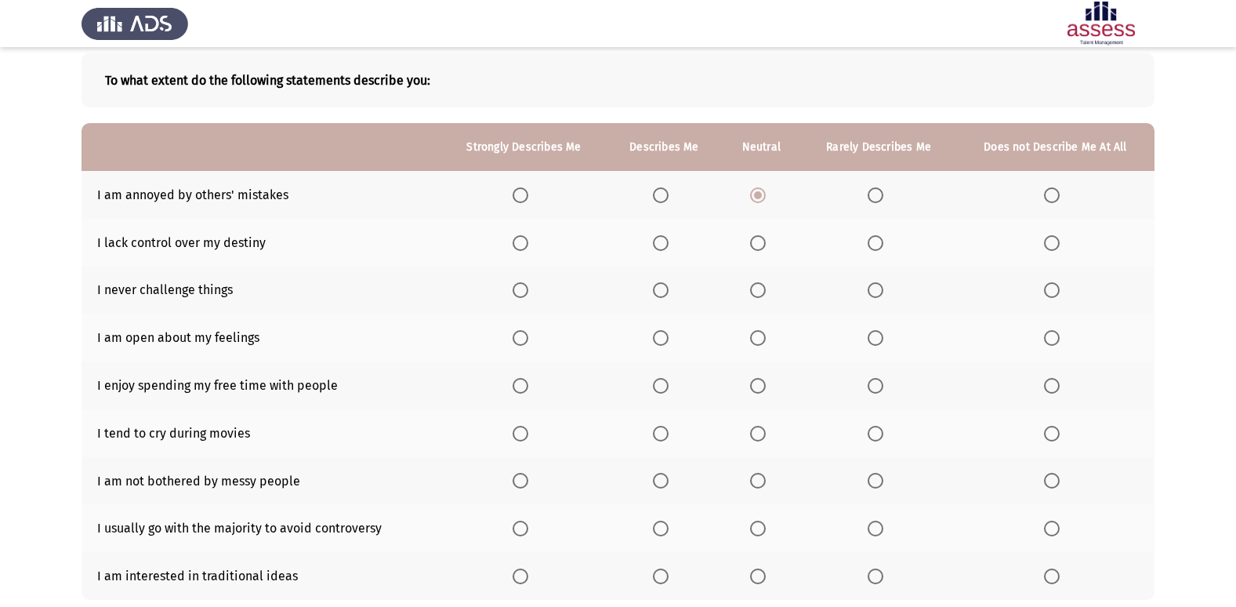
click at [668, 435] on span "Select an option" at bounding box center [661, 434] width 16 height 16
click at [668, 435] on input "Select an option" at bounding box center [661, 434] width 16 height 16
click at [763, 481] on span "Select an option" at bounding box center [758, 481] width 16 height 16
click at [763, 481] on input "Select an option" at bounding box center [758, 481] width 16 height 16
click at [757, 576] on span "Select an option" at bounding box center [758, 576] width 16 height 16
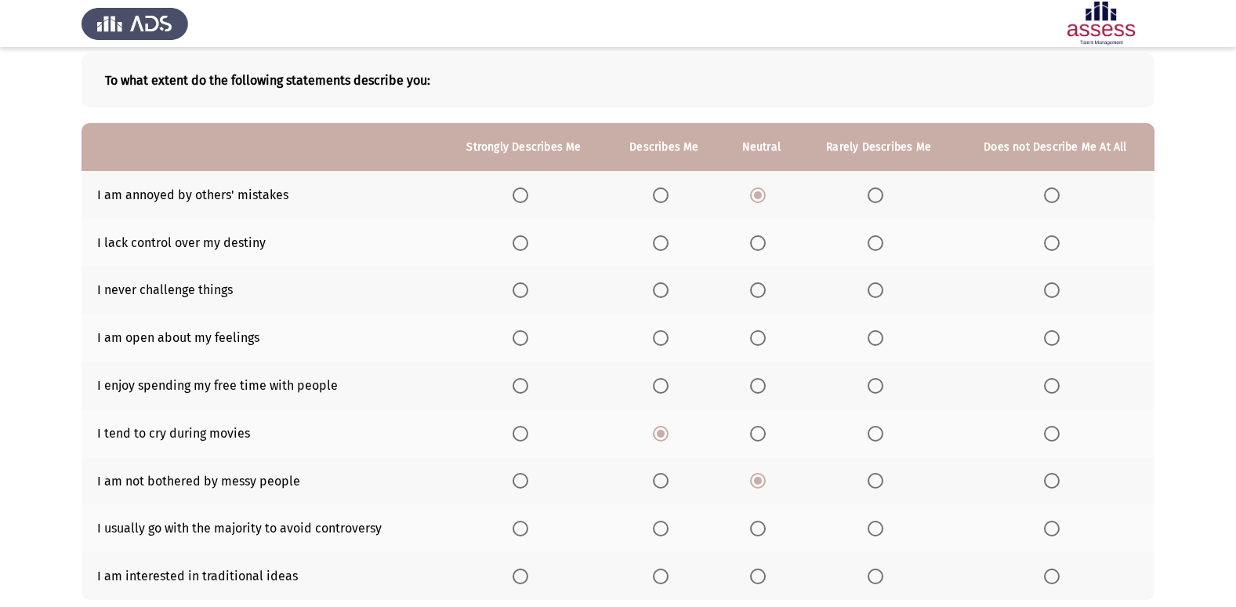
click at [757, 576] on input "Select an option" at bounding box center [758, 576] width 16 height 16
click at [524, 336] on span "Select an option" at bounding box center [521, 338] width 16 height 16
click at [524, 336] on input "Select an option" at bounding box center [521, 338] width 16 height 16
click at [665, 332] on span "Select an option" at bounding box center [661, 338] width 16 height 16
click at [665, 332] on input "Select an option" at bounding box center [661, 338] width 16 height 16
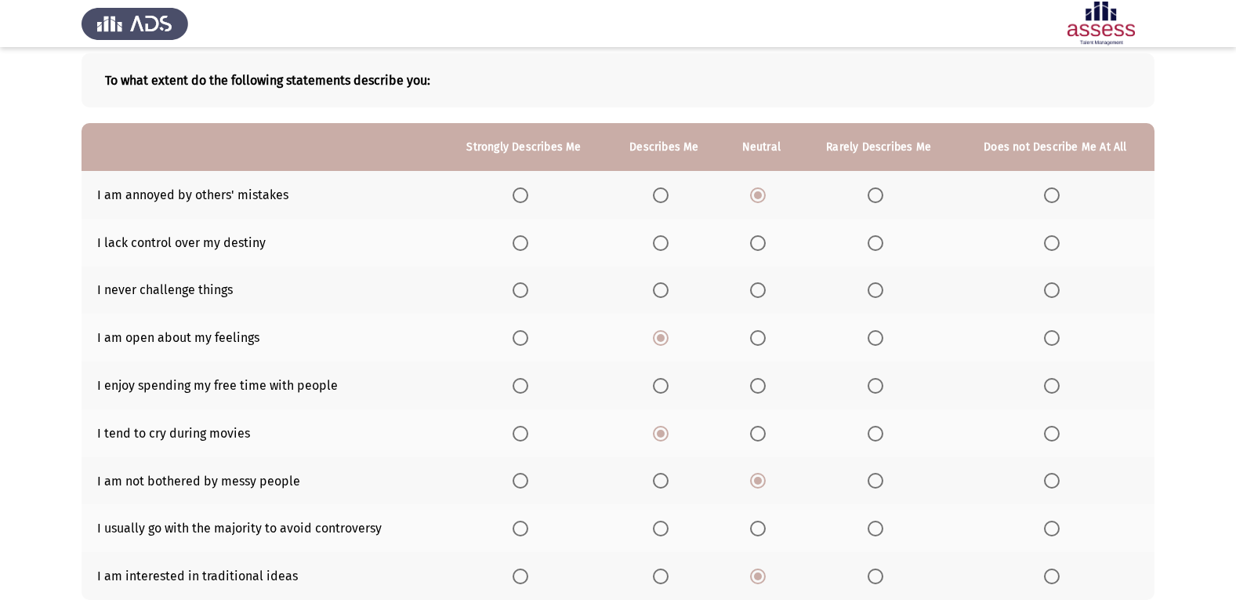
click at [662, 386] on span "Select an option" at bounding box center [661, 386] width 16 height 16
click at [662, 386] on input "Select an option" at bounding box center [661, 386] width 16 height 16
click at [755, 287] on span "Select an option" at bounding box center [758, 290] width 16 height 16
click at [755, 287] on input "Select an option" at bounding box center [758, 290] width 16 height 16
click at [664, 239] on span "Select an option" at bounding box center [661, 243] width 16 height 16
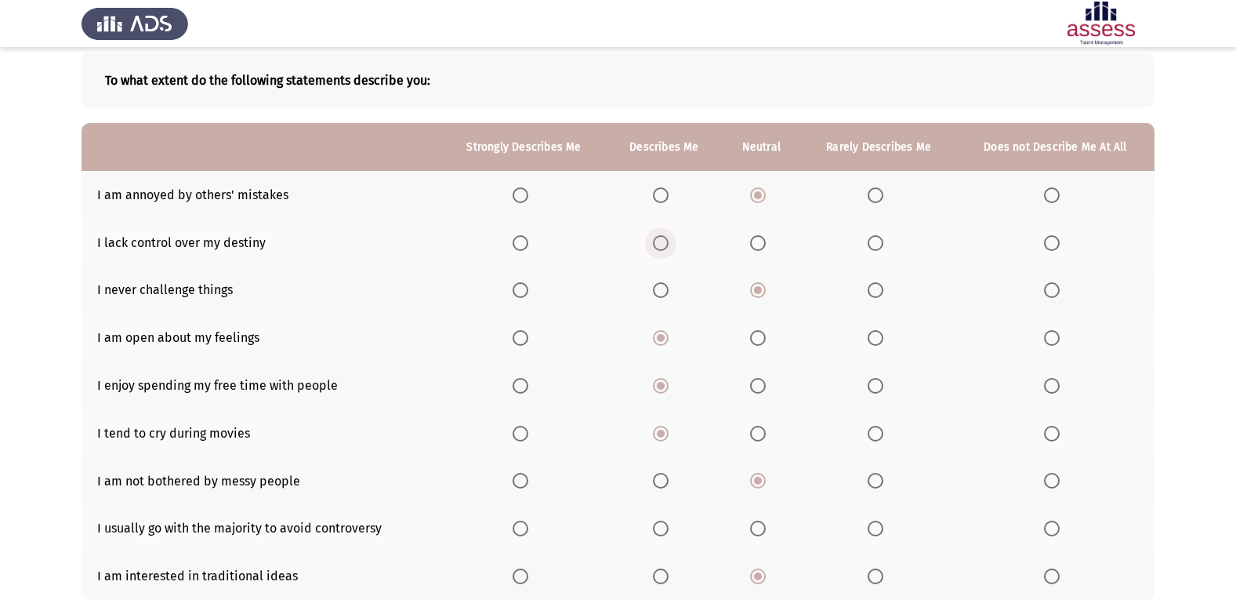
click at [664, 239] on input "Select an option" at bounding box center [661, 243] width 16 height 16
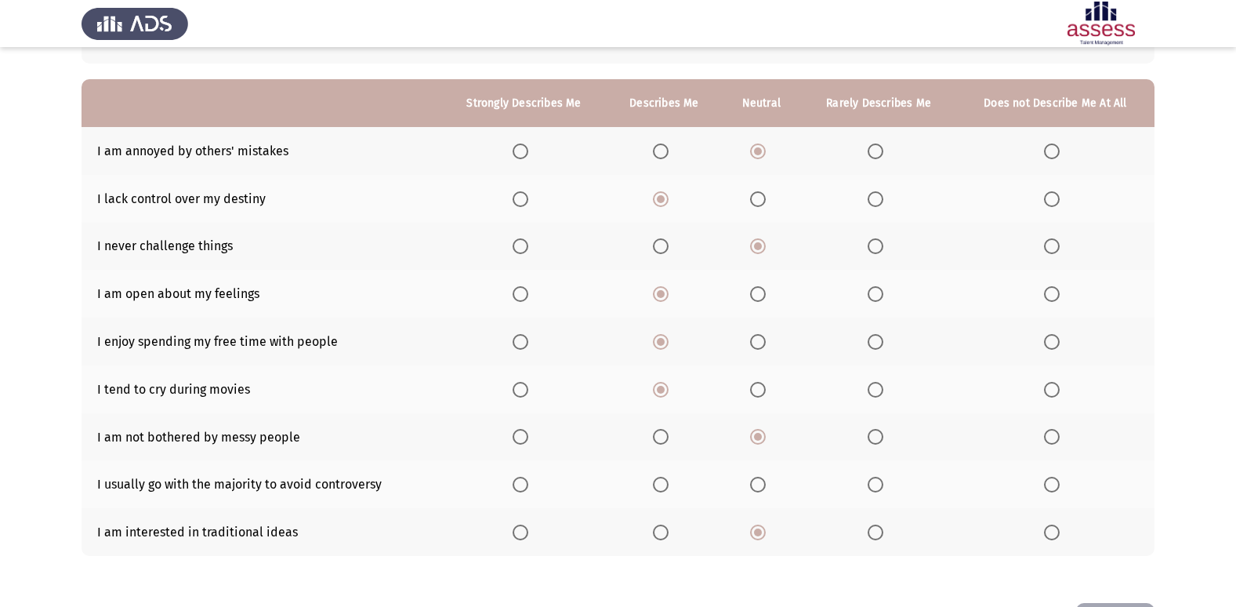
scroll to position [157, 0]
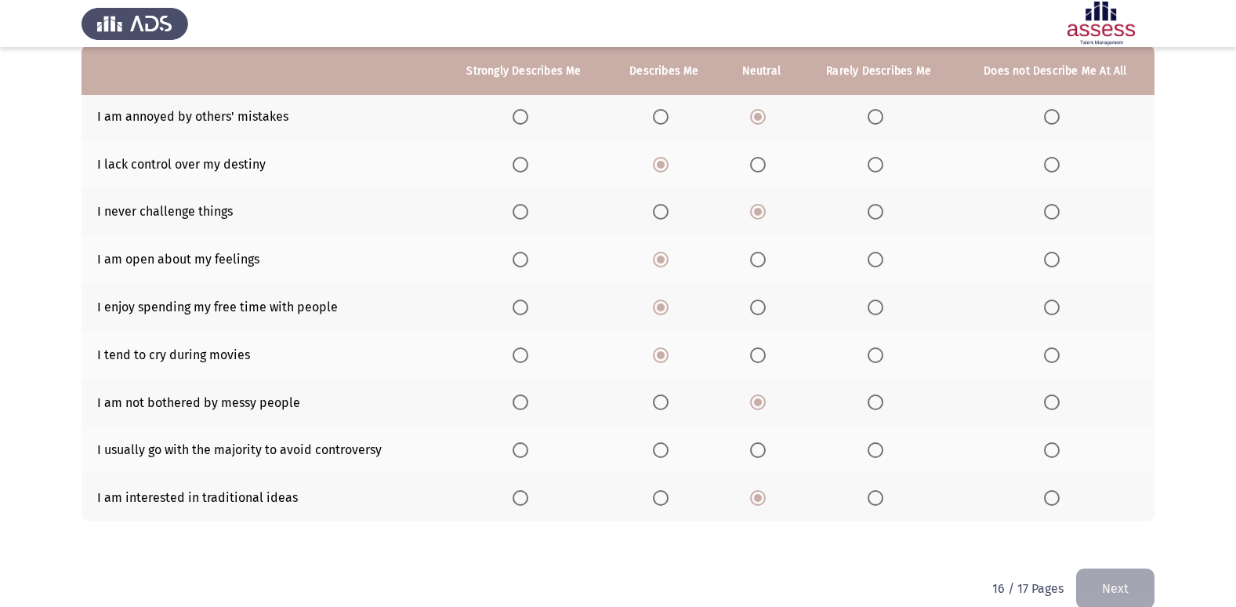
click at [763, 450] on span "Select an option" at bounding box center [758, 450] width 16 height 16
click at [763, 450] on input "Select an option" at bounding box center [758, 450] width 16 height 16
click at [1126, 582] on button "Next" at bounding box center [1115, 588] width 78 height 40
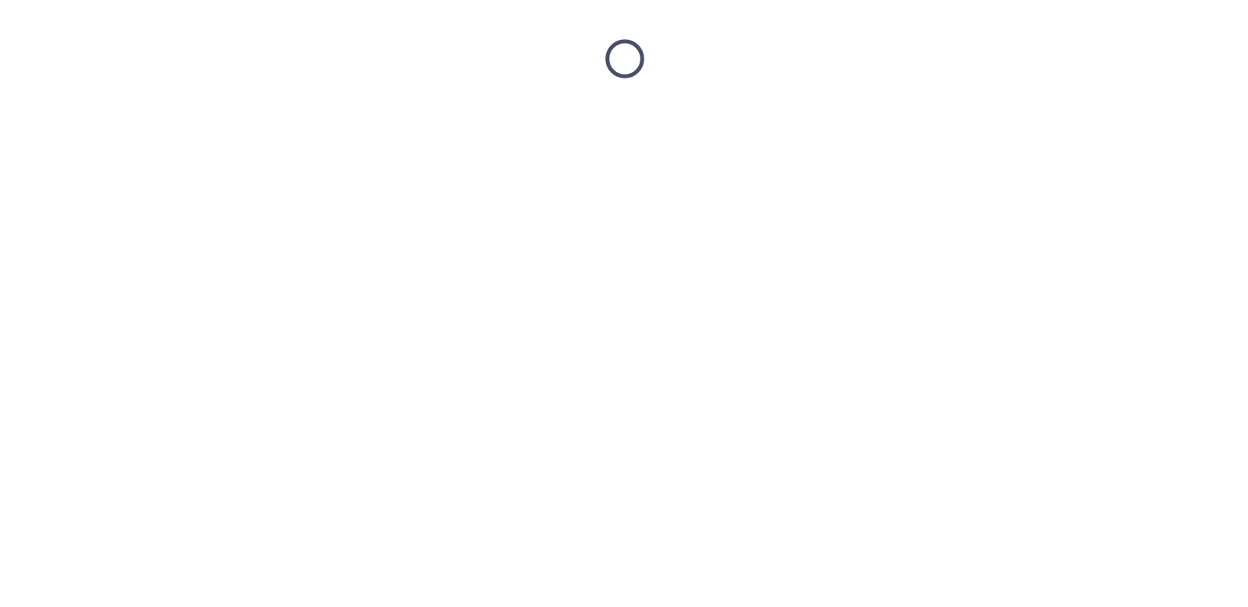
scroll to position [0, 0]
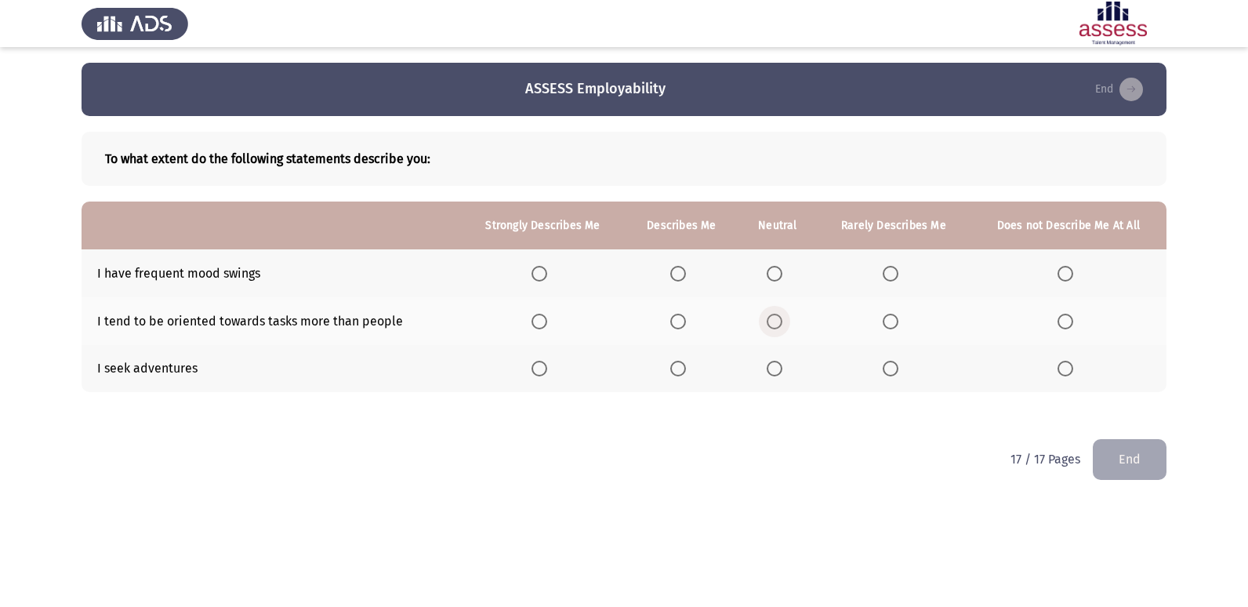
click at [778, 322] on span "Select an option" at bounding box center [775, 322] width 16 height 16
click at [778, 322] on input "Select an option" at bounding box center [775, 322] width 16 height 16
click at [682, 272] on span "Select an option" at bounding box center [678, 274] width 16 height 16
click at [682, 272] on input "Select an option" at bounding box center [678, 274] width 16 height 16
click at [777, 368] on span "Select an option" at bounding box center [775, 369] width 16 height 16
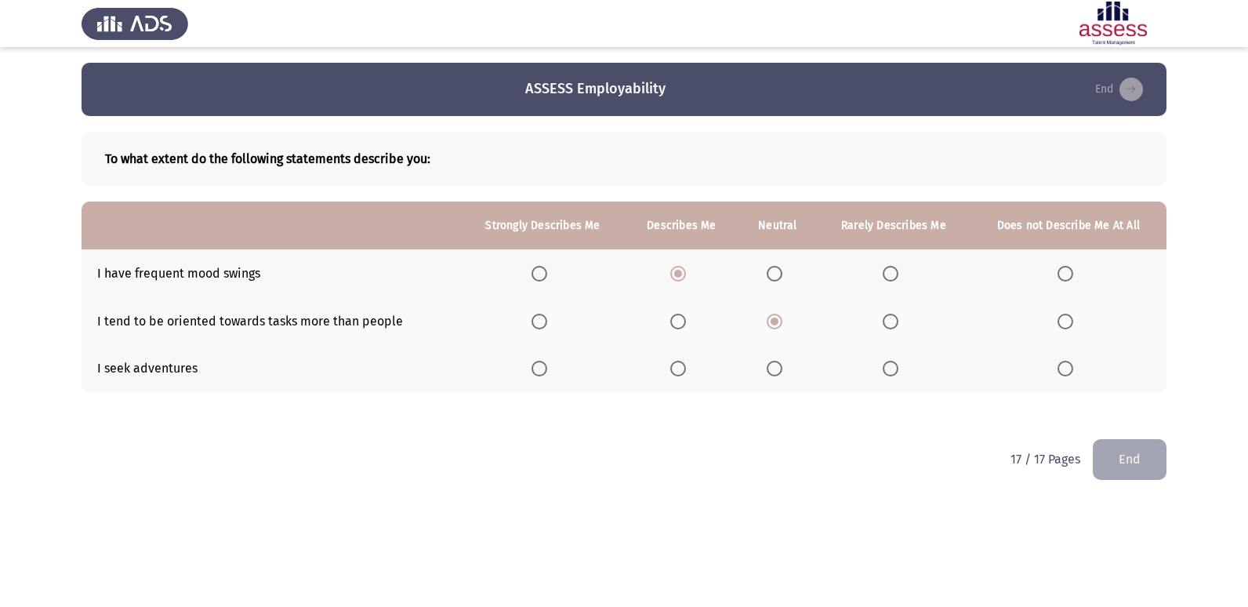
click at [777, 368] on input "Select an option" at bounding box center [775, 369] width 16 height 16
click at [1119, 461] on button "End" at bounding box center [1130, 459] width 74 height 40
